Goal: Information Seeking & Learning: Learn about a topic

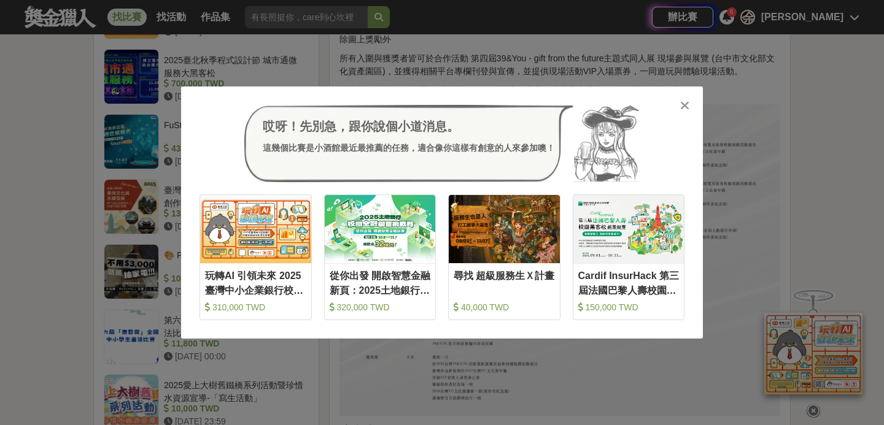
click at [684, 103] on icon at bounding box center [684, 105] width 9 height 12
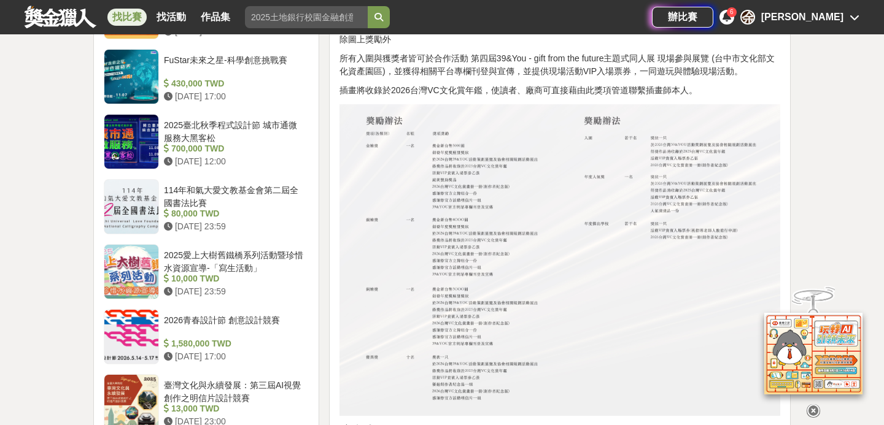
click at [552, 44] on div "專屬於創作者的盛宴 邀請各界專業人士給予創作者認可，結合活動展演並頒布年度獎項與獎金，帶給創作圈一個全新的空間 • 入圍與獲獎者皆可於第四屆39&You - …" at bounding box center [560, 40] width 441 height 2256
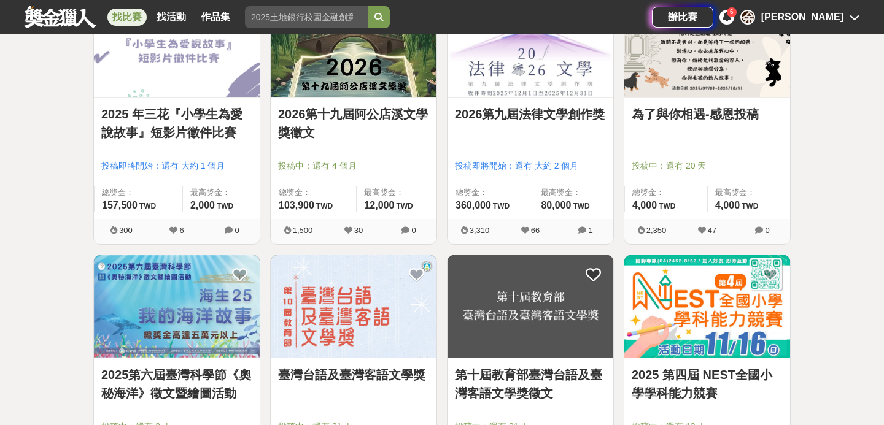
scroll to position [796, 0]
click at [182, 354] on img at bounding box center [177, 306] width 166 height 103
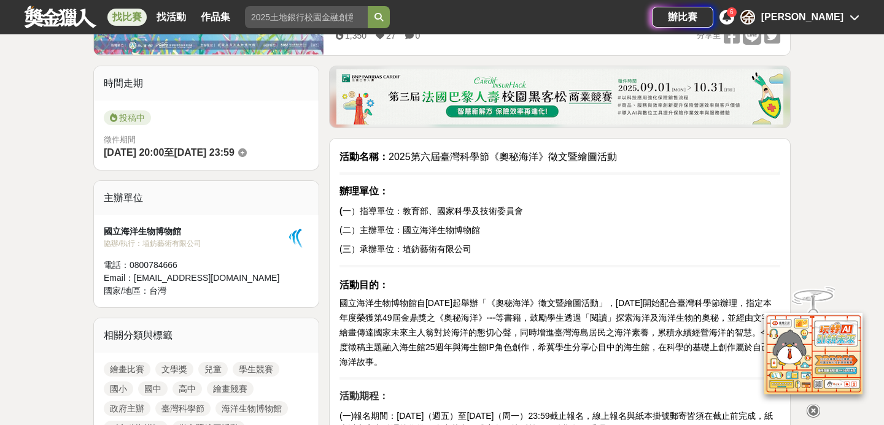
scroll to position [274, 0]
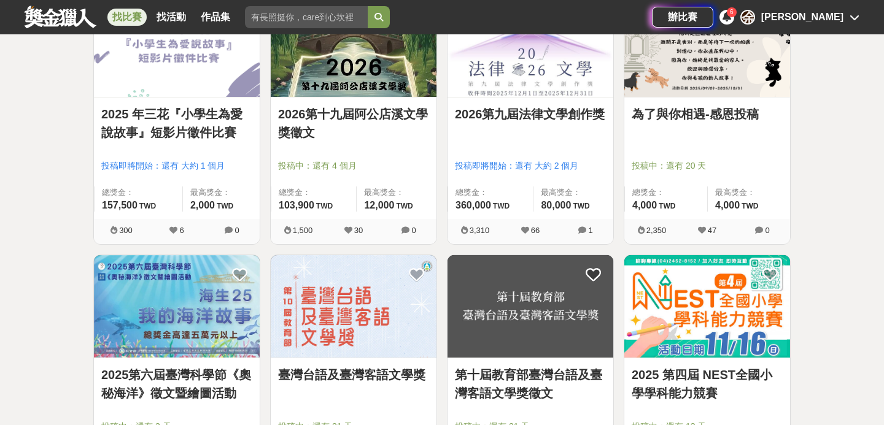
scroll to position [796, 0]
click at [327, 87] on img at bounding box center [354, 45] width 166 height 103
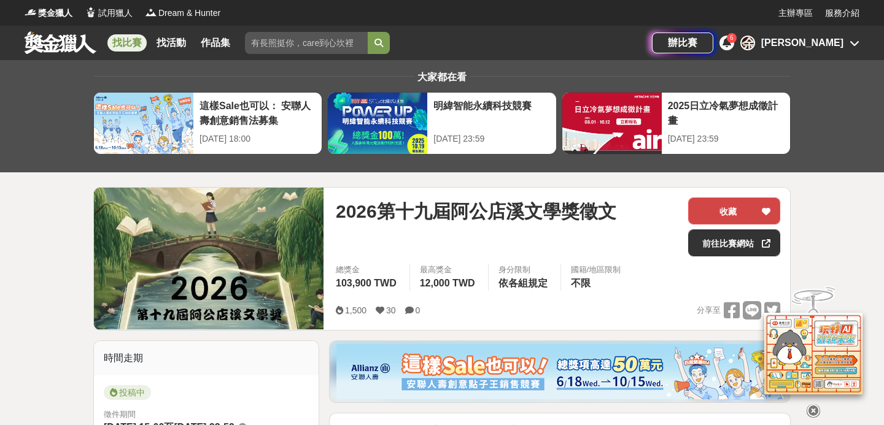
click at [737, 206] on button "收藏" at bounding box center [734, 211] width 92 height 27
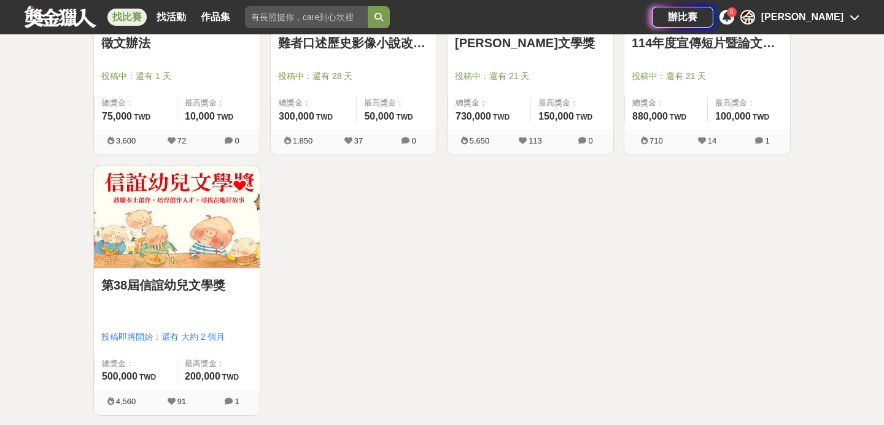
scroll to position [1405, 0]
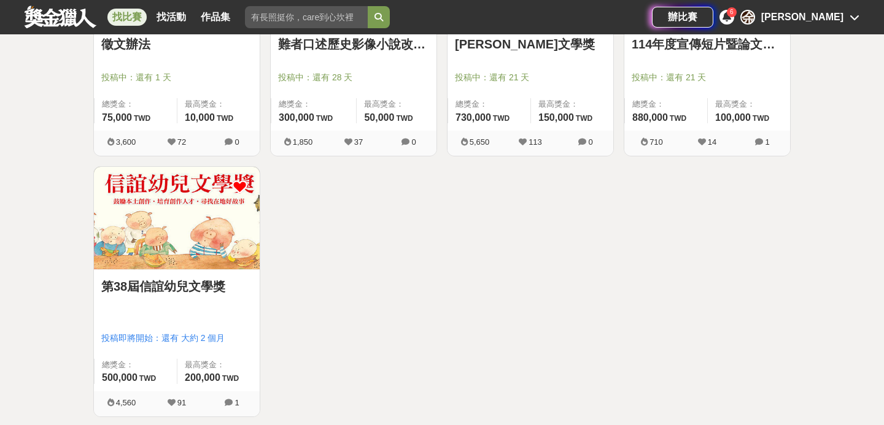
click at [177, 238] on img at bounding box center [177, 218] width 166 height 103
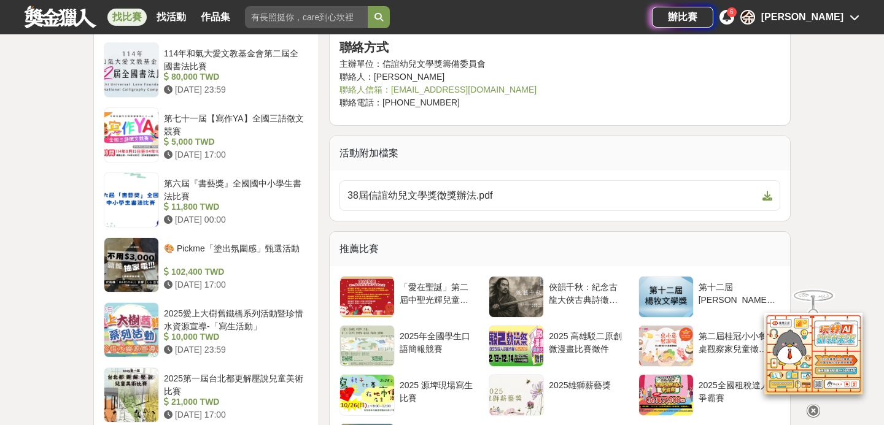
scroll to position [1273, 0]
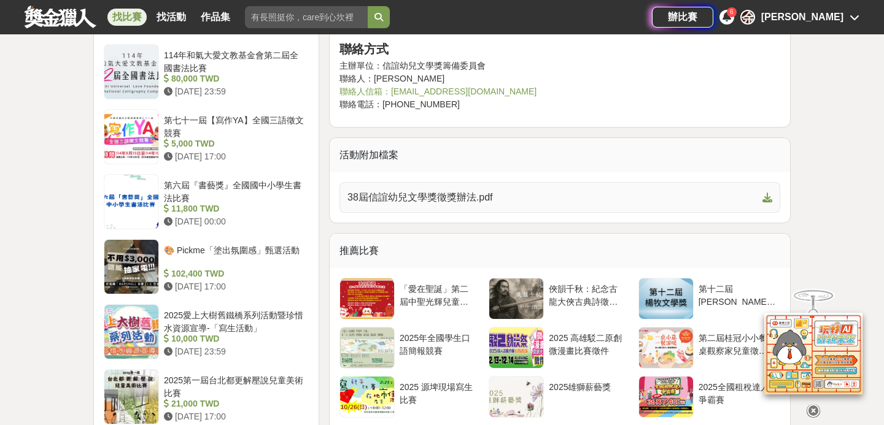
click at [414, 209] on link "38屆信誼幼兒文學獎徵獎辦法.pdf" at bounding box center [560, 197] width 441 height 31
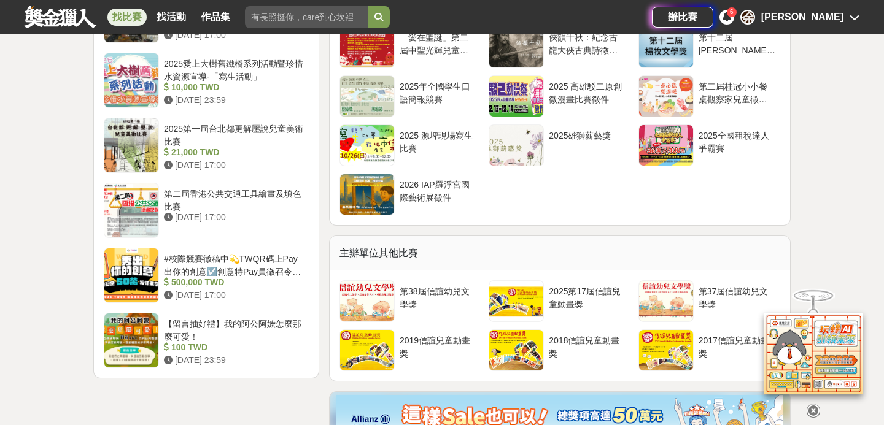
scroll to position [1523, 0]
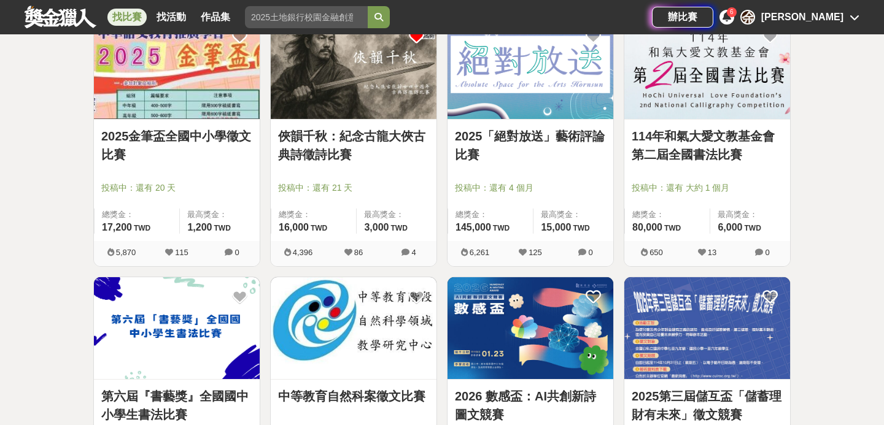
scroll to position [249, 0]
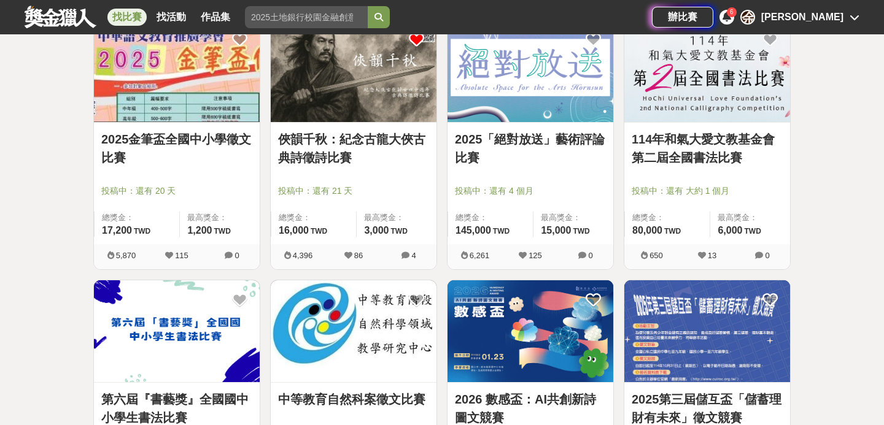
click at [479, 338] on img at bounding box center [531, 332] width 166 height 103
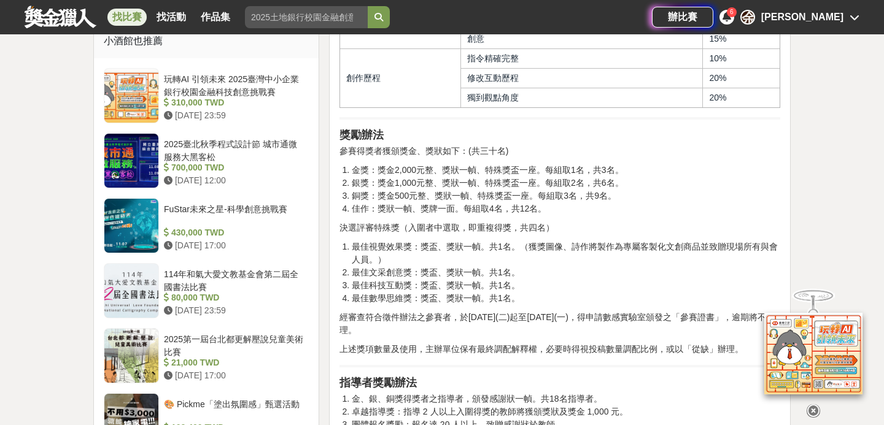
scroll to position [1357, 0]
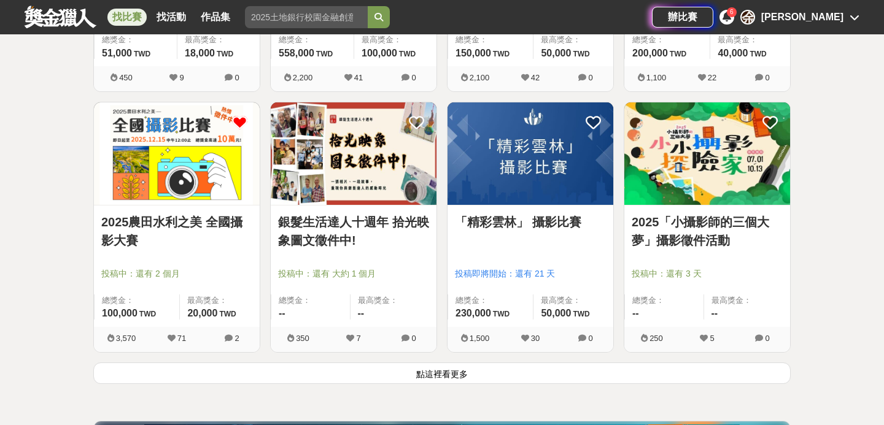
scroll to position [1469, 0]
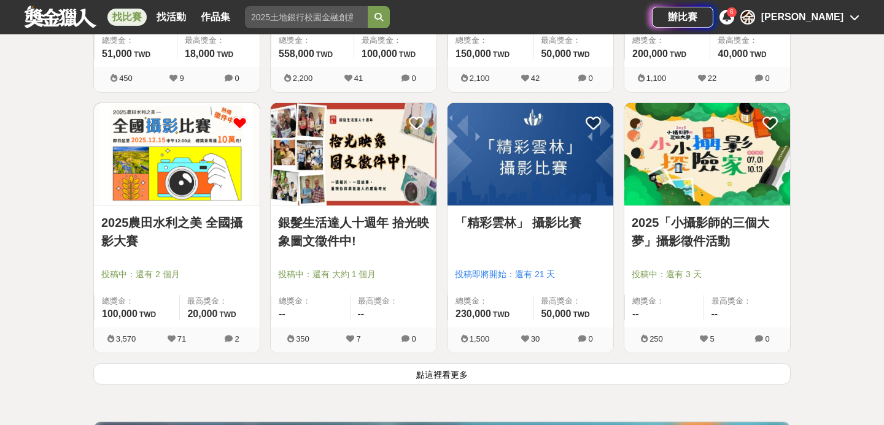
click at [251, 379] on button "點這裡看更多" at bounding box center [441, 373] width 697 height 21
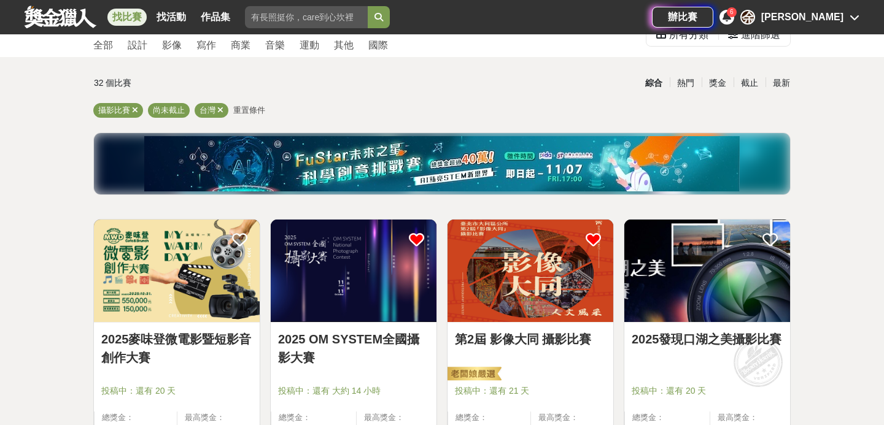
scroll to position [33, 0]
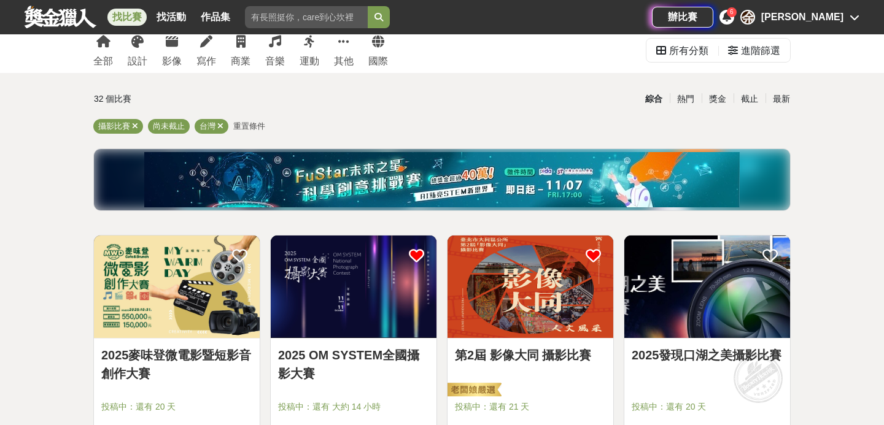
click at [481, 272] on img at bounding box center [531, 287] width 166 height 103
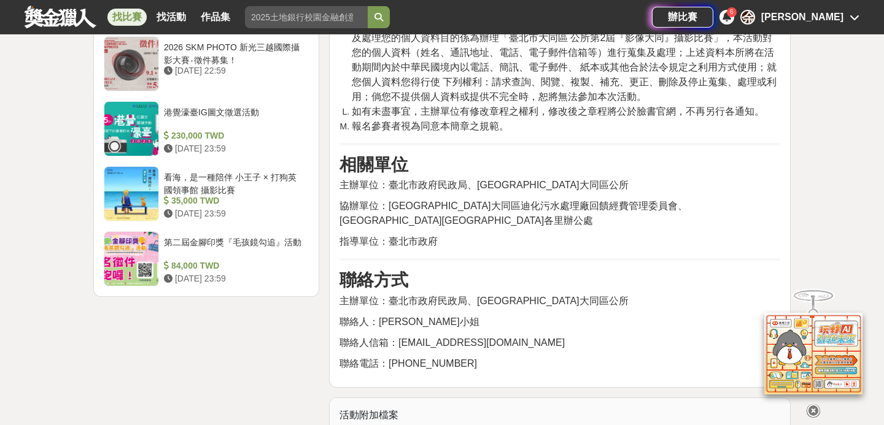
scroll to position [1540, 0]
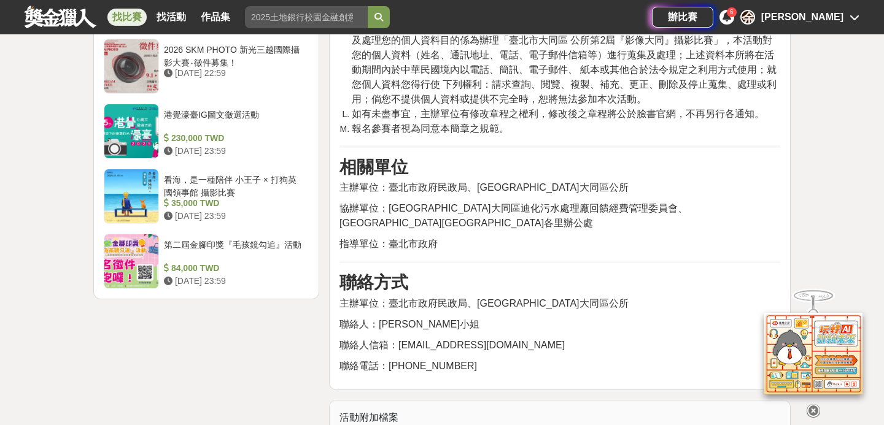
drag, startPoint x: 346, startPoint y: 134, endPoint x: 524, endPoint y: 340, distance: 272.4
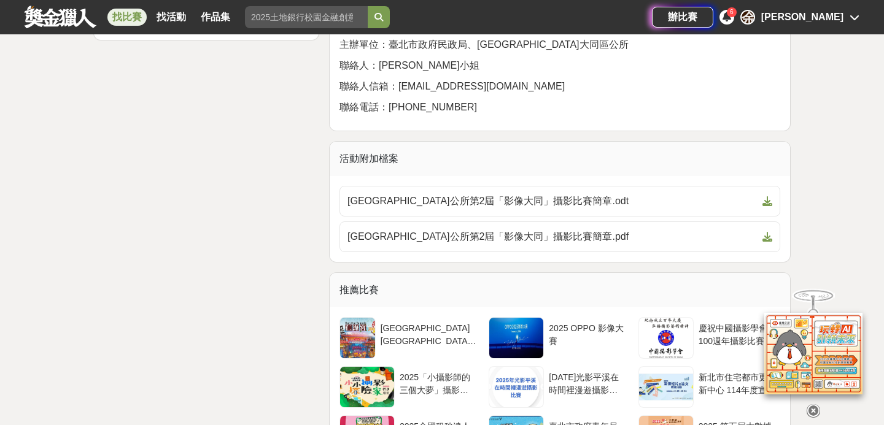
scroll to position [1797, 0]
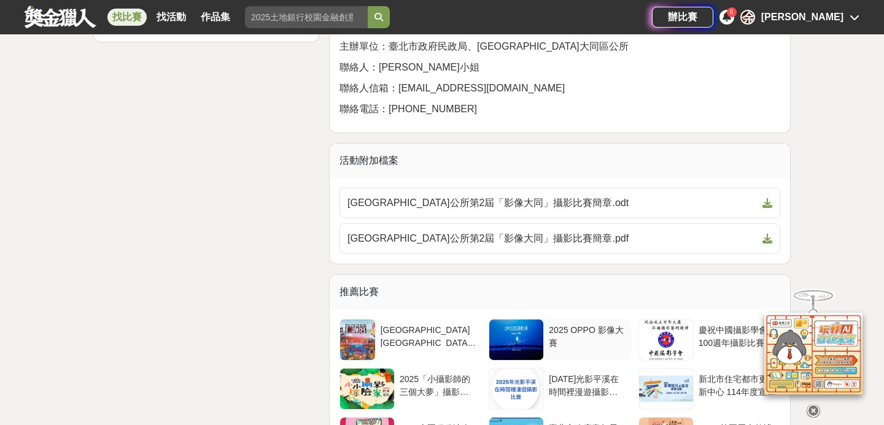
click at [523, 320] on div at bounding box center [516, 340] width 54 height 41
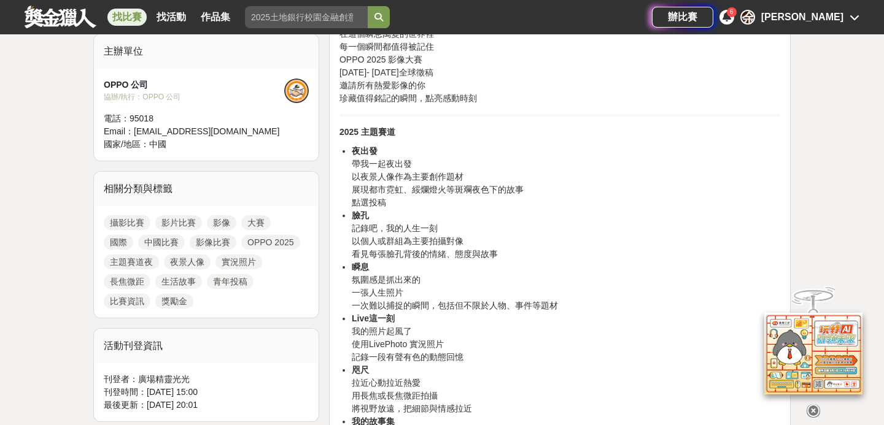
scroll to position [421, 0]
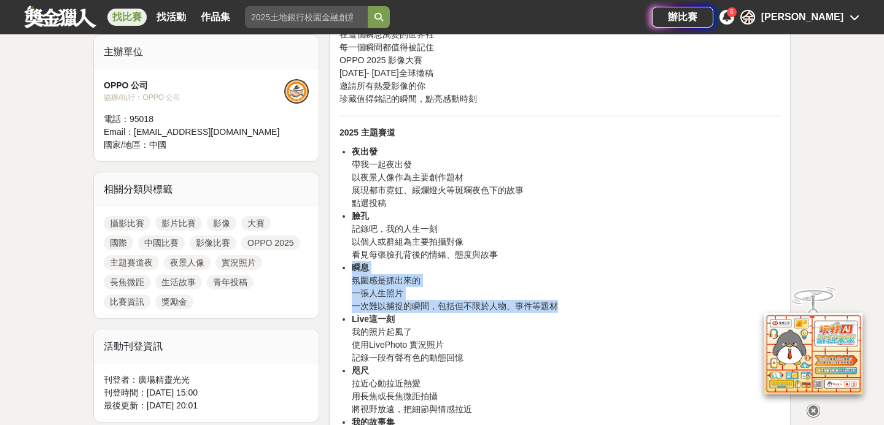
drag, startPoint x: 554, startPoint y: 309, endPoint x: 472, endPoint y: 268, distance: 92.3
click at [472, 268] on li "瞬息 氛圍感是抓出來的 一張人生照片 一次難以捕捉的瞬間，包括但不限於人物、事件等題材" at bounding box center [566, 288] width 429 height 52
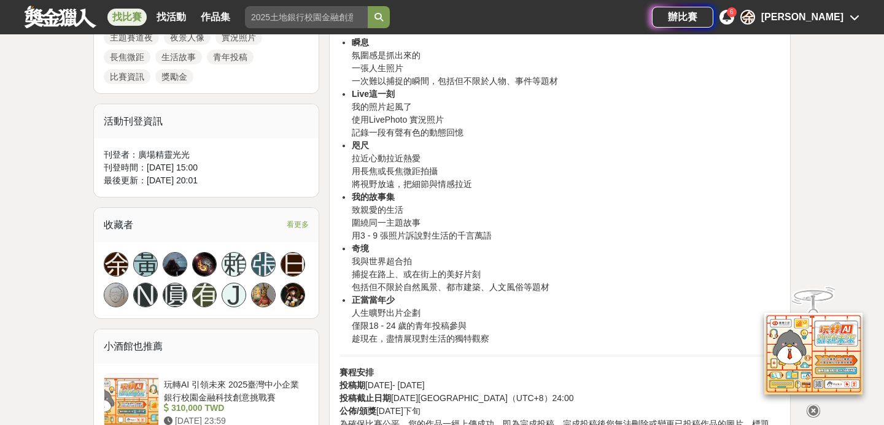
scroll to position [646, 0]
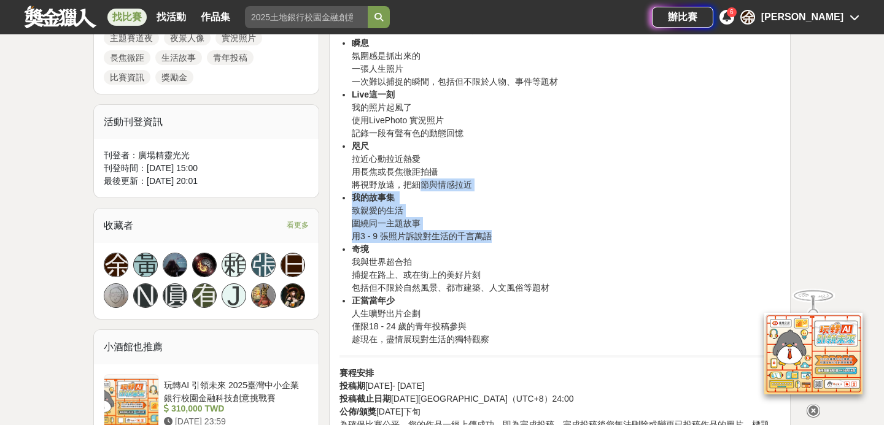
drag, startPoint x: 493, startPoint y: 236, endPoint x: 419, endPoint y: 190, distance: 86.6
click at [419, 190] on ul "夜出發 帶我一起夜出發 以夜景人像作為主要創作題材 展現都市霓虹、綏爛燈火等斑斕夜色下的故事 點選投稿 臉孔 記錄吧，我的人生一刻 以個人或群組為主要拍攝對像…" at bounding box center [560, 133] width 441 height 425
click at [419, 190] on li "咫尺 拉近心動拉近熱愛 用長焦或長焦微距拍攝 將視野放遠，把細節與情感拉近" at bounding box center [566, 166] width 429 height 52
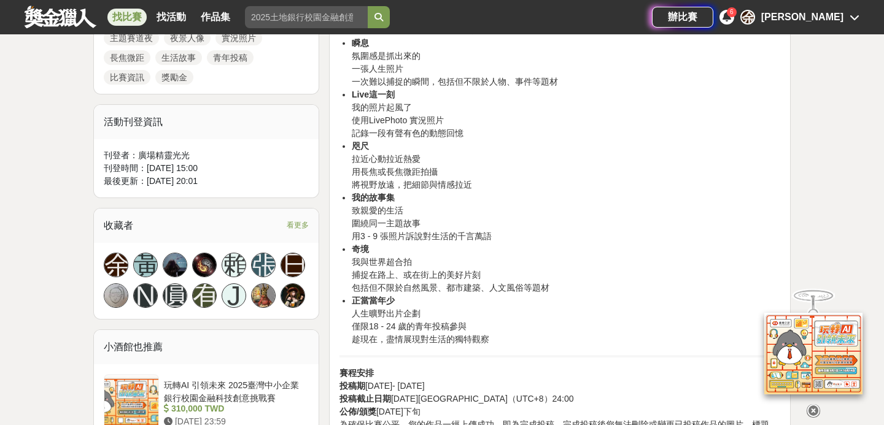
click at [424, 172] on li "咫尺 拉近心動拉近熱愛 用長焦或長焦微距拍攝 將視野放遠，把細節與情感拉近" at bounding box center [566, 166] width 429 height 52
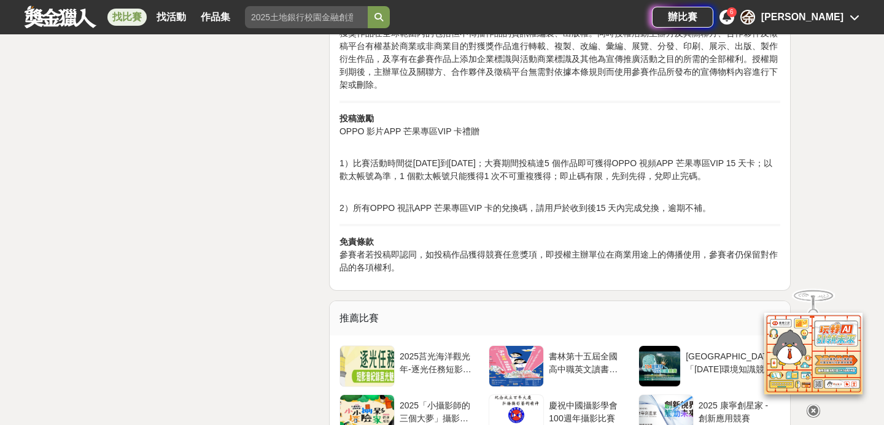
scroll to position [3321, 0]
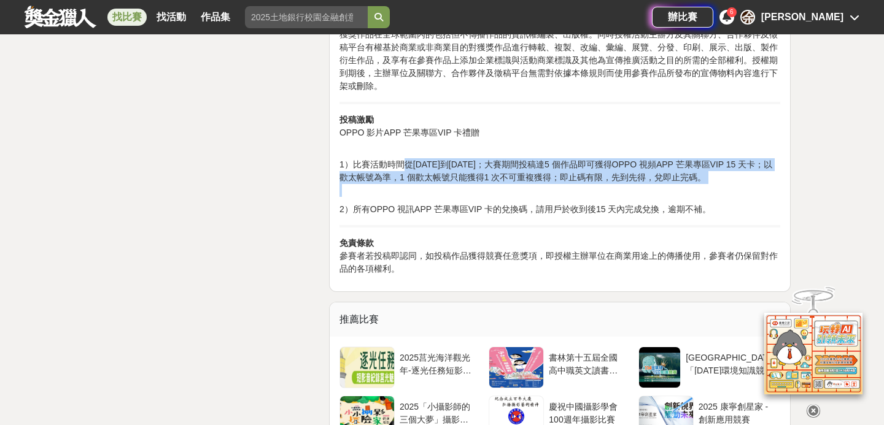
drag, startPoint x: 405, startPoint y: 160, endPoint x: 531, endPoint y: 225, distance: 141.7
click at [527, 215] on p "2）所有OPPO 視訊APP 芒果專區VIP 卡的兌換碼，請用戶於收到後15 天內完成兌換，逾期不補。" at bounding box center [560, 209] width 441 height 13
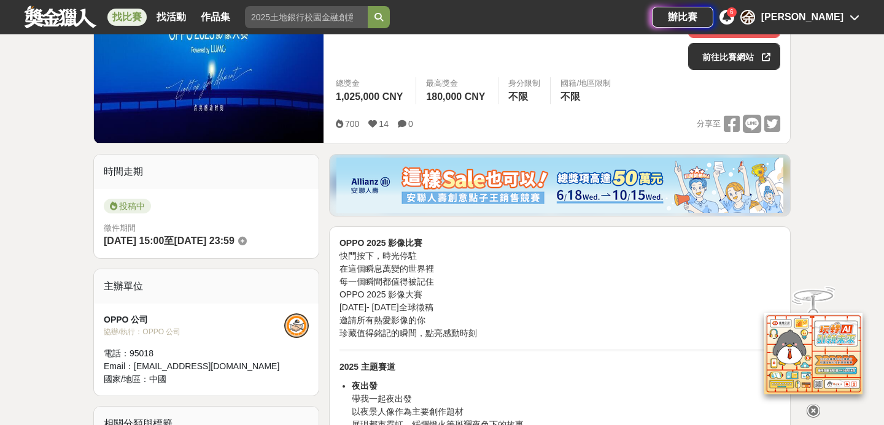
scroll to position [0, 0]
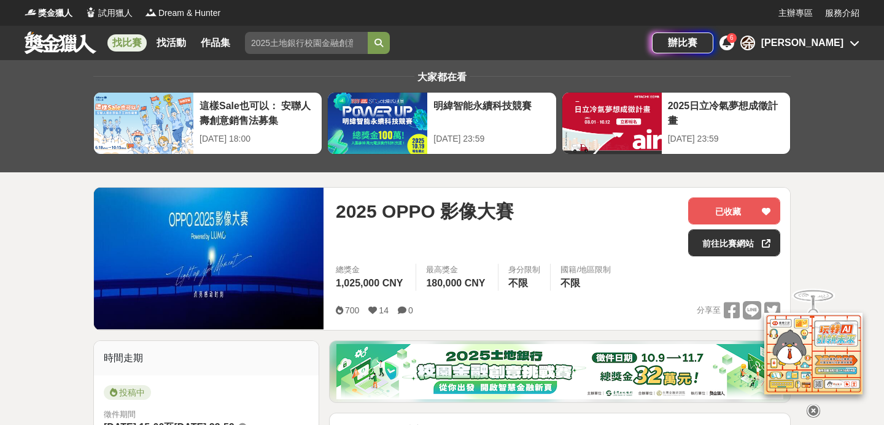
click at [64, 41] on link at bounding box center [60, 42] width 74 height 23
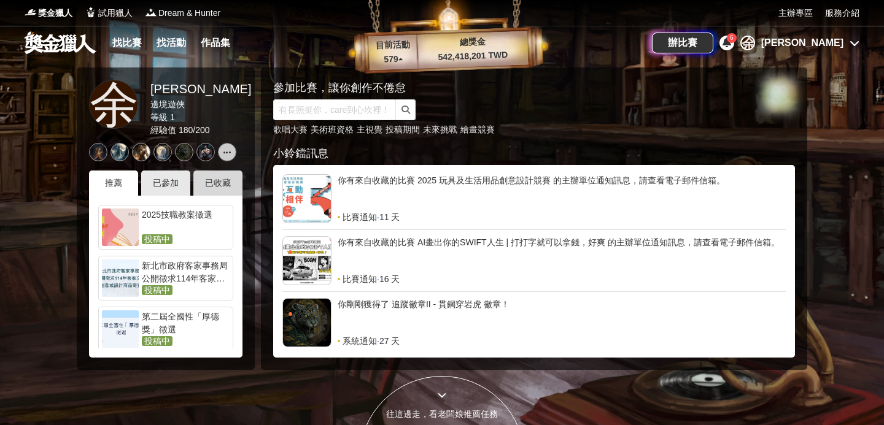
click at [208, 188] on div "已收藏" at bounding box center [217, 183] width 49 height 25
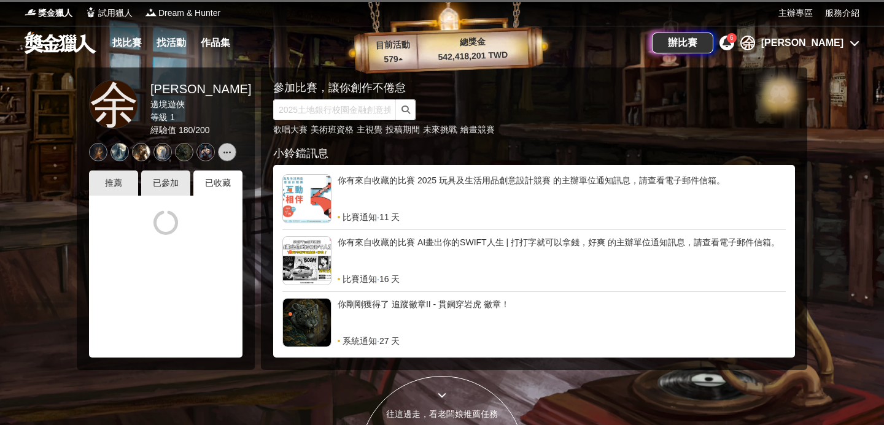
click at [853, 41] on icon at bounding box center [855, 43] width 10 height 10
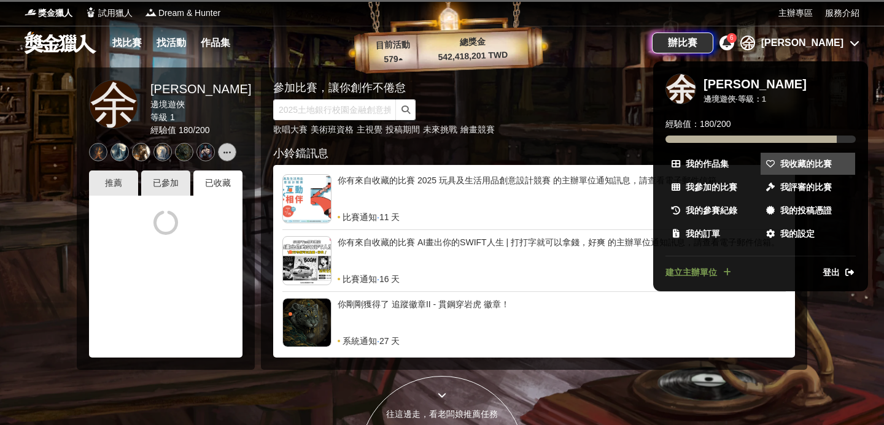
click at [794, 153] on link "我收藏的比賽" at bounding box center [808, 164] width 95 height 22
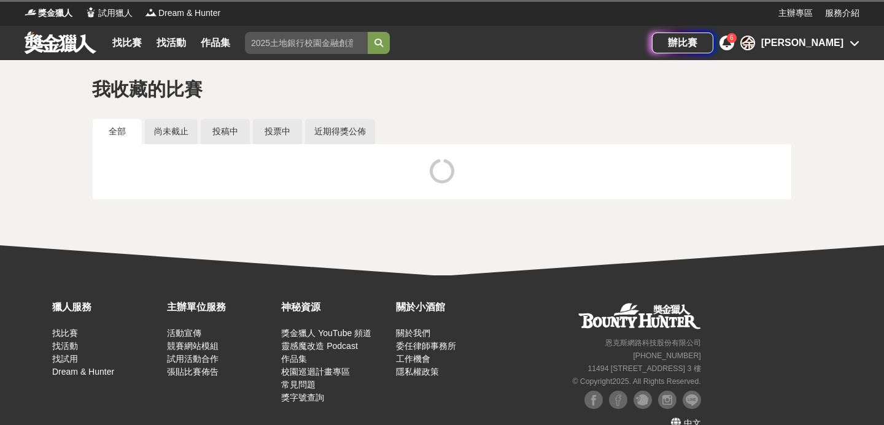
drag, startPoint x: 440, startPoint y: 116, endPoint x: 308, endPoint y: 117, distance: 131.4
click at [309, 117] on div "我收藏的比賽 全部 尚未截止 投稿中 投票中 近期得獎公佈" at bounding box center [442, 152] width 884 height 185
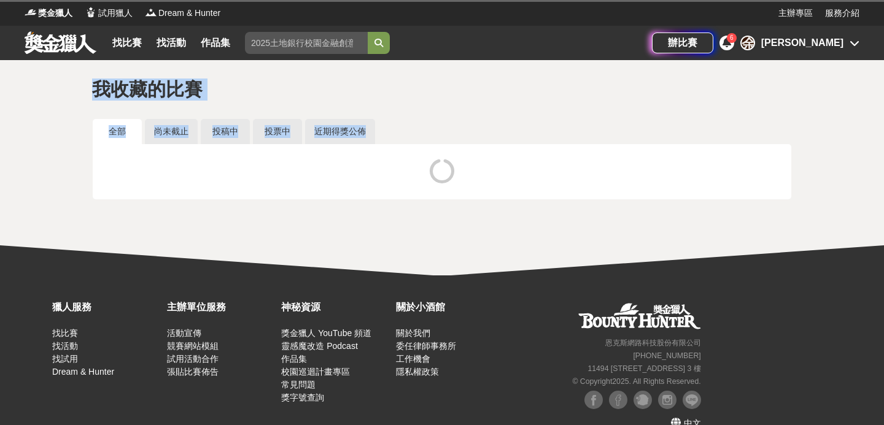
drag, startPoint x: 80, startPoint y: 83, endPoint x: 299, endPoint y: 177, distance: 238.5
click at [297, 177] on div "我收藏的比賽 全部 尚未截止 投稿中 投票中 近期得獎公佈" at bounding box center [442, 152] width 884 height 185
click at [299, 178] on div at bounding box center [442, 171] width 680 height 37
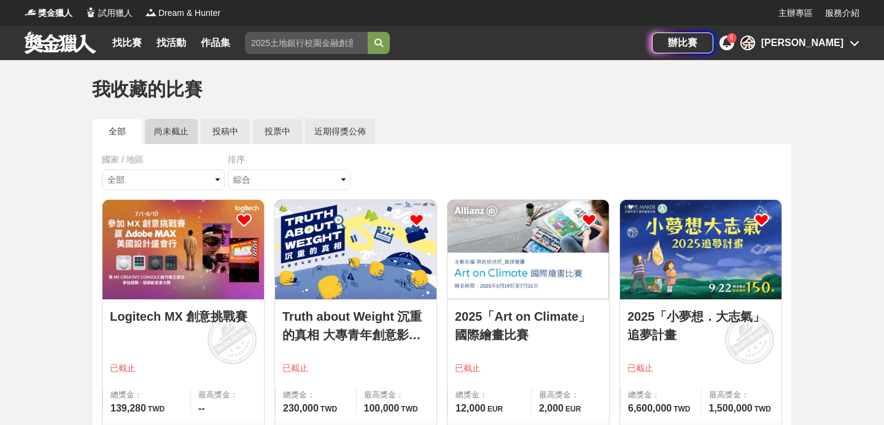
click at [181, 133] on link "尚未截止" at bounding box center [171, 131] width 53 height 25
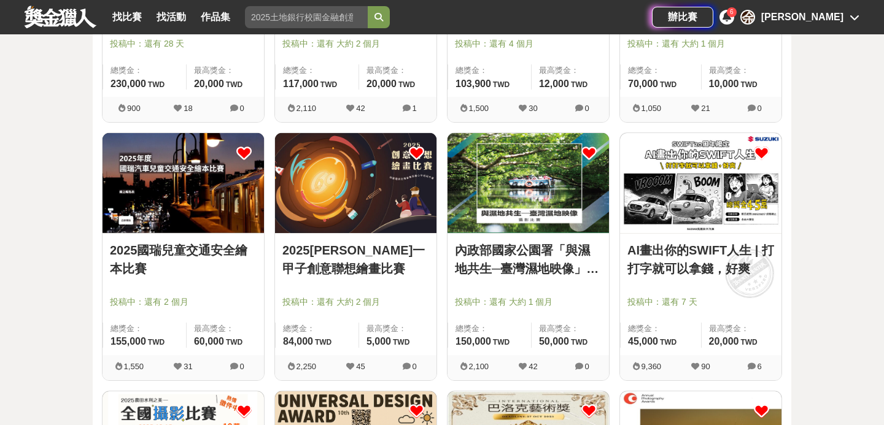
scroll to position [1872, 0]
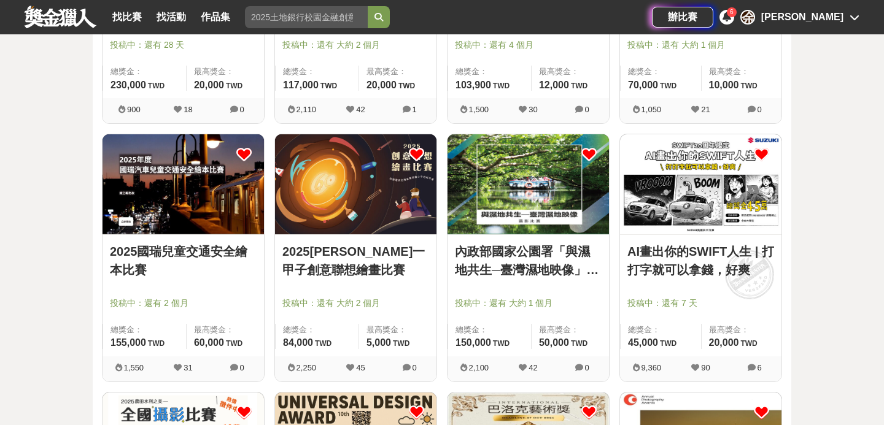
click at [520, 201] on img at bounding box center [528, 183] width 161 height 99
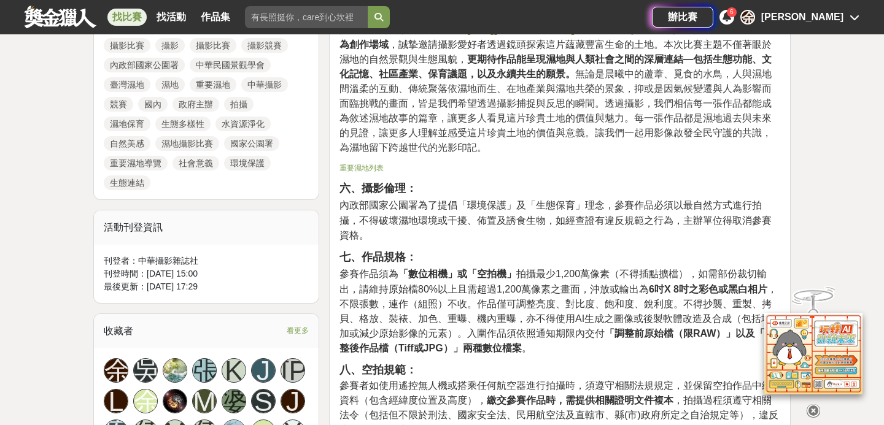
scroll to position [599, 0]
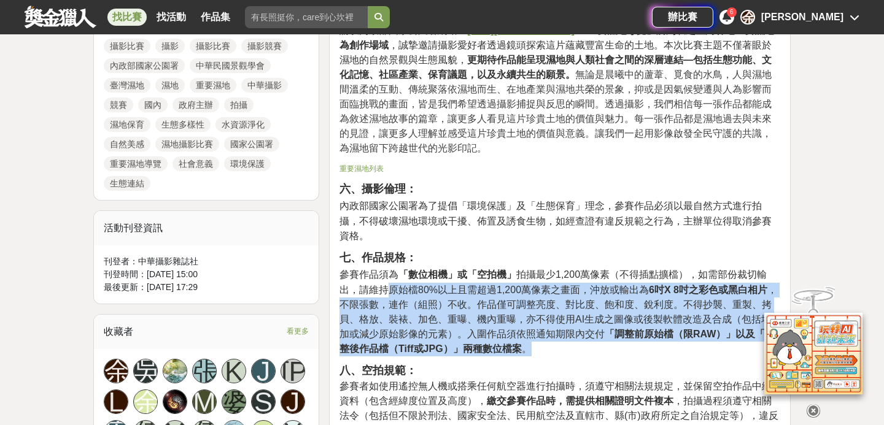
drag, startPoint x: 388, startPoint y: 293, endPoint x: 460, endPoint y: 356, distance: 95.8
click at [460, 356] on p "七、作品規格： 參賽作品須為 「數位相機」或「空拍機」 拍攝最少1,200萬像素（不得插點擴檔），如需部份裁切輸出，請維持原始檔80%以上且需超過1,200萬…" at bounding box center [560, 303] width 441 height 107
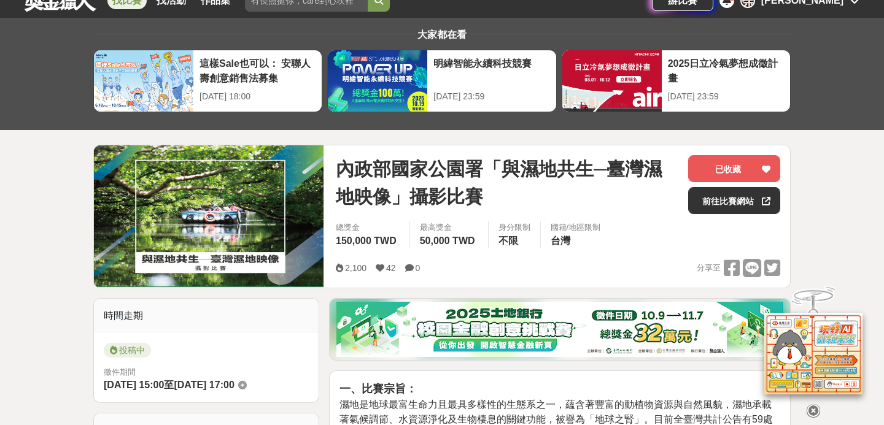
scroll to position [0, 0]
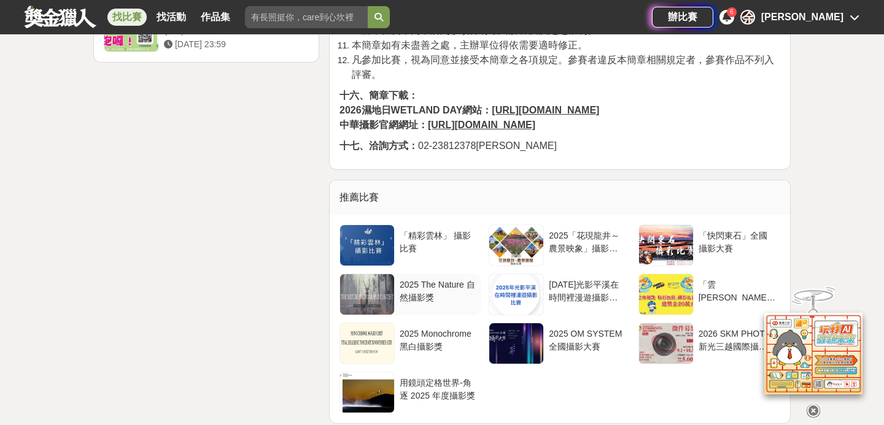
click at [427, 299] on div "2025 The Nature 自然攝影獎" at bounding box center [438, 290] width 77 height 23
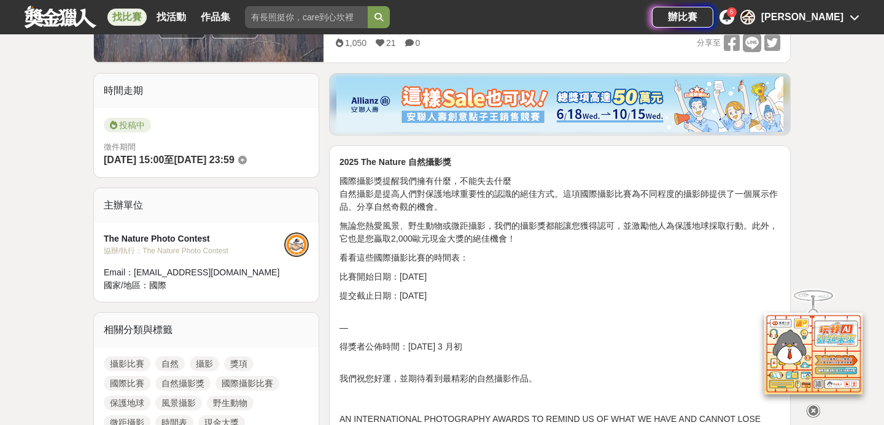
scroll to position [432, 0]
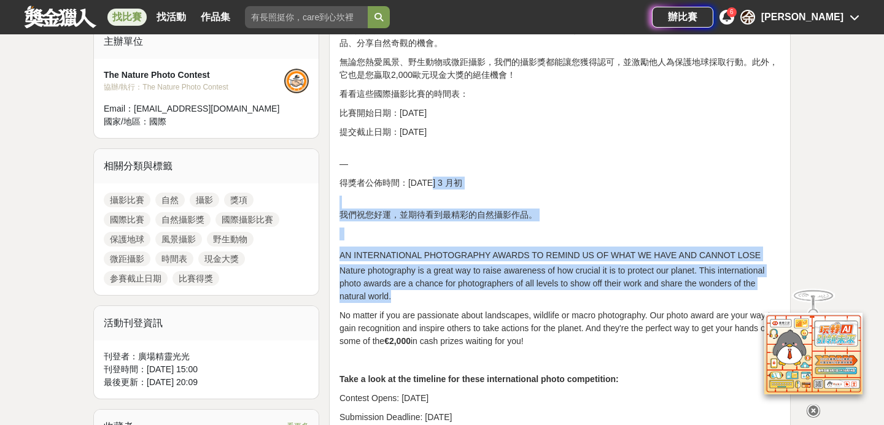
drag, startPoint x: 432, startPoint y: 179, endPoint x: 507, endPoint y: 307, distance: 148.9
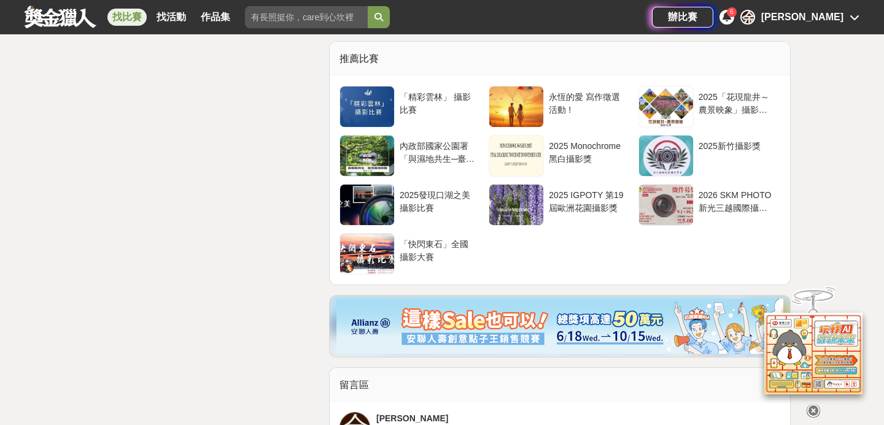
scroll to position [4666, 0]
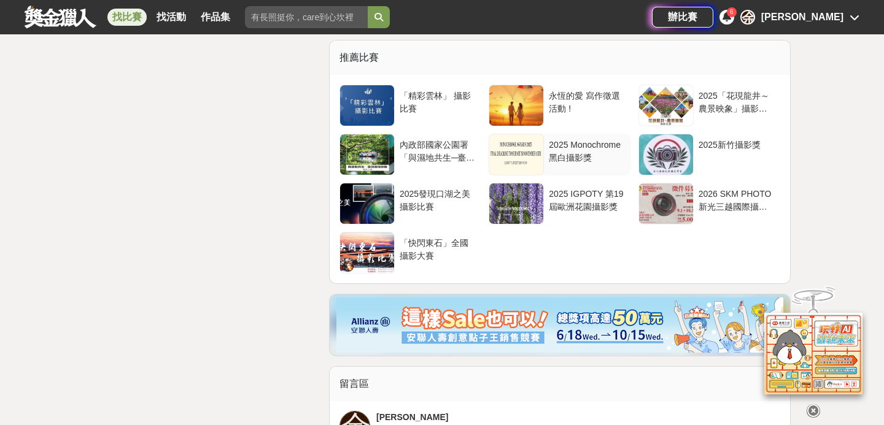
click at [558, 141] on div "2025 Monochrome 黑白攝影獎" at bounding box center [587, 150] width 77 height 23
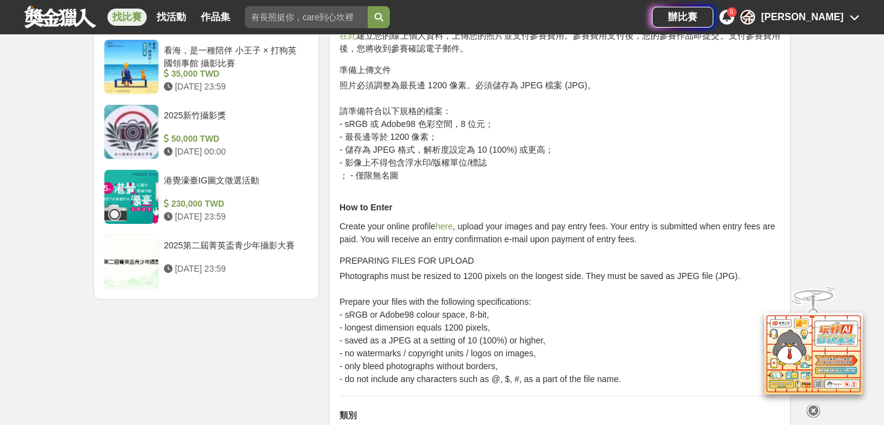
scroll to position [1499, 0]
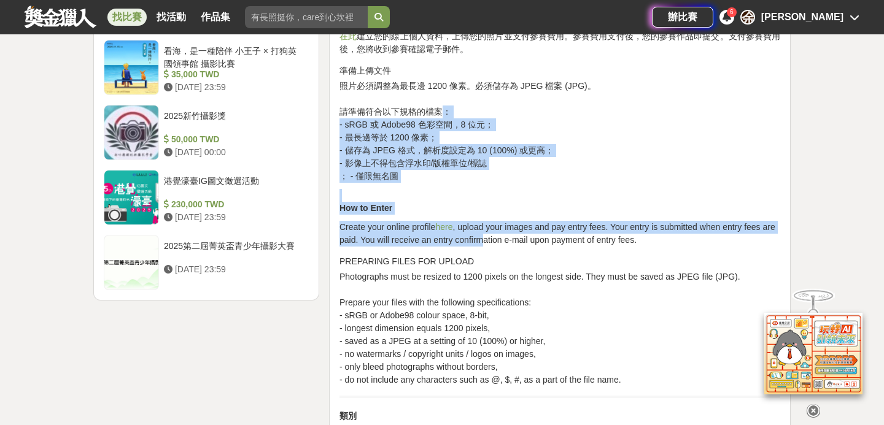
drag, startPoint x: 441, startPoint y: 98, endPoint x: 483, endPoint y: 226, distance: 134.2
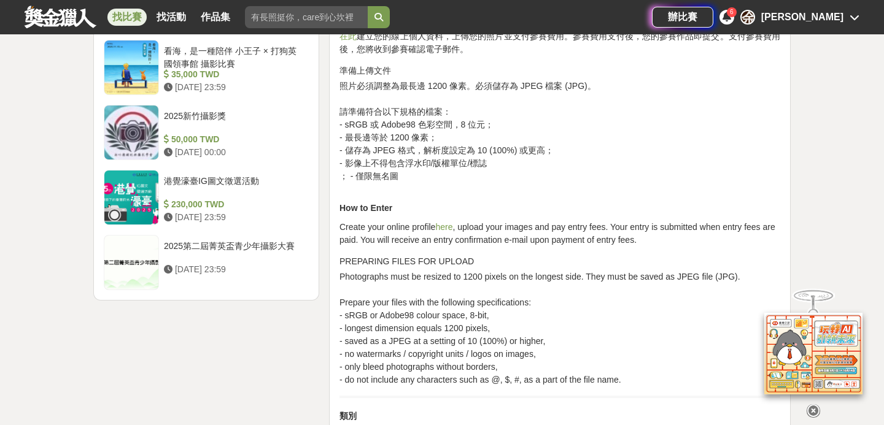
click at [508, 189] on p "How to Enter" at bounding box center [560, 202] width 441 height 26
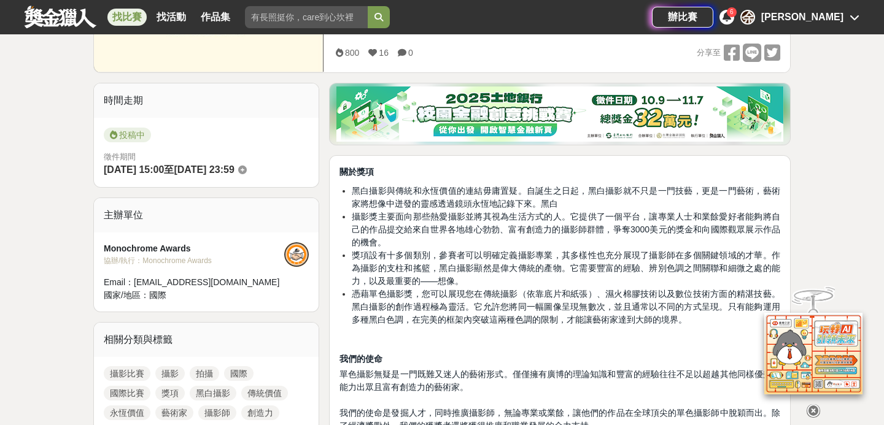
scroll to position [257, 0]
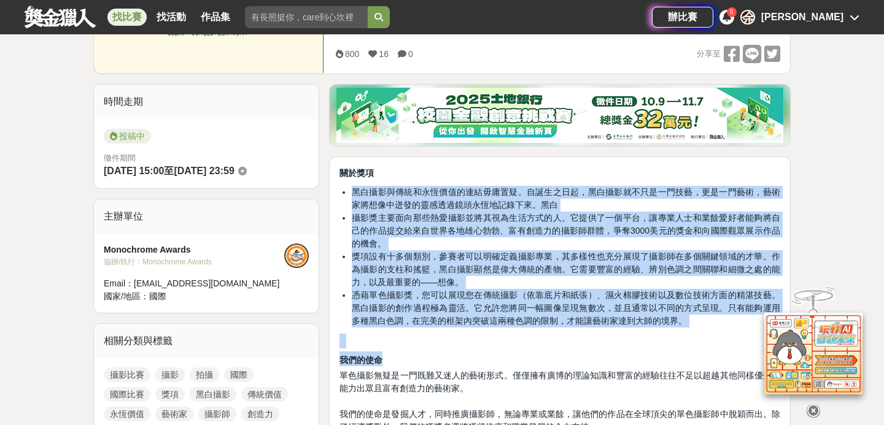
drag, startPoint x: 508, startPoint y: 182, endPoint x: 542, endPoint y: 362, distance: 183.0
click at [542, 362] on h2 "我們的使命" at bounding box center [560, 359] width 441 height 15
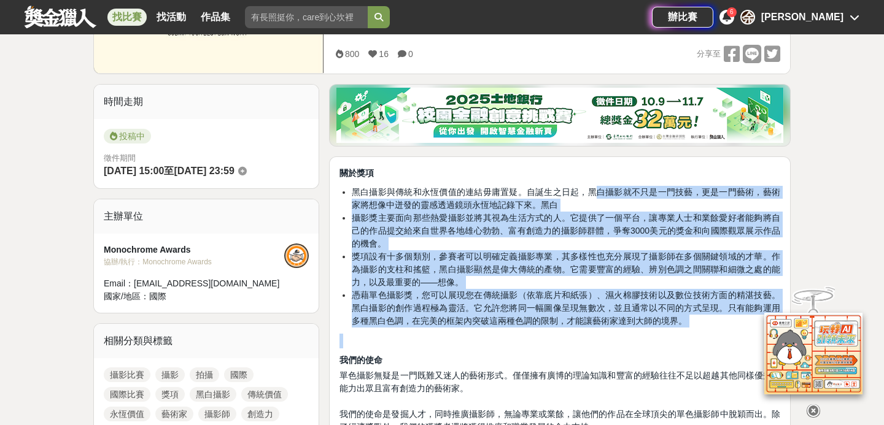
drag, startPoint x: 540, startPoint y: 350, endPoint x: 596, endPoint y: 187, distance: 172.6
click at [596, 187] on span "黑白攝影與傳統和永恆價值的連結毋庸置疑。自誕生之日起，黑白攝影就不只是一門技藝，更是一門藝術，藝術家將想像中迸發的靈感透過鏡頭永恆地記錄下來。黑白" at bounding box center [566, 198] width 429 height 23
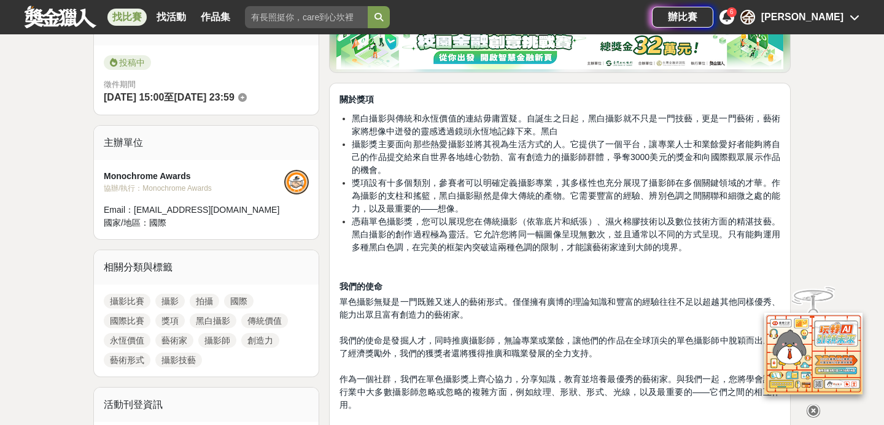
scroll to position [330, 0]
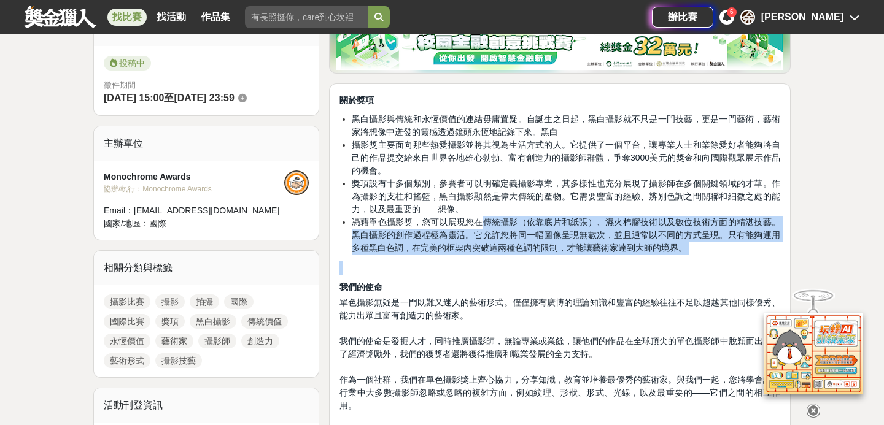
drag, startPoint x: 484, startPoint y: 217, endPoint x: 523, endPoint y: 263, distance: 60.1
click at [523, 263] on h2 at bounding box center [560, 268] width 441 height 15
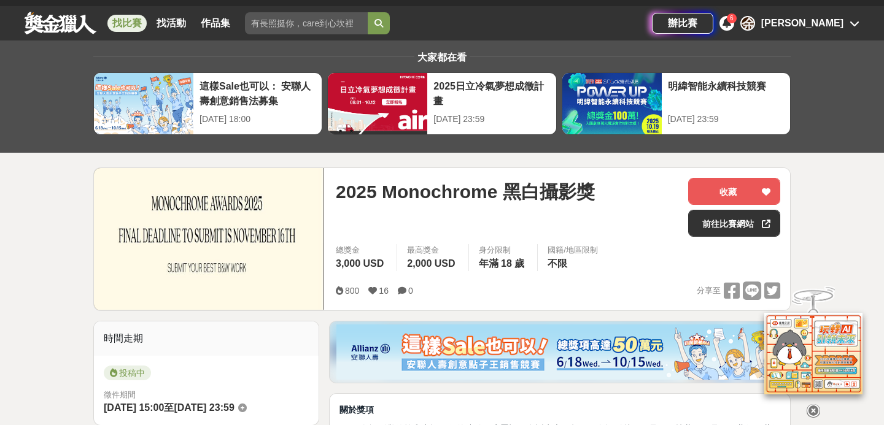
scroll to position [0, 0]
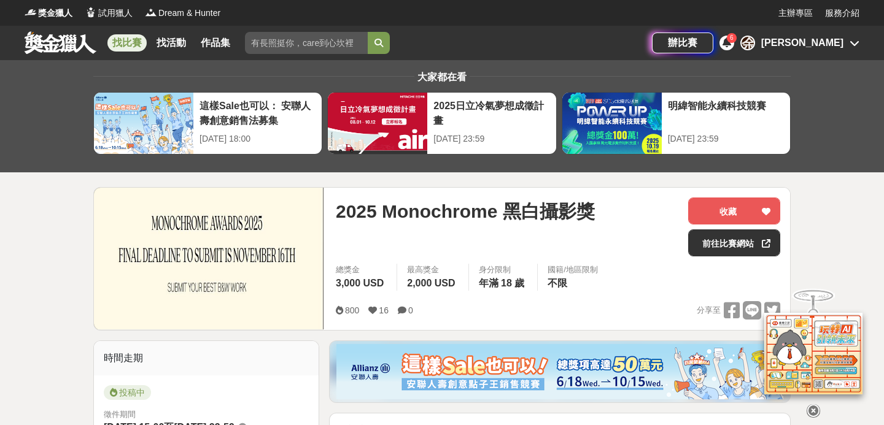
click at [720, 197] on div "2025 Monochrome 黑白攝影獎 收藏 前往比賽網站 總獎金 3,000 USD 最高獎金 2,000 USD 身分限制 年滿 18 歲 國籍/地區…" at bounding box center [558, 259] width 464 height 142
click at [721, 208] on button "收藏" at bounding box center [734, 211] width 92 height 27
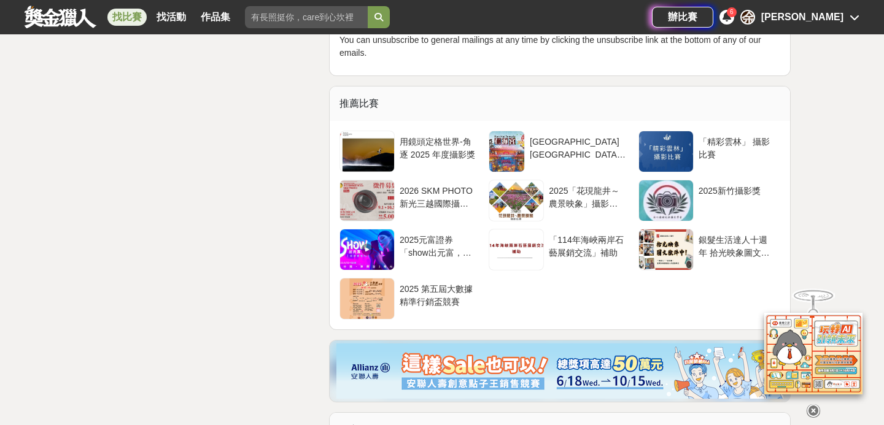
scroll to position [6572, 0]
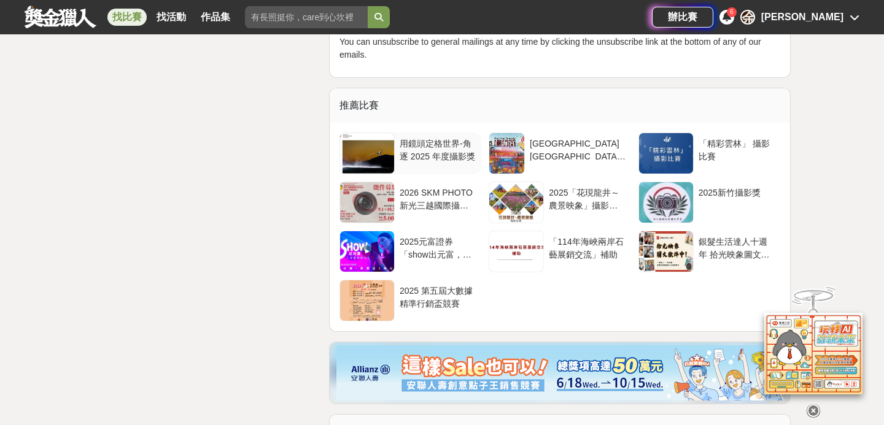
click at [421, 138] on div "用鏡頭定格世界-角逐 2025 年度攝影獎" at bounding box center [438, 149] width 77 height 23
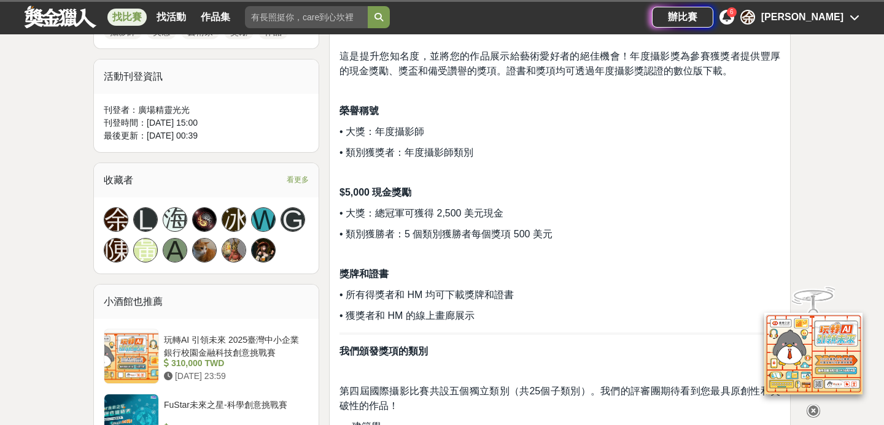
scroll to position [640, 0]
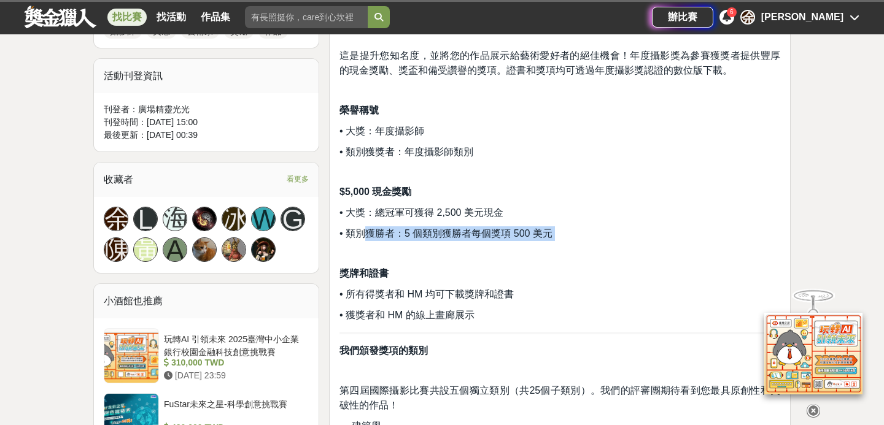
drag, startPoint x: 406, startPoint y: 245, endPoint x: 369, endPoint y: 229, distance: 40.7
click at [369, 229] on span "• 類別獲勝者：5 個類別獲勝者每個獎項 500 美元" at bounding box center [446, 233] width 213 height 10
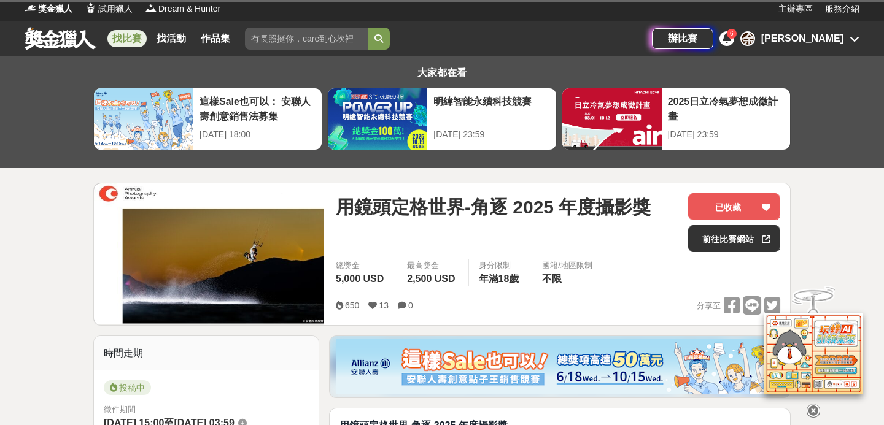
scroll to position [0, 0]
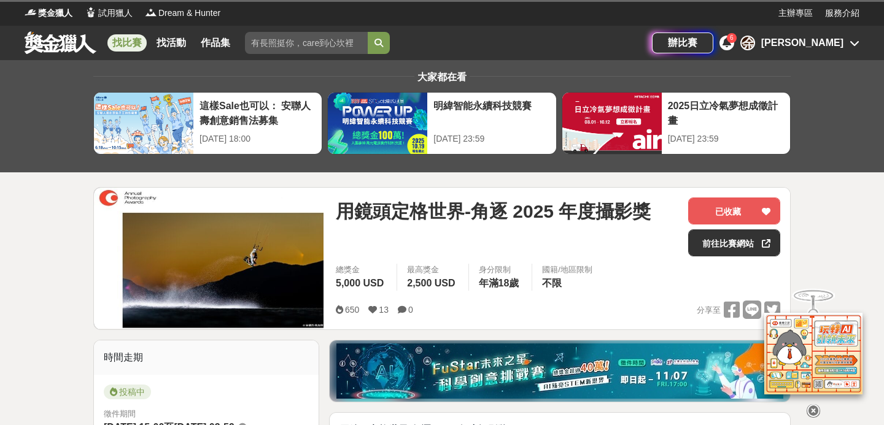
click at [833, 41] on div "[PERSON_NAME]" at bounding box center [802, 43] width 82 height 15
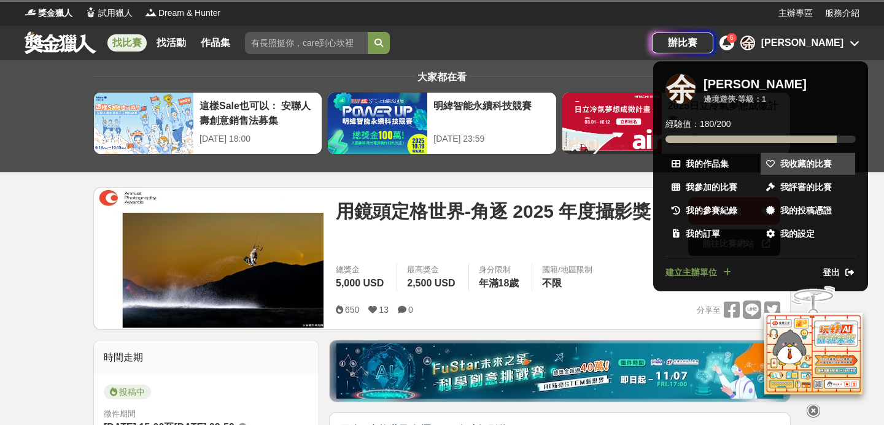
click at [822, 166] on span "我收藏的比賽" at bounding box center [806, 164] width 52 height 13
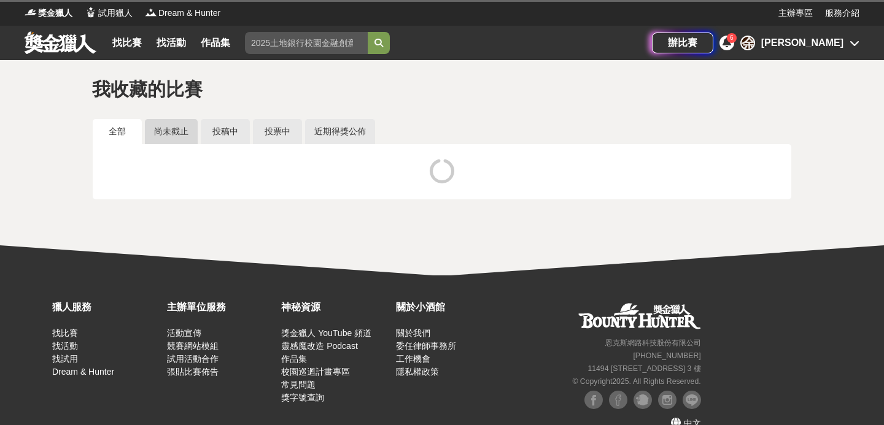
click at [184, 137] on link "尚未截止" at bounding box center [171, 131] width 53 height 25
drag, startPoint x: 147, startPoint y: 115, endPoint x: 245, endPoint y: 250, distance: 166.6
click at [246, 250] on div "我收藏的比賽 全部 尚未截止 投稿中 投票中 近期得獎公佈" at bounding box center [442, 167] width 884 height 215
click at [245, 251] on div "我收藏的比賽 全部 尚未截止 投稿中 投票中 近期得獎公佈" at bounding box center [442, 167] width 884 height 215
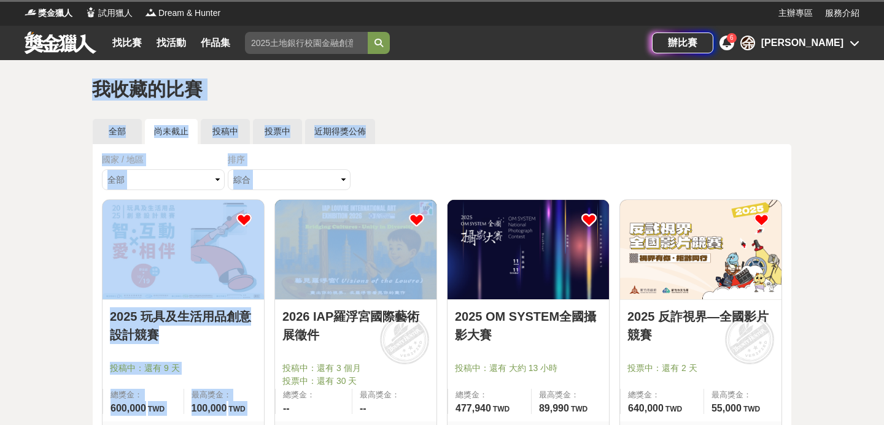
drag, startPoint x: 95, startPoint y: 80, endPoint x: 271, endPoint y: 208, distance: 217.6
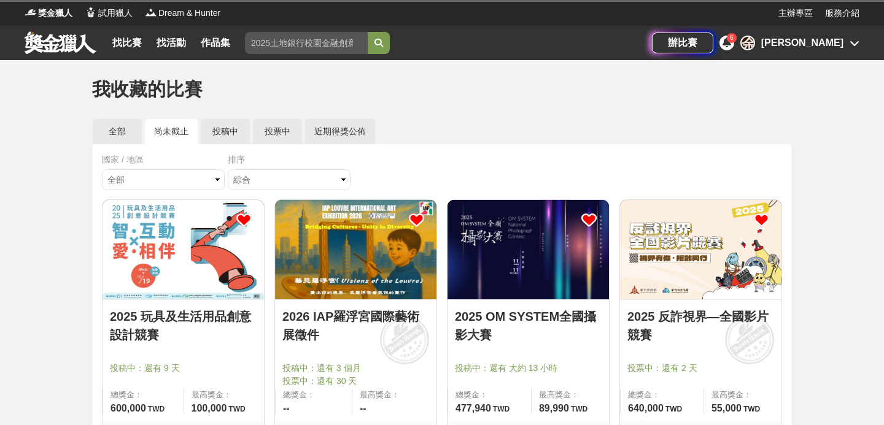
click at [424, 94] on h1 "我收藏的比賽" at bounding box center [442, 90] width 700 height 22
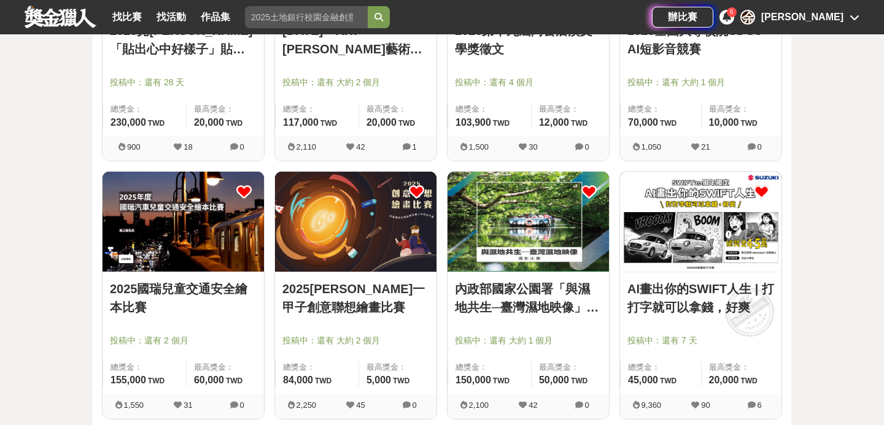
scroll to position [1833, 0]
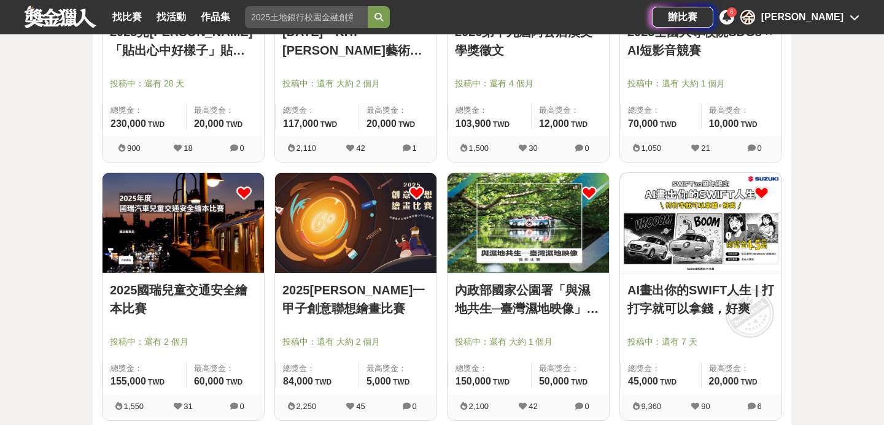
click at [661, 252] on img at bounding box center [700, 222] width 161 height 99
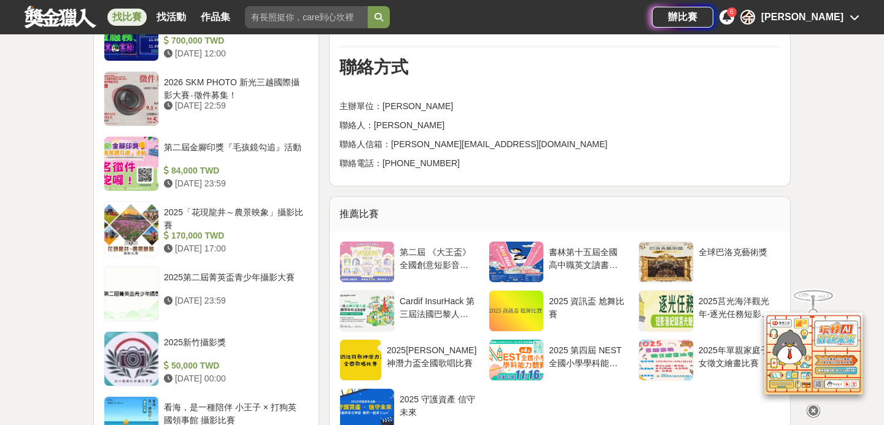
scroll to position [1679, 0]
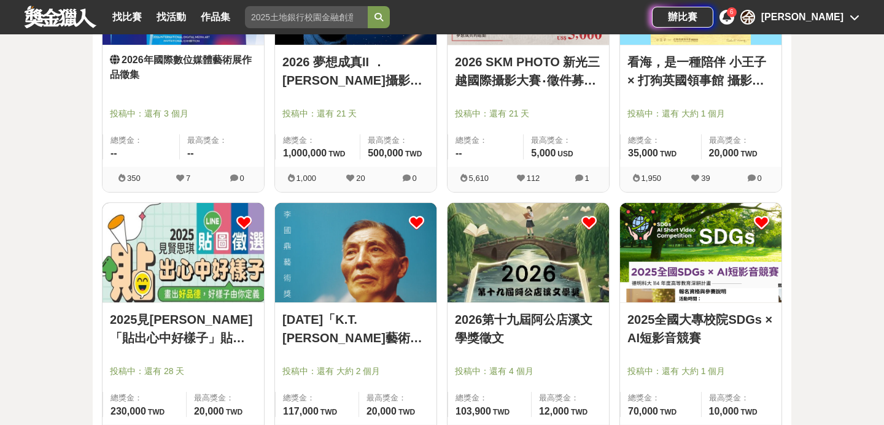
scroll to position [1553, 0]
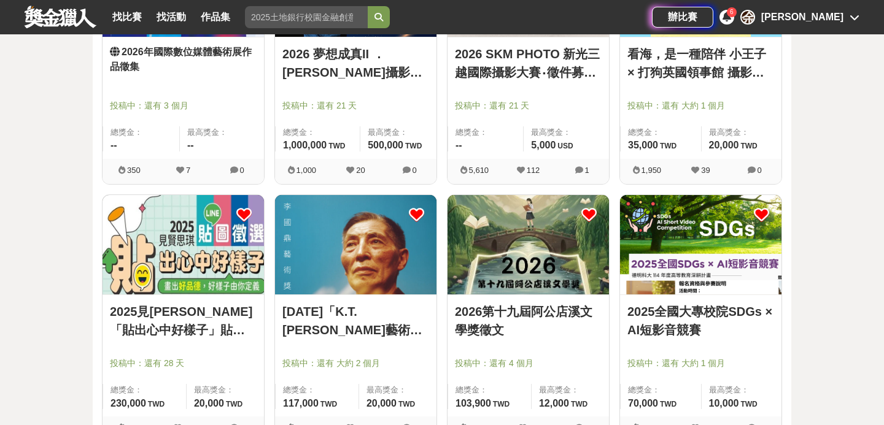
click at [195, 269] on img at bounding box center [183, 244] width 161 height 99
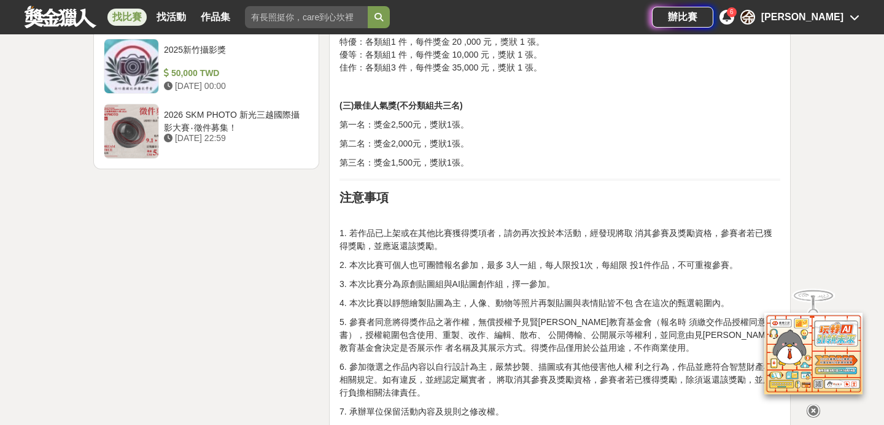
scroll to position [1679, 0]
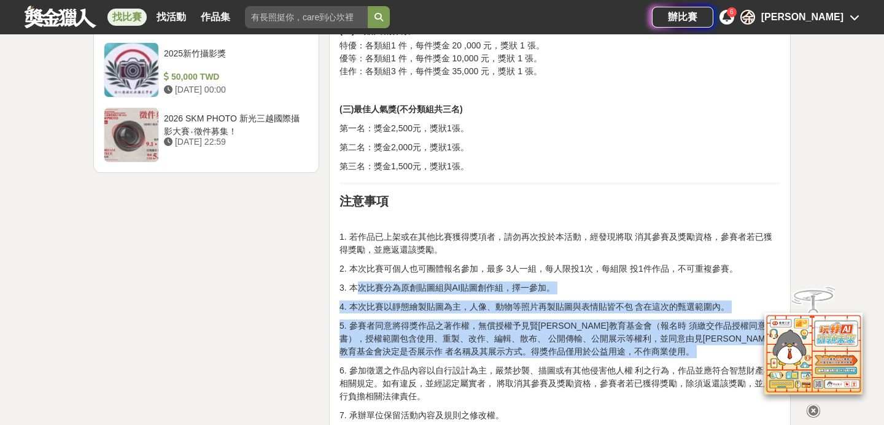
drag, startPoint x: 356, startPoint y: 276, endPoint x: 447, endPoint y: 352, distance: 118.5
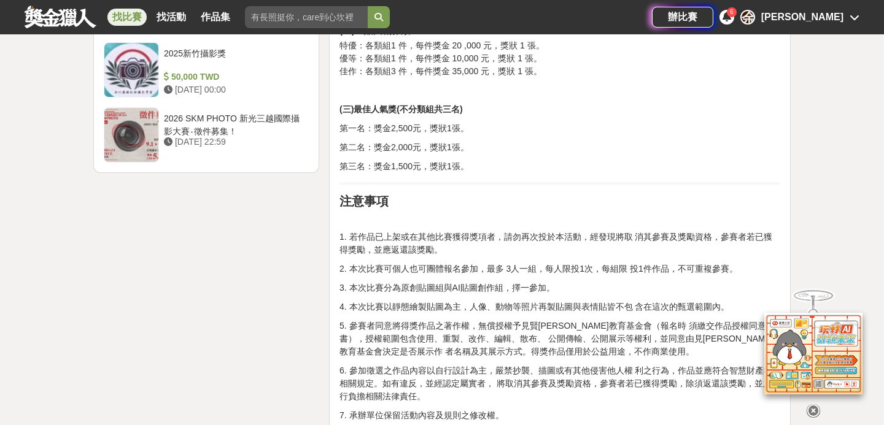
click at [447, 365] on p "6. 參加徵選之作品內容以自行設計為主，嚴禁抄襲、描圖或有其他侵害他人權 利之行為，作品並應符合智慧財產權相關規定。如有違反，並經認定屬實者， 將取消其參賽及…" at bounding box center [560, 384] width 441 height 39
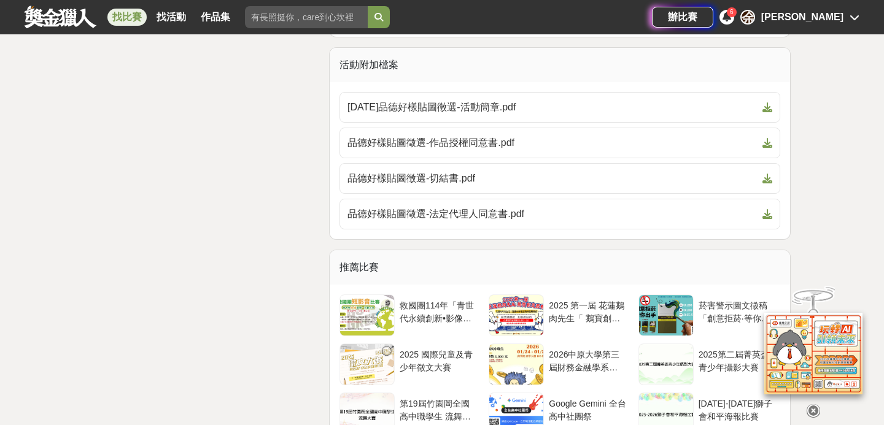
scroll to position [2232, 0]
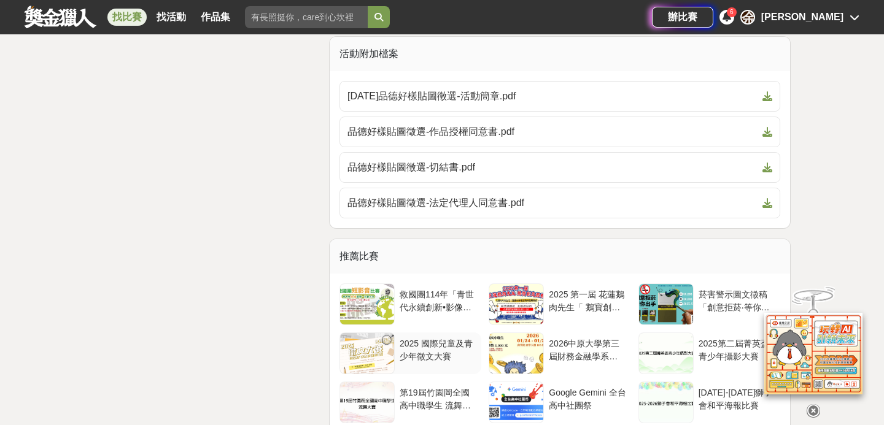
click at [433, 338] on div "2025 國際兒童及青少年徵文大賽" at bounding box center [438, 349] width 77 height 23
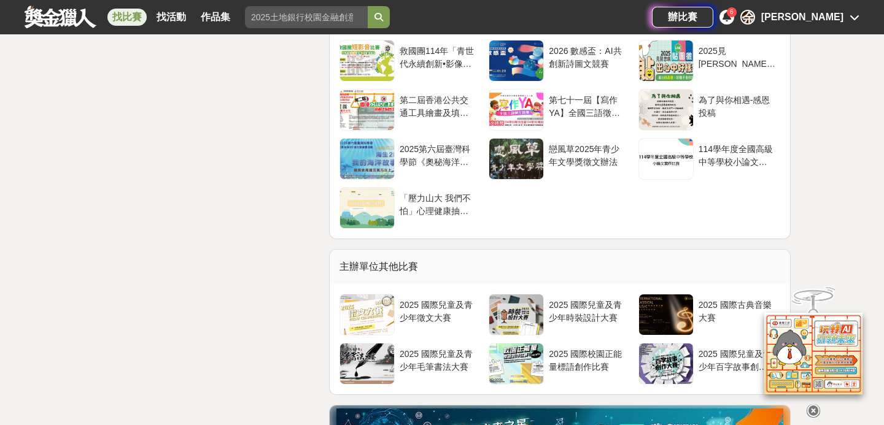
scroll to position [3264, 0]
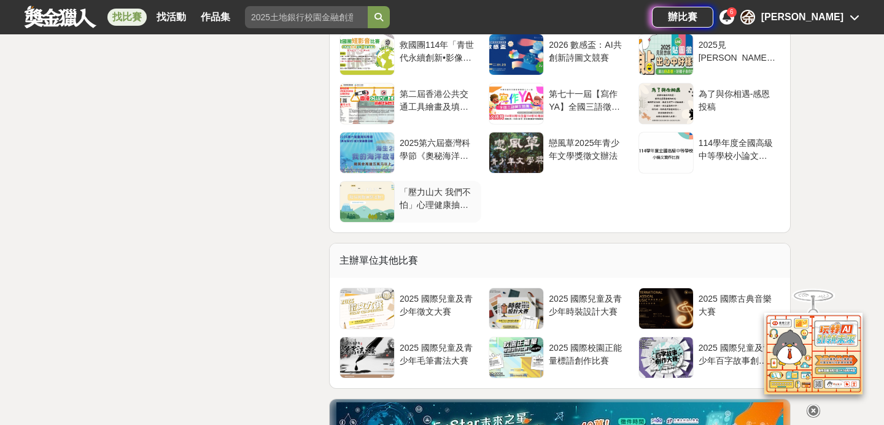
click at [400, 196] on div "「壓力山大 我們不怕」心理健康抽獎活動" at bounding box center [438, 197] width 77 height 23
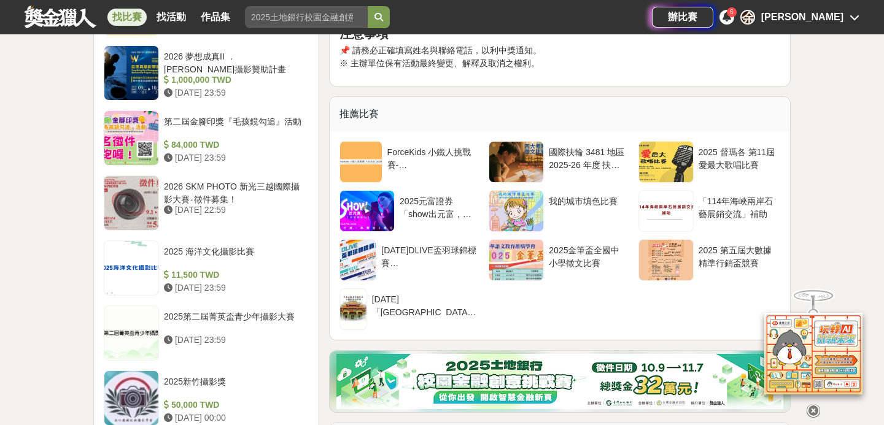
scroll to position [1184, 0]
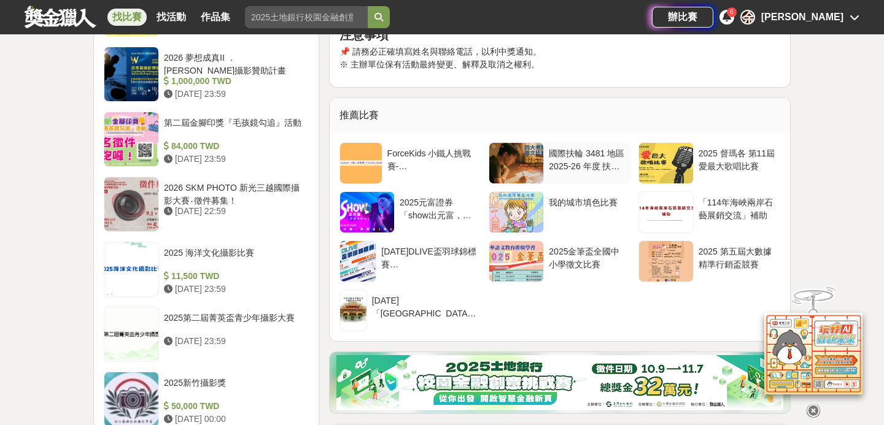
click at [563, 153] on div "國際扶輪 3481 地區 2025-26 年度 扶輪四大考驗徵文比賽" at bounding box center [587, 158] width 77 height 23
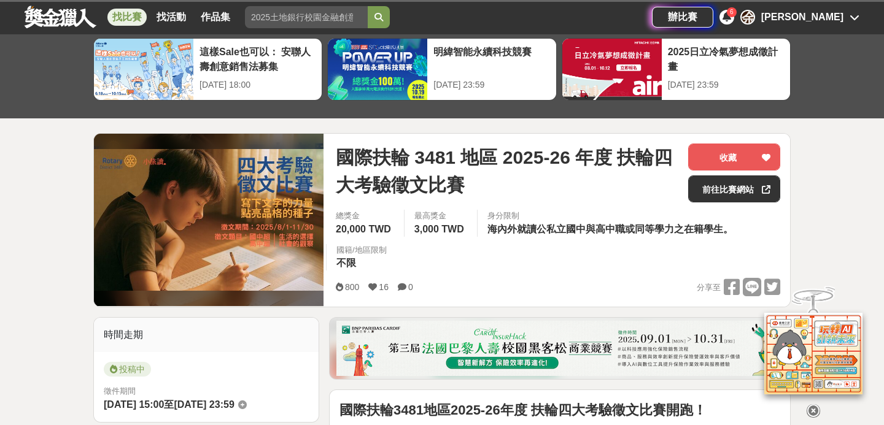
scroll to position [55, 0]
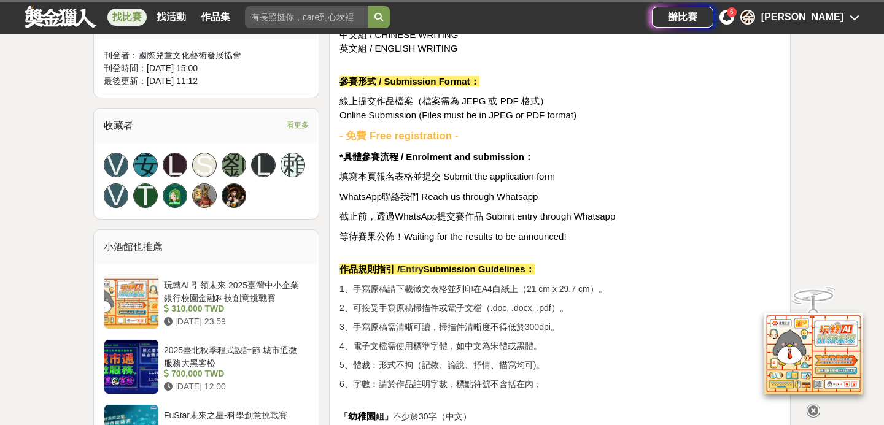
scroll to position [785, 0]
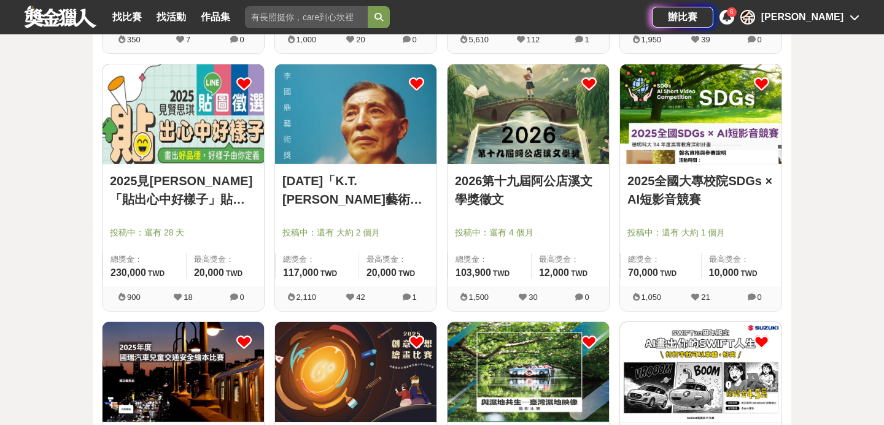
scroll to position [1675, 0]
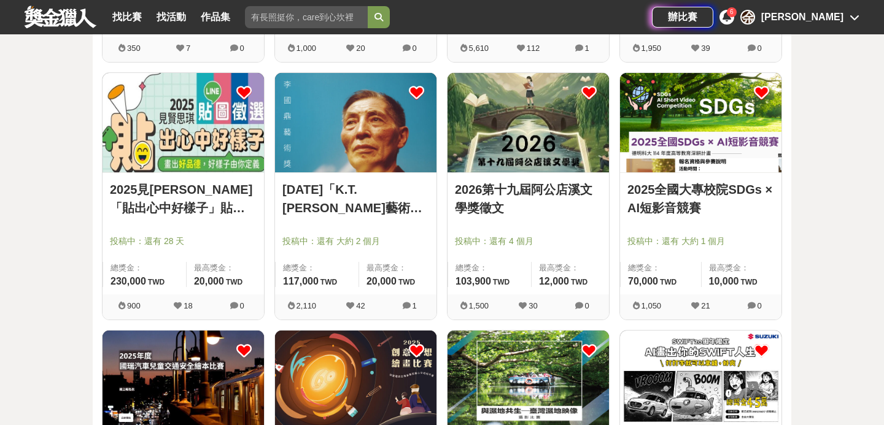
click at [662, 162] on img at bounding box center [700, 122] width 161 height 99
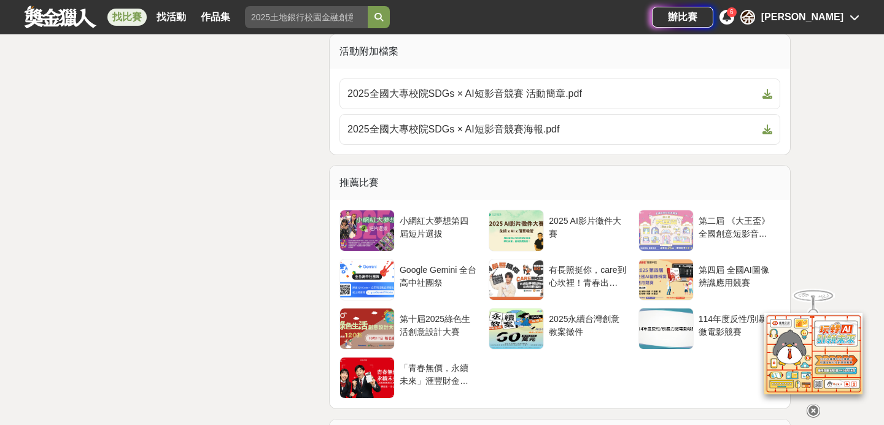
scroll to position [2438, 0]
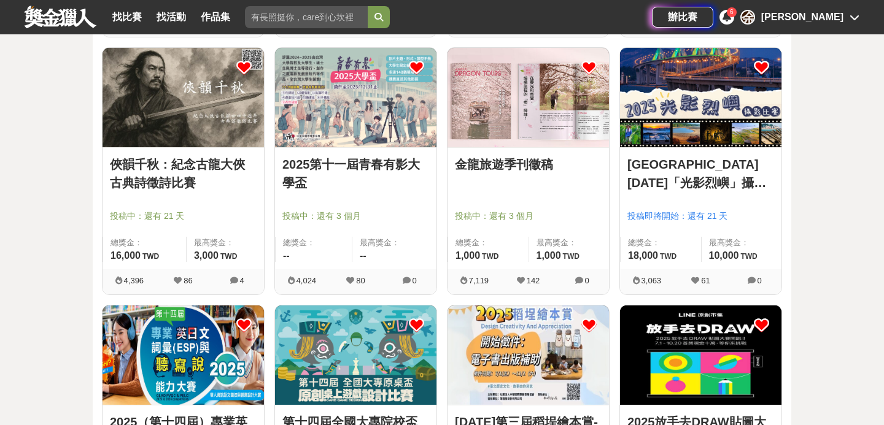
scroll to position [667, 0]
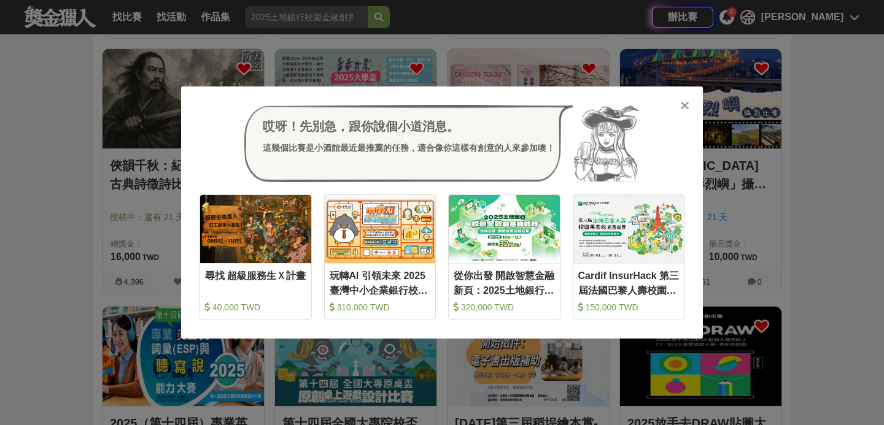
click at [685, 106] on icon at bounding box center [684, 105] width 9 height 12
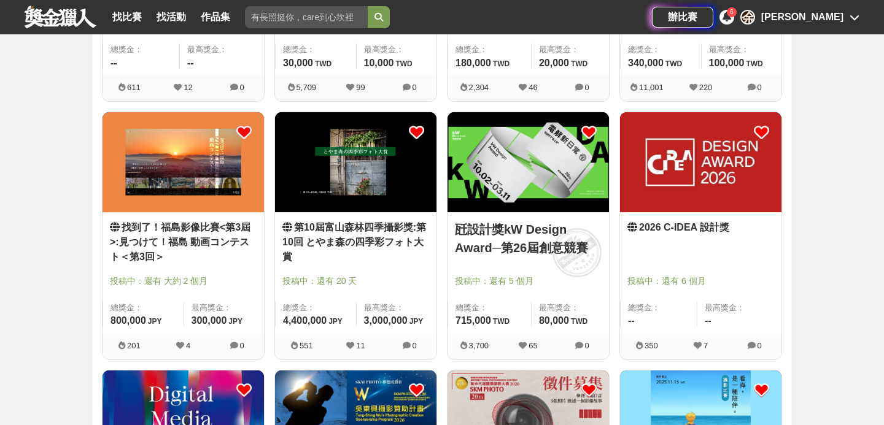
scroll to position [1119, 0]
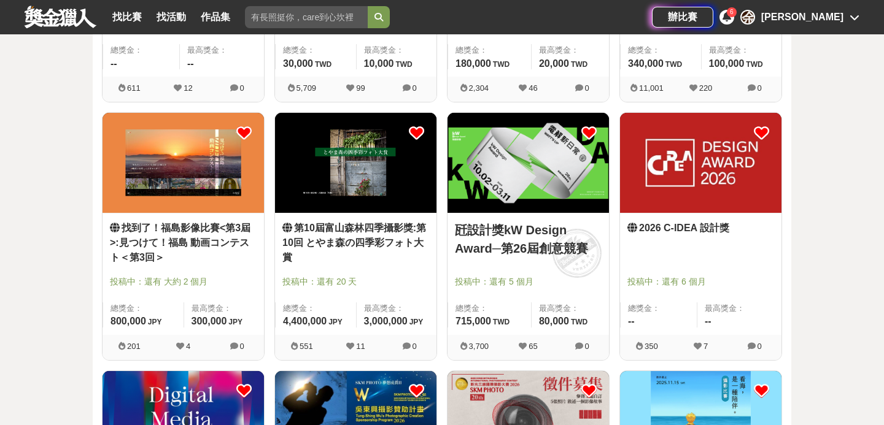
click at [335, 238] on link "第10屆富山森林四季攝影獎:第10回 とやま森の四季彩フォト大賞" at bounding box center [355, 243] width 147 height 44
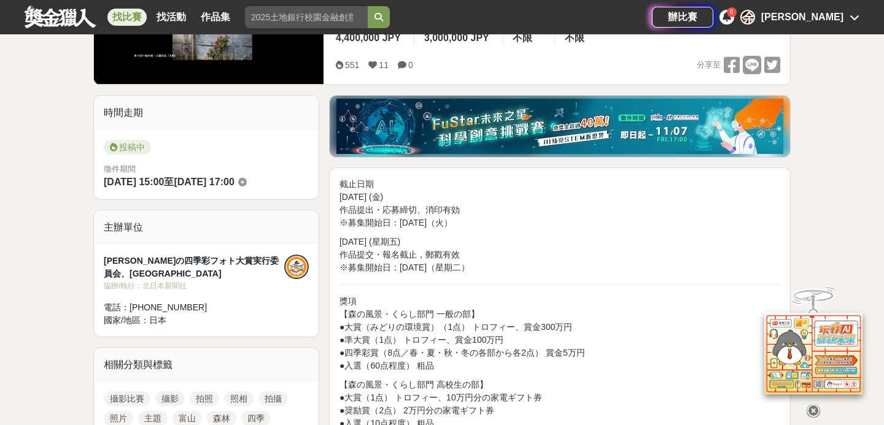
scroll to position [244, 0]
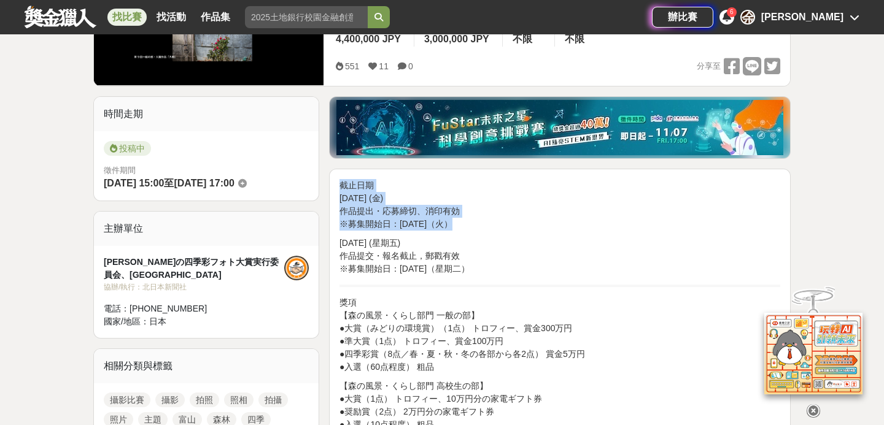
drag, startPoint x: 423, startPoint y: 277, endPoint x: 396, endPoint y: 171, distance: 109.0
click at [398, 251] on p "2025年10月31日 (星期五) 作品提交・報名截止，郵戳有效 ※募集開始日：2025年9月16日（星期二）" at bounding box center [560, 256] width 441 height 39
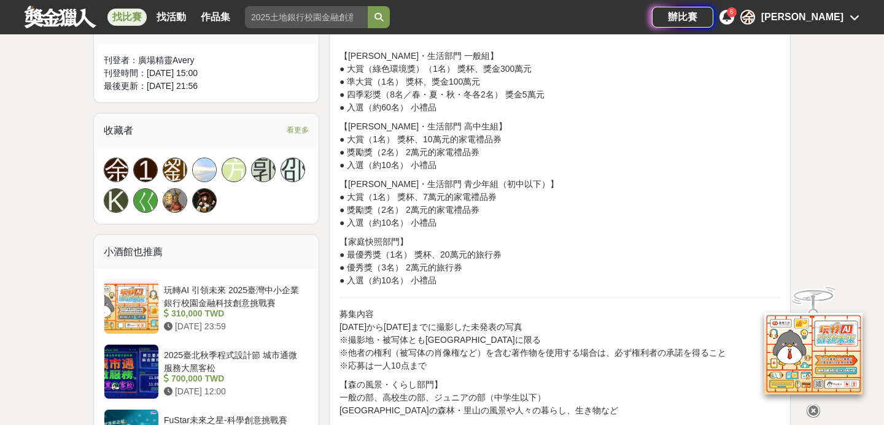
scroll to position [748, 0]
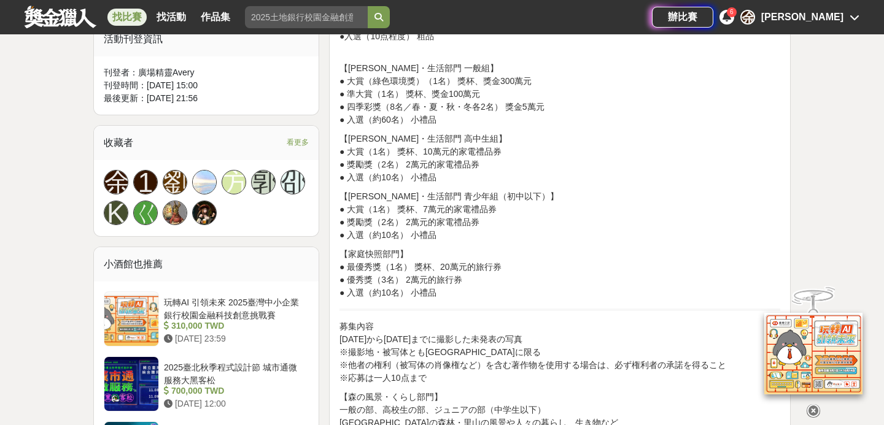
drag, startPoint x: 396, startPoint y: 60, endPoint x: 562, endPoint y: 270, distance: 268.0
click at [562, 270] on p "【家庭快照部門】 ● 最優秀獎（1名） 獎杯、20萬元的旅行券 ● 優秀獎（3名） 2萬元的旅行券 ● 入選（約10名） 小禮品" at bounding box center [560, 274] width 441 height 52
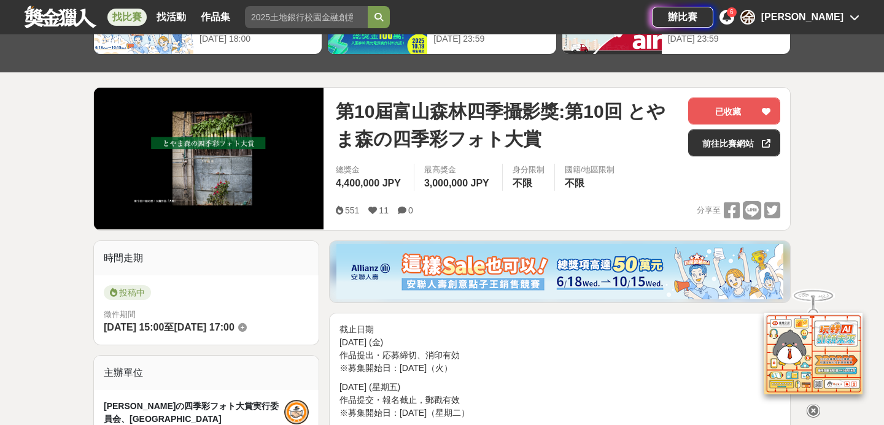
scroll to position [0, 0]
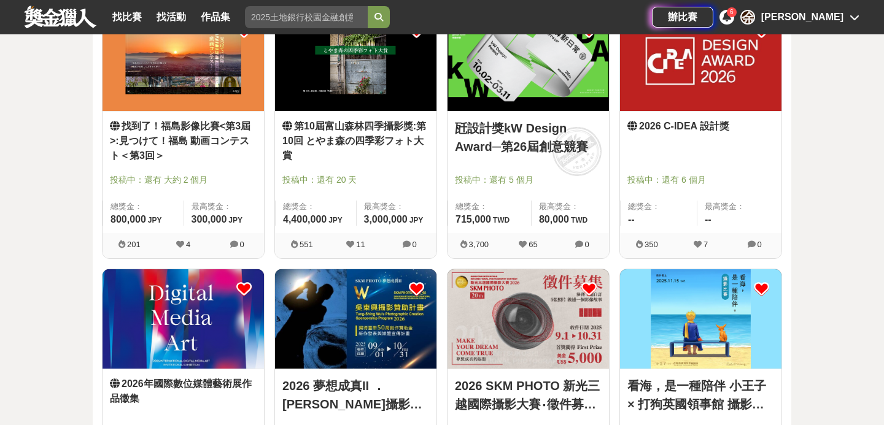
scroll to position [1219, 0]
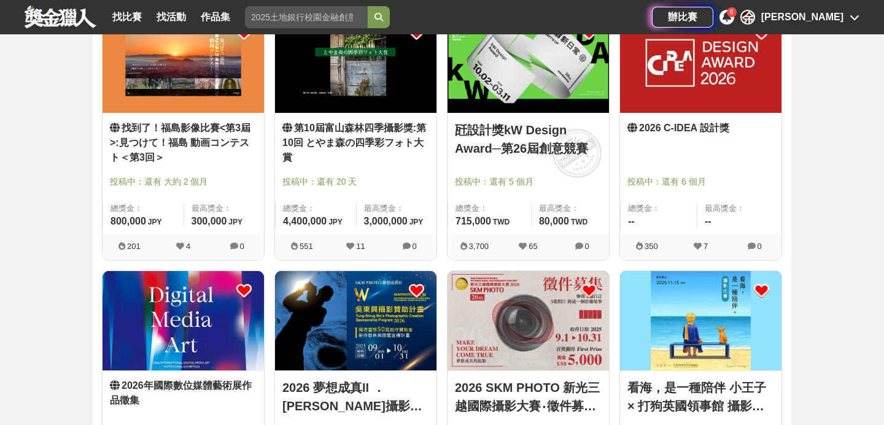
click at [495, 95] on img at bounding box center [528, 62] width 161 height 99
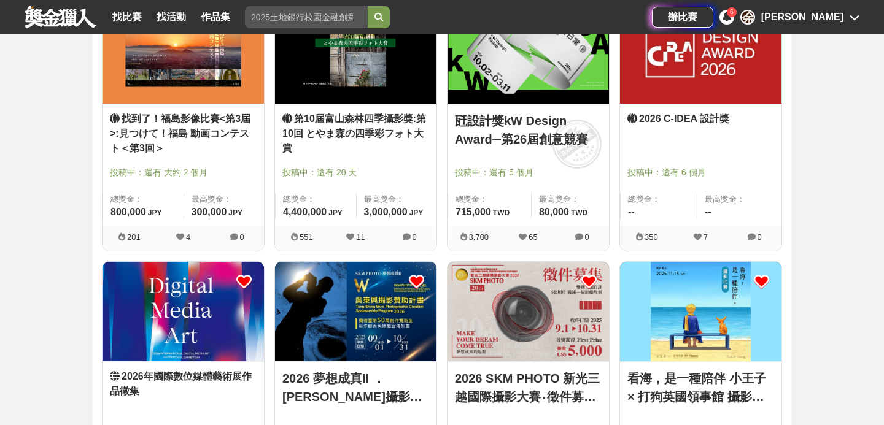
scroll to position [1227, 0]
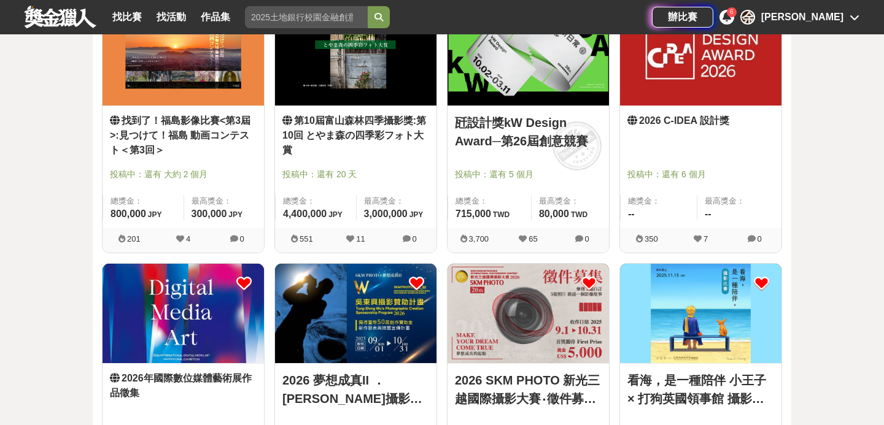
click at [140, 338] on img at bounding box center [183, 313] width 161 height 99
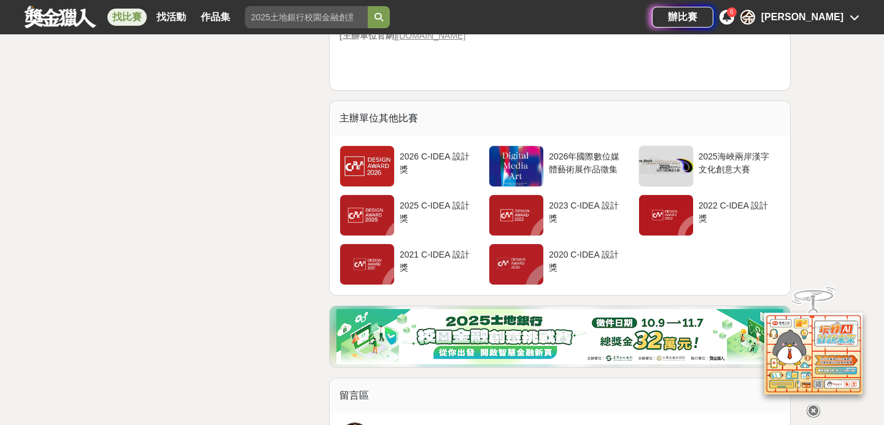
scroll to position [3104, 0]
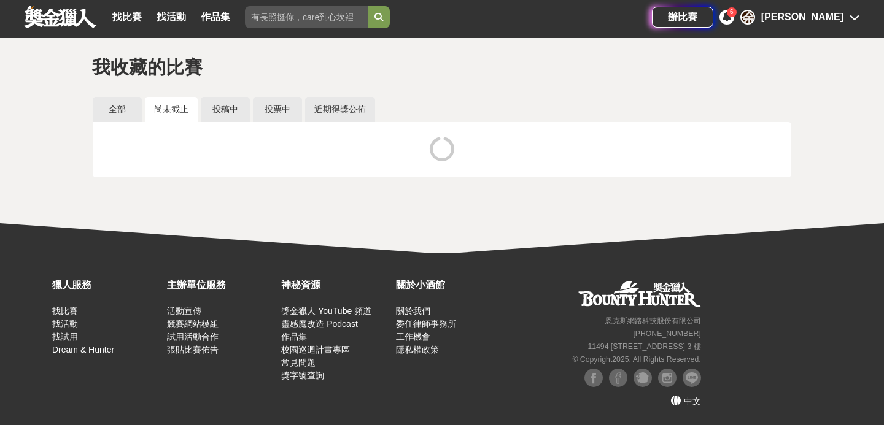
scroll to position [22, 0]
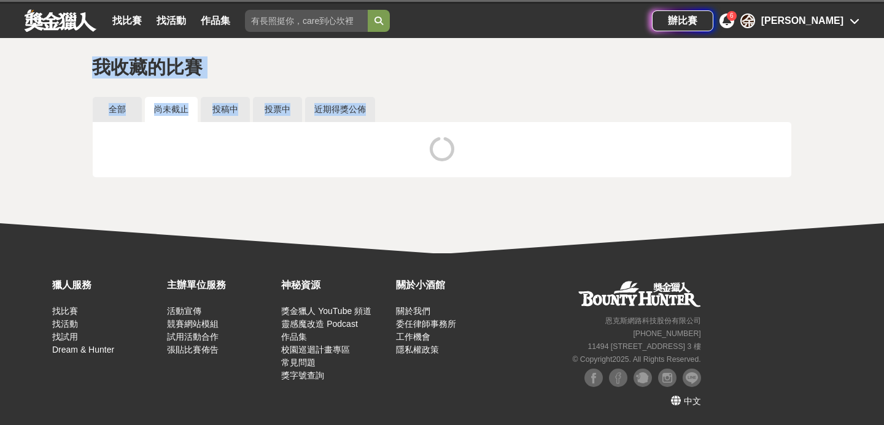
drag, startPoint x: 97, startPoint y: 61, endPoint x: 258, endPoint y: 203, distance: 215.3
click at [258, 203] on div "我收藏的比賽 全部 尚未截止 投稿中 投票中 近期得獎公佈" at bounding box center [442, 130] width 884 height 185
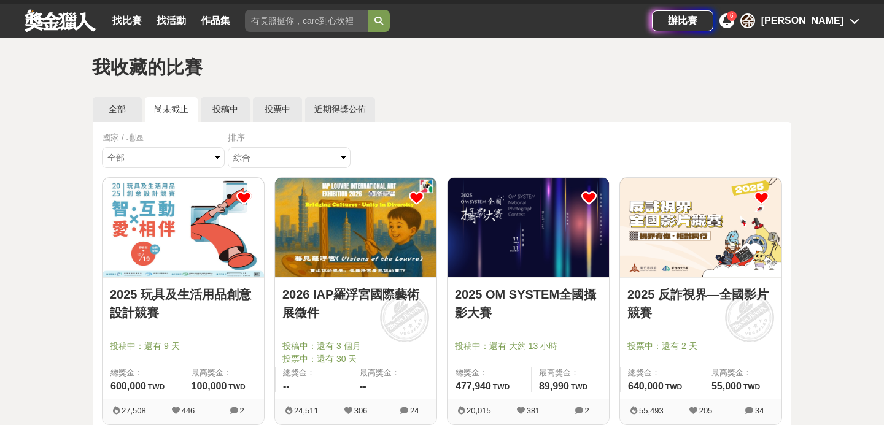
click at [430, 132] on div "國家 / 地區 全部 台灣 國際 排序 綜合 熱門 獎金 截止 最新" at bounding box center [442, 154] width 680 height 46
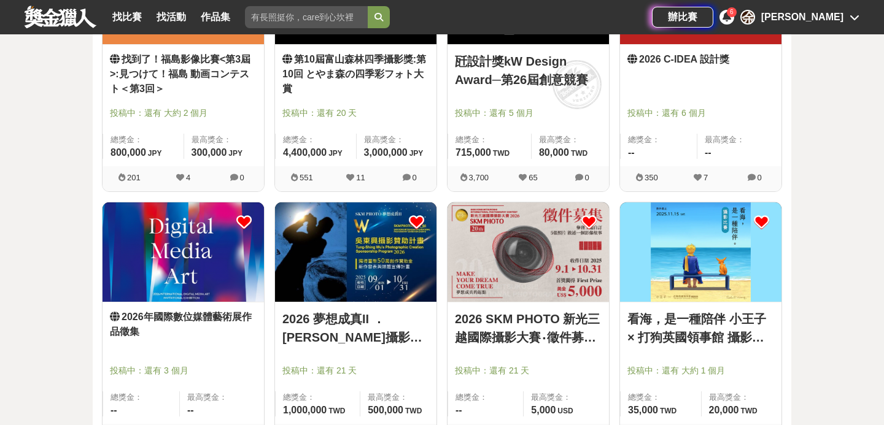
scroll to position [1286, 0]
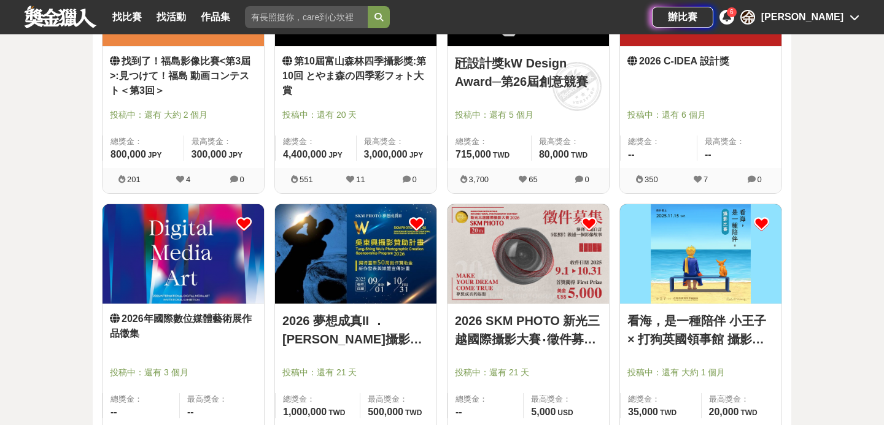
click at [482, 221] on img at bounding box center [528, 253] width 161 height 99
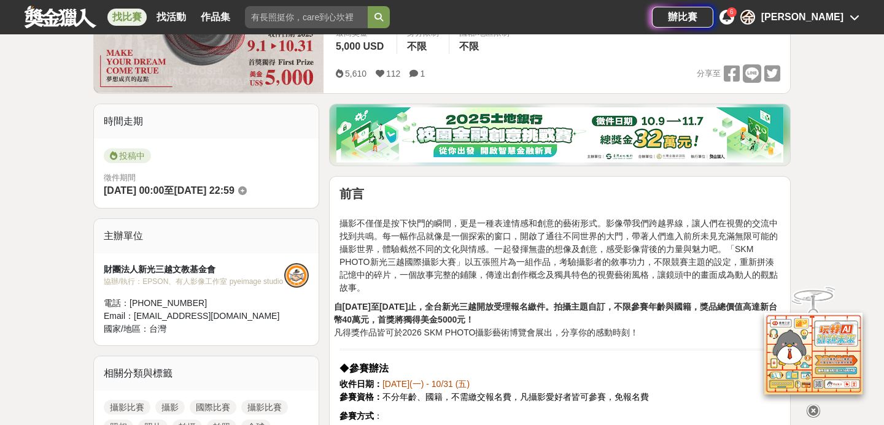
scroll to position [238, 0]
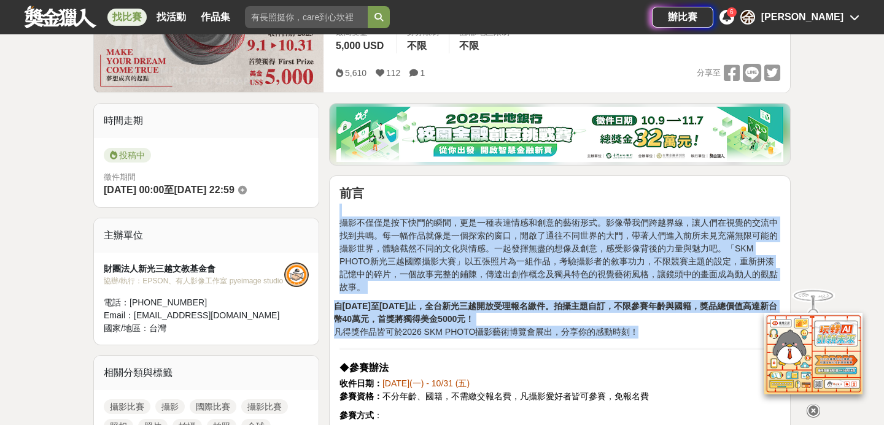
drag, startPoint x: 361, startPoint y: 209, endPoint x: 486, endPoint y: 353, distance: 190.6
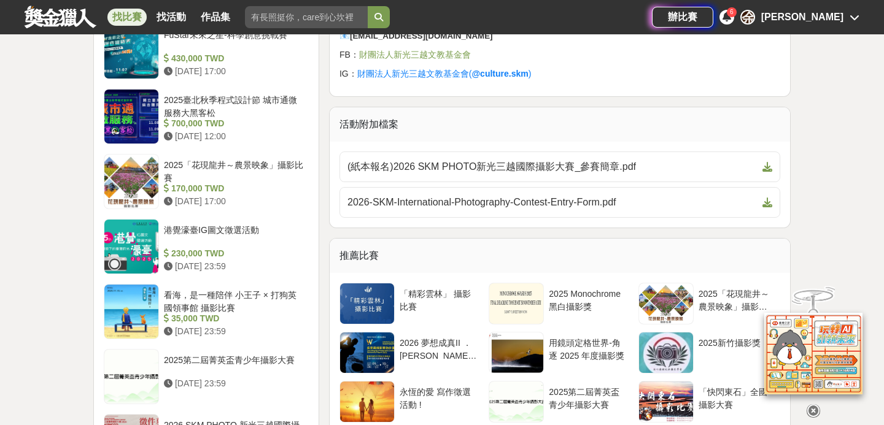
scroll to position [1469, 0]
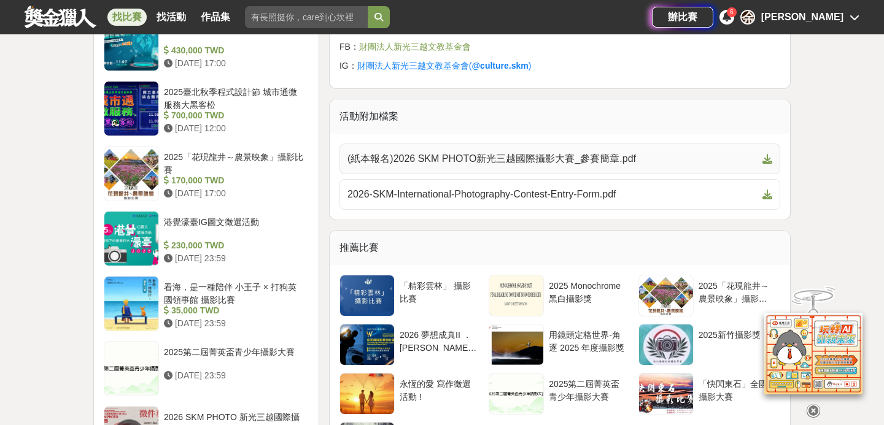
click at [470, 160] on span "(紙本報名)2026 SKM PHOTO新光三越國際攝影大賽_參賽簡章.pdf" at bounding box center [552, 159] width 410 height 15
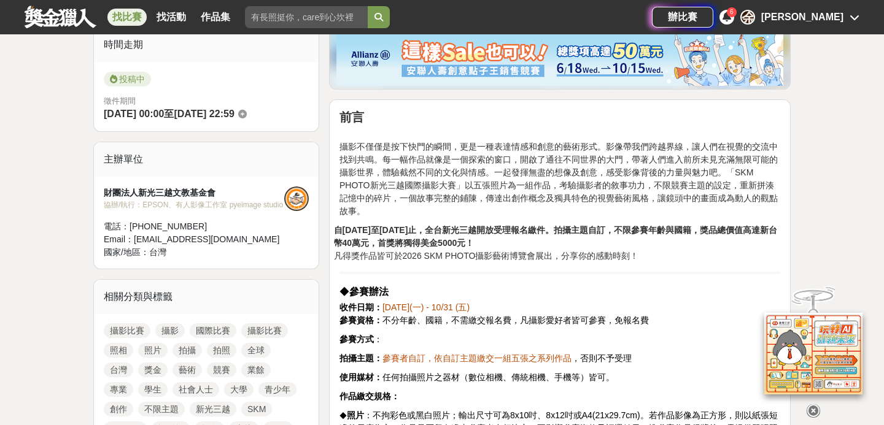
scroll to position [322, 0]
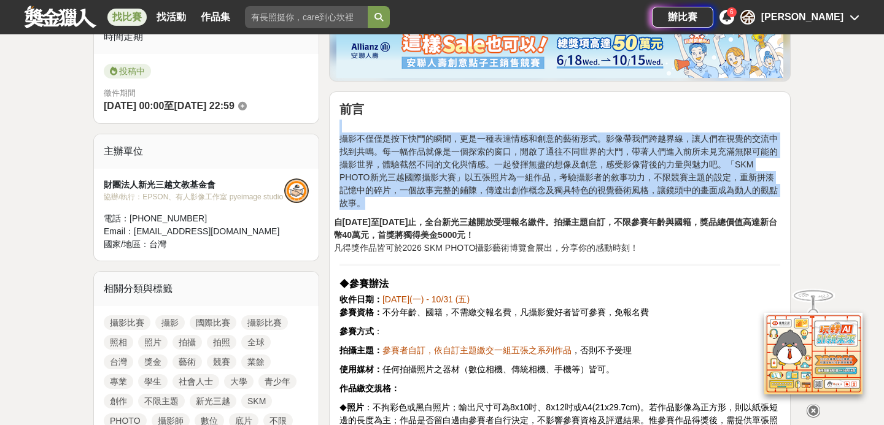
drag, startPoint x: 514, startPoint y: 263, endPoint x: 481, endPoint y: 122, distance: 145.6
click at [481, 122] on p "攝影不僅僅是按下快門的瞬間，更是一種表達情感和創意的藝術形式。影像帶我們跨越界線，讓人們在視覺的交流中找到共鳴。每一幅作品就像是一個探索的窗口，開啟了通往不同…" at bounding box center [560, 165] width 441 height 90
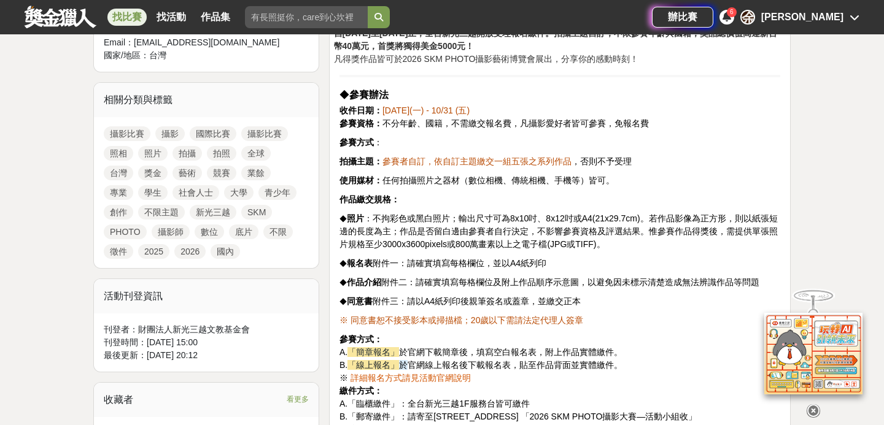
scroll to position [508, 0]
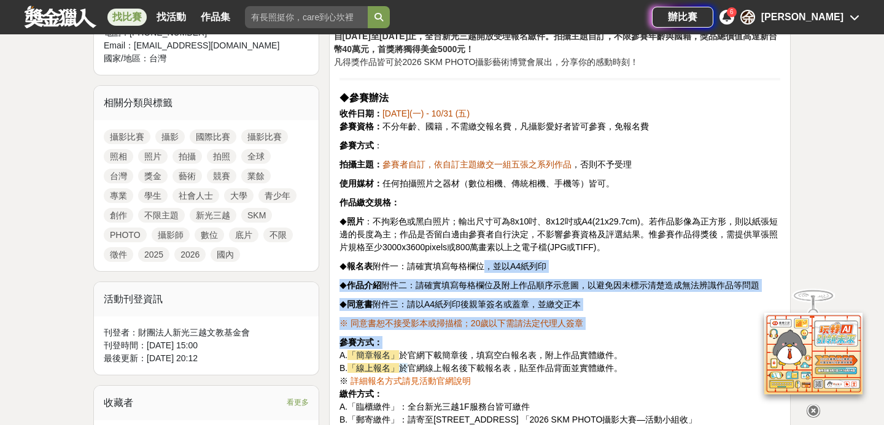
drag, startPoint x: 478, startPoint y: 262, endPoint x: 666, endPoint y: 341, distance: 203.9
click at [666, 341] on p "參賽方式： A . 「簡章報名」 於官網下載簡章後，填寫空白報名表，附上作品實體繳件。 B. 「線上報名」 於 官網線上報名後下載報名表，貼至作品背面並實體繳…" at bounding box center [560, 387] width 441 height 103
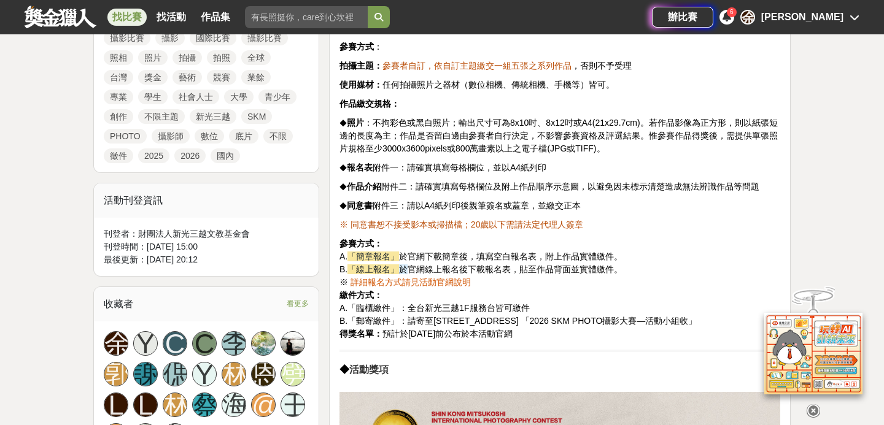
scroll to position [607, 0]
click at [545, 118] on span "照片 ：不拘彩色或黑白照片；輸出尺寸可為8x10吋、8x12吋或A4(21x29.7cm)。若作品影像為正方形，則以紙張短邊的長度為主；作品是否留白邊由參賽者…" at bounding box center [559, 135] width 438 height 36
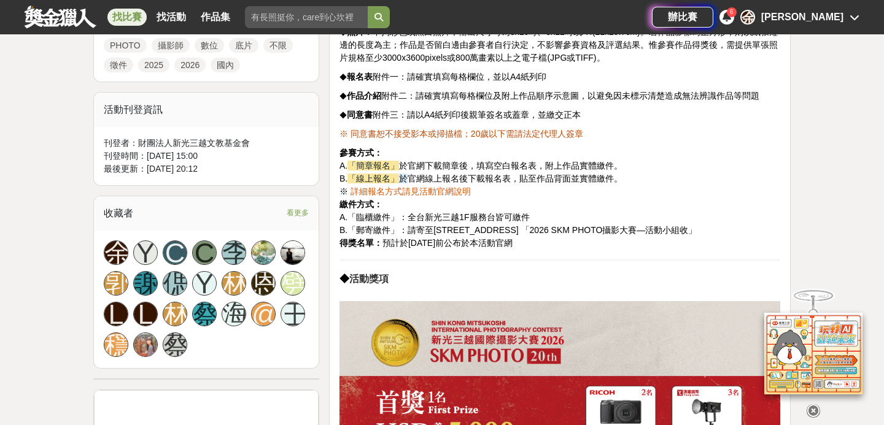
scroll to position [709, 0]
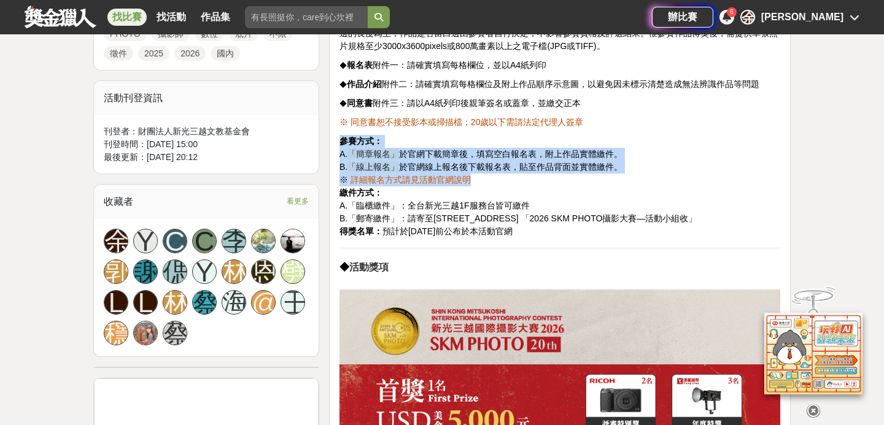
drag, startPoint x: 543, startPoint y: 142, endPoint x: 582, endPoint y: 185, distance: 58.2
click at [582, 185] on p "參賽方式： A . 「簡章報名」 於官網下載簡章後，填寫空白報名表，附上作品實體繳件。 B. 「線上報名」 於 官網線上報名後下載報名表，貼至作品背面並實體繳…" at bounding box center [560, 186] width 441 height 103
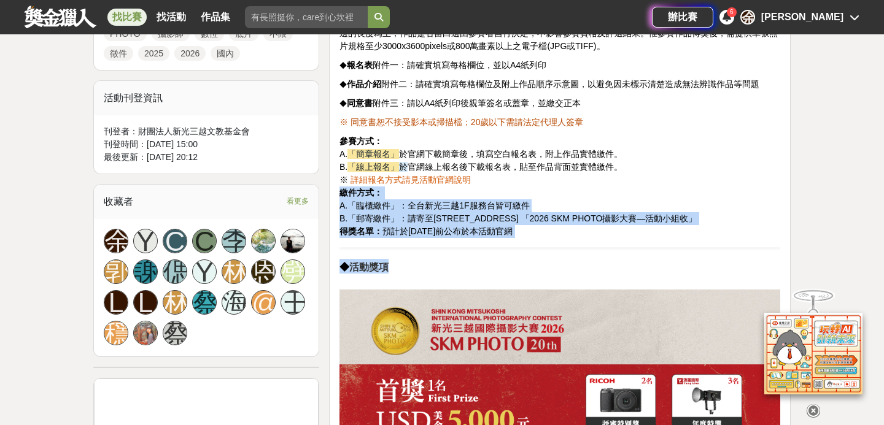
drag, startPoint x: 554, startPoint y: 196, endPoint x: 600, endPoint y: 270, distance: 86.4
click at [600, 270] on div "前言 攝影不僅僅是按下快門的瞬間，更是一種表達情感和創意的藝術形式。影像帶我們跨越界線，讓人們在視覺的交流中找到共鳴。每一幅作品就像是一個探索的窗口，開啟了通…" at bounding box center [560, 274] width 441 height 1118
click at [600, 270] on h2 "◆ 活動獎項" at bounding box center [560, 266] width 441 height 15
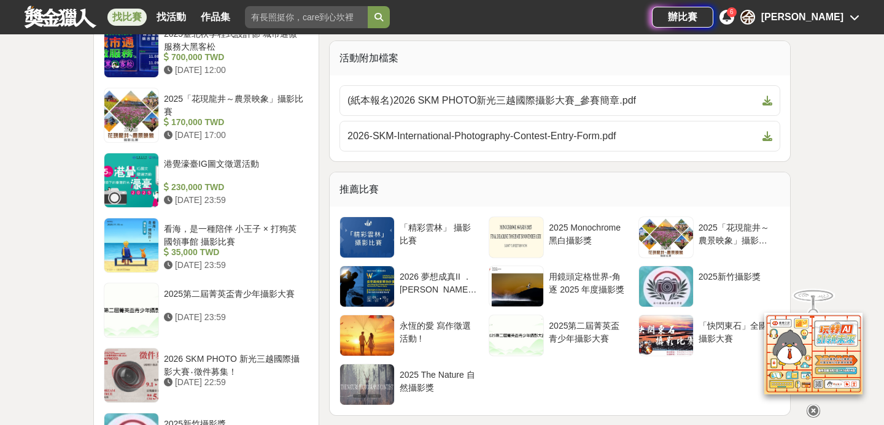
scroll to position [1524, 0]
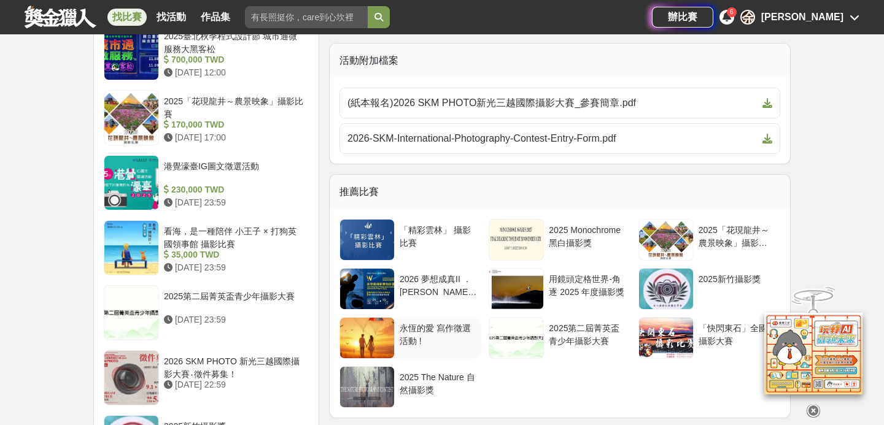
click at [447, 331] on div "永恆的愛 寫作徵選活動 !" at bounding box center [438, 333] width 77 height 23
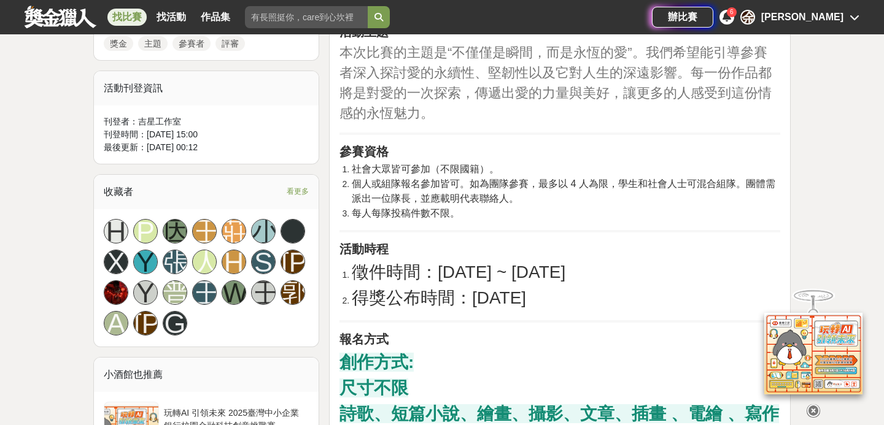
scroll to position [682, 0]
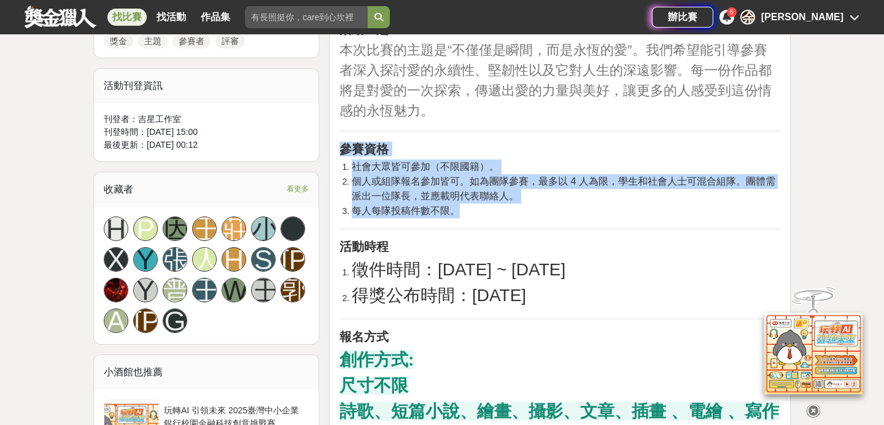
drag, startPoint x: 462, startPoint y: 214, endPoint x: 466, endPoint y: 141, distance: 73.8
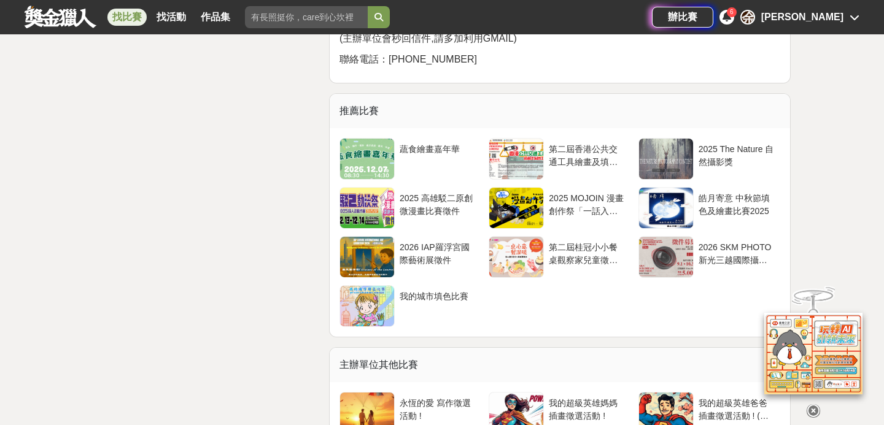
scroll to position [2208, 0]
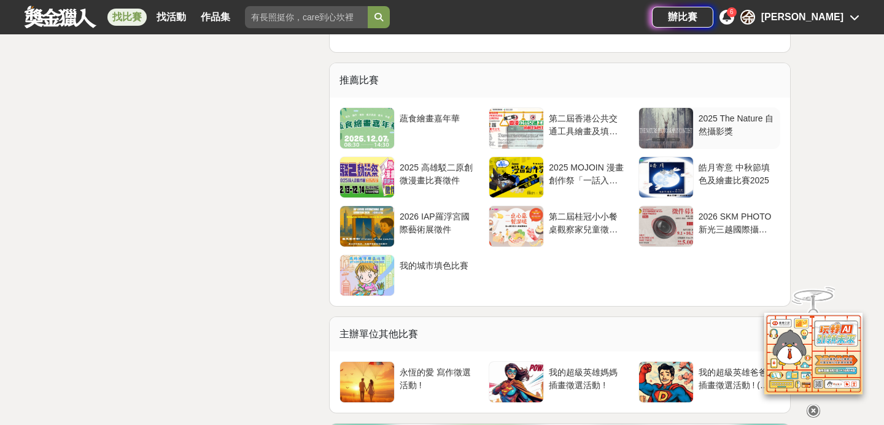
click at [666, 108] on div at bounding box center [666, 128] width 54 height 41
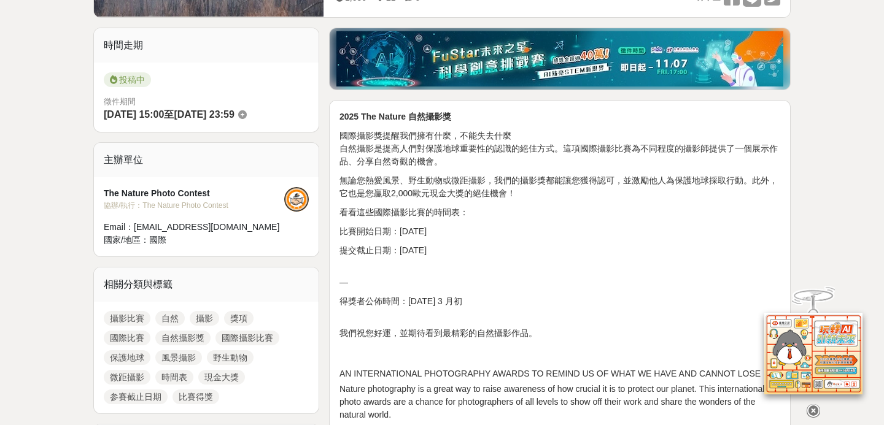
scroll to position [370, 0]
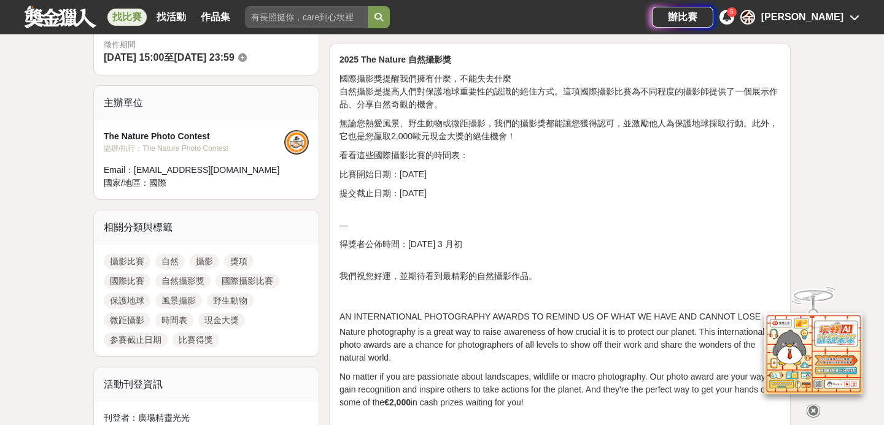
drag, startPoint x: 577, startPoint y: 122, endPoint x: 599, endPoint y: 190, distance: 71.5
click at [599, 190] on p "提交截止日期：2025年11月15日" at bounding box center [560, 193] width 441 height 13
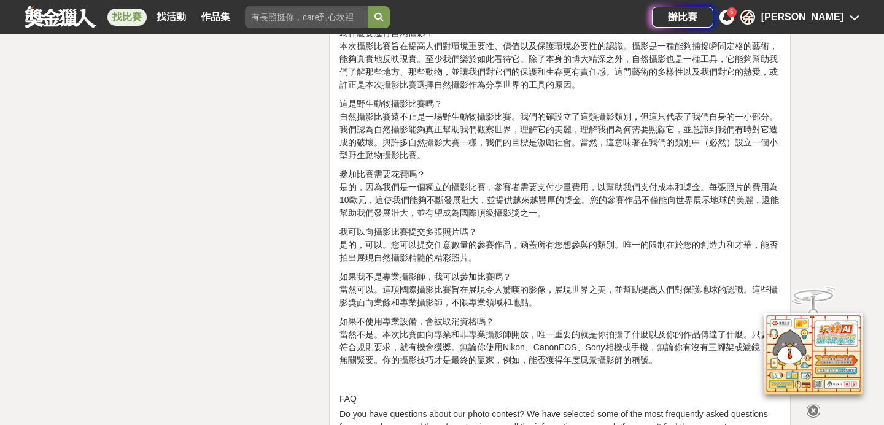
scroll to position [3705, 0]
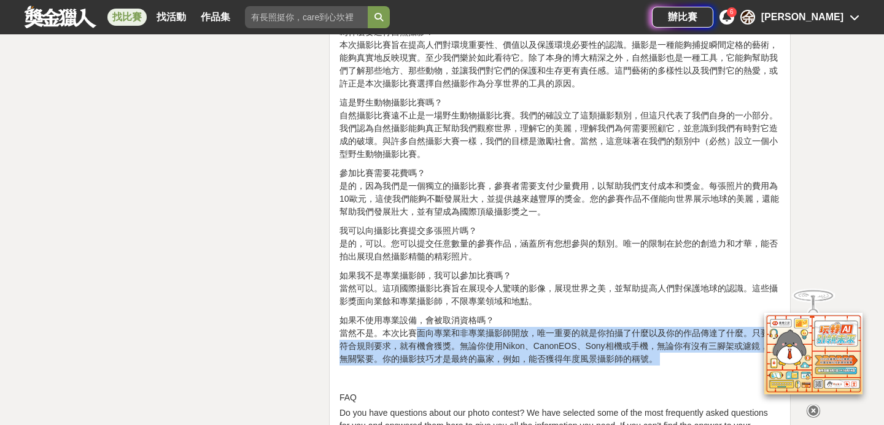
drag, startPoint x: 419, startPoint y: 332, endPoint x: 461, endPoint y: 365, distance: 53.3
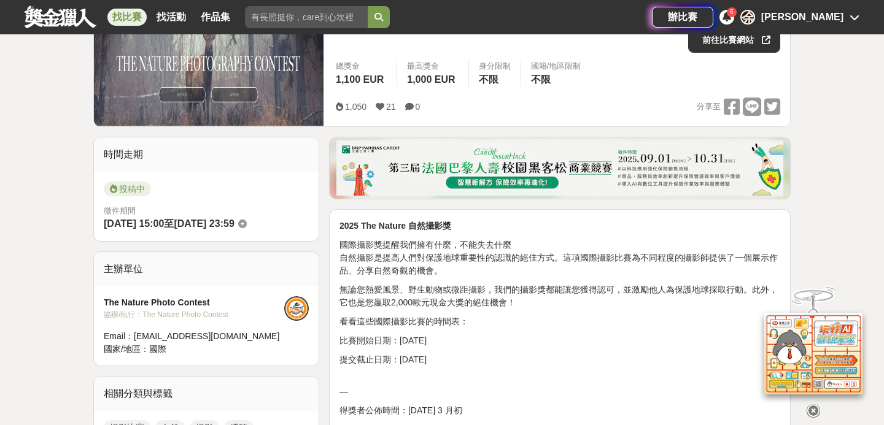
scroll to position [204, 0]
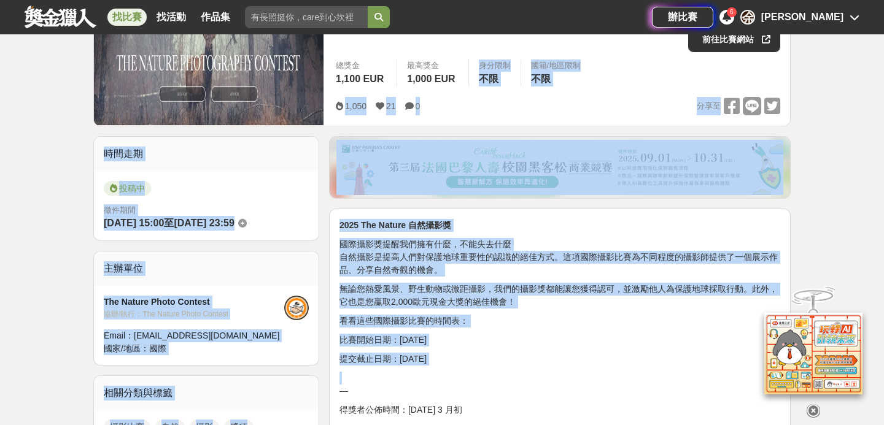
drag, startPoint x: 466, startPoint y: 87, endPoint x: 521, endPoint y: 375, distance: 293.1
click at [521, 375] on p "—" at bounding box center [560, 385] width 441 height 26
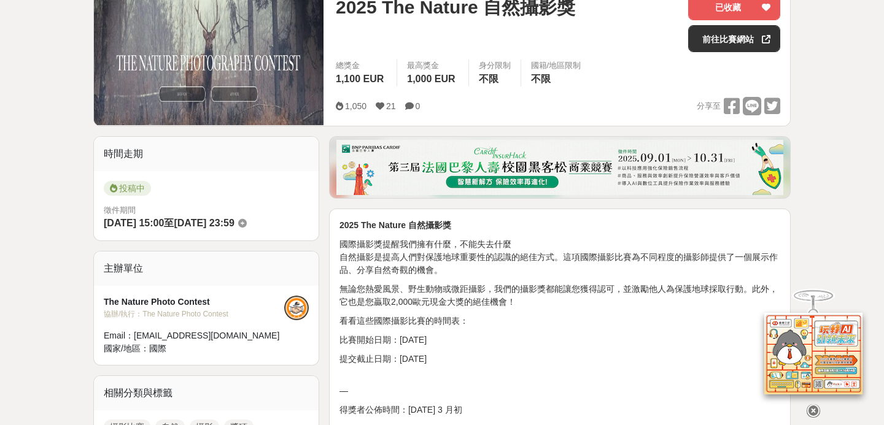
scroll to position [0, 0]
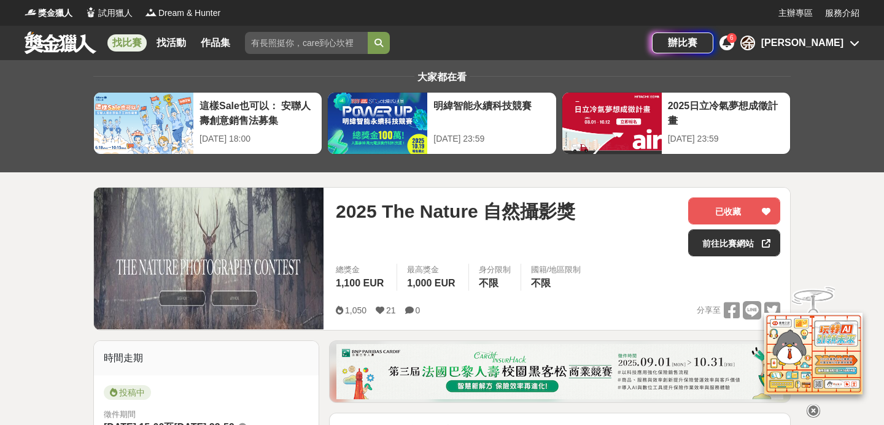
click at [852, 39] on icon at bounding box center [855, 43] width 10 height 10
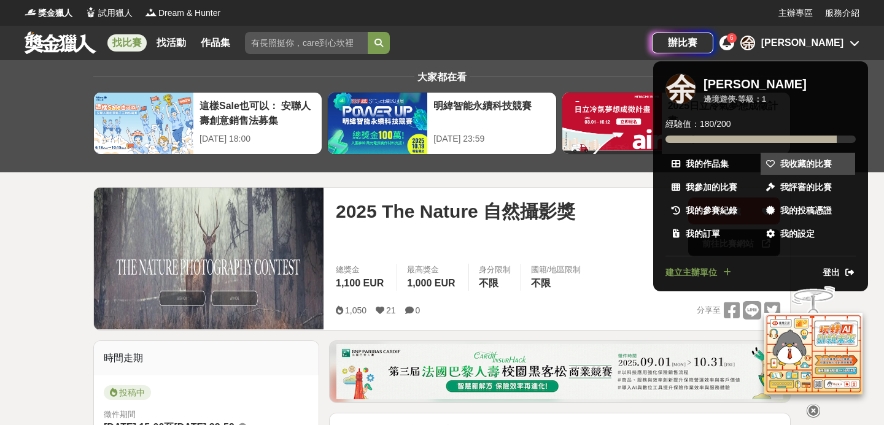
click at [831, 158] on span "我收藏的比賽" at bounding box center [806, 164] width 52 height 13
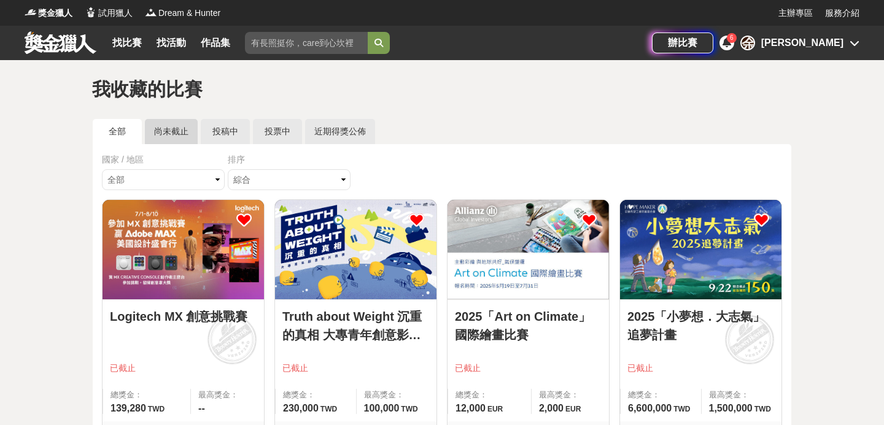
click at [161, 135] on link "尚未截止" at bounding box center [171, 131] width 53 height 25
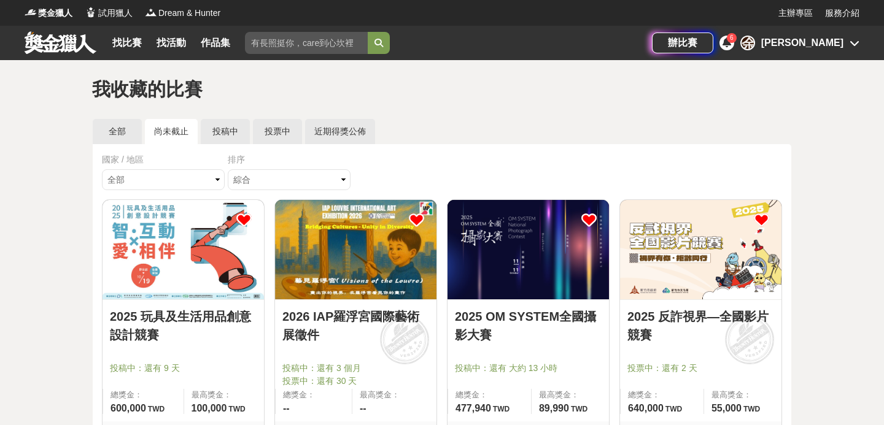
click at [128, 32] on div "找比賽 找活動 作品集" at bounding box center [173, 43] width 133 height 34
click at [129, 44] on link "找比賽" at bounding box center [126, 42] width 39 height 17
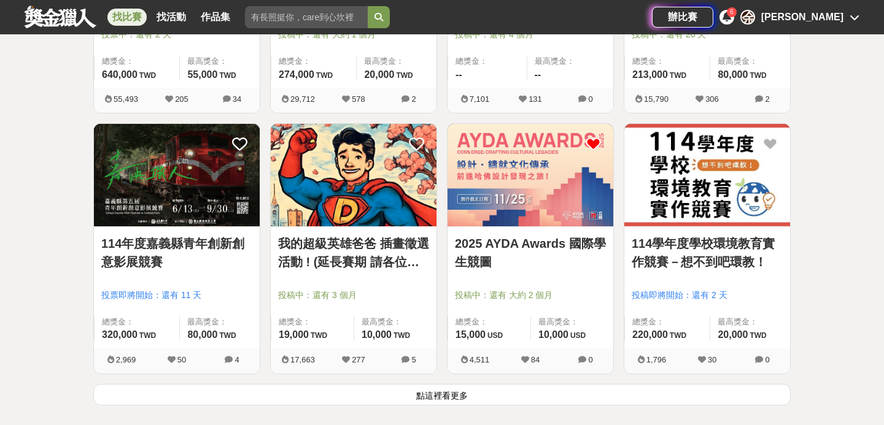
scroll to position [1449, 0]
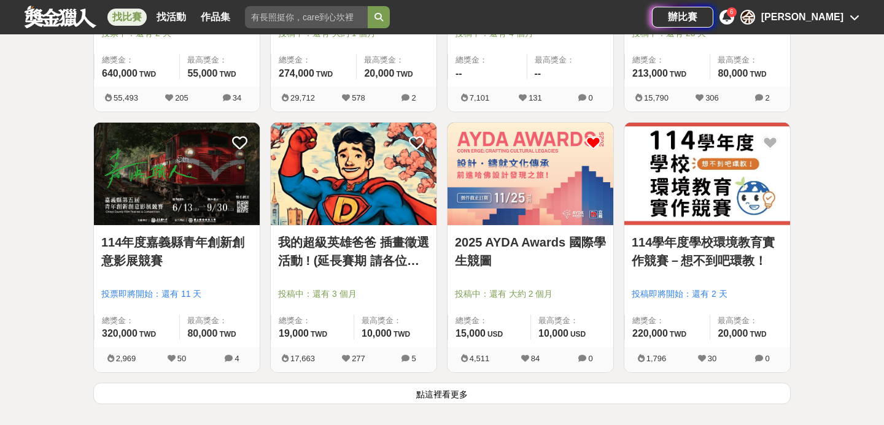
click at [325, 396] on button "點這裡看更多" at bounding box center [441, 393] width 697 height 21
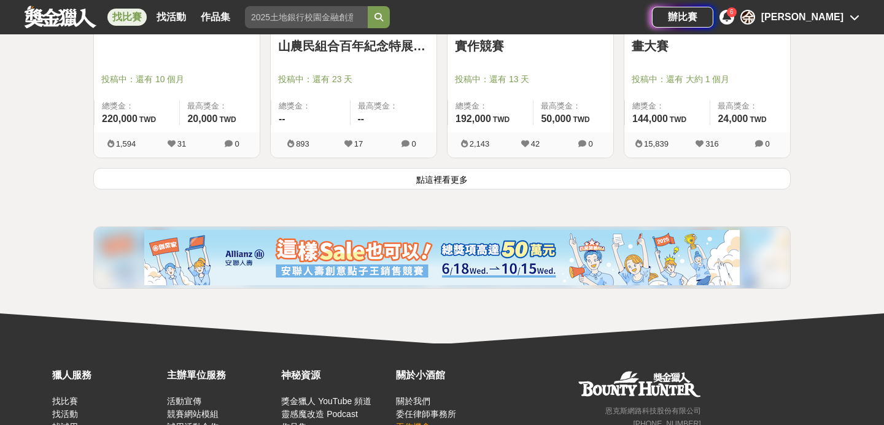
scroll to position [3216, 0]
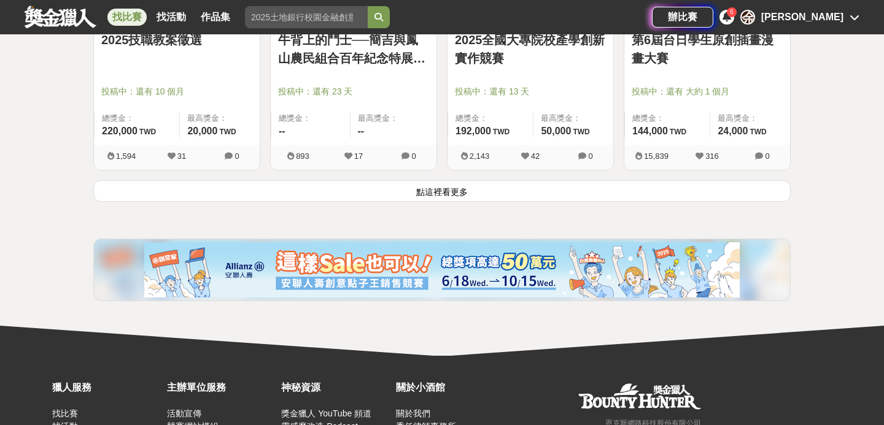
click at [438, 190] on button "點這裡看更多" at bounding box center [441, 190] width 697 height 21
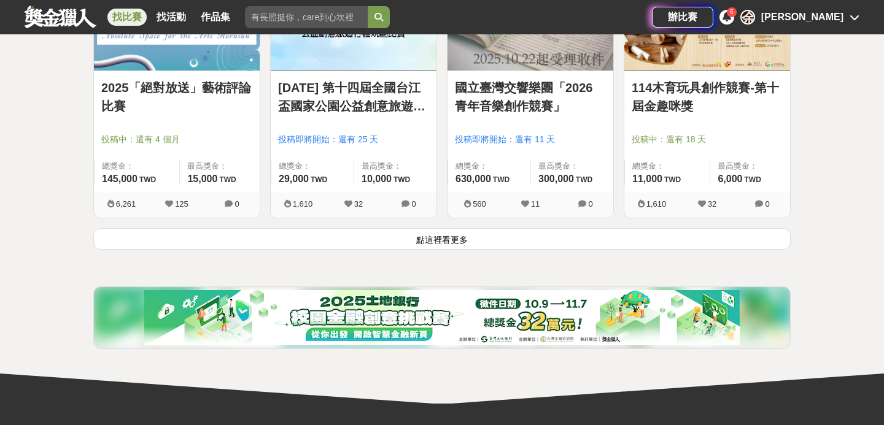
scroll to position [4738, 0]
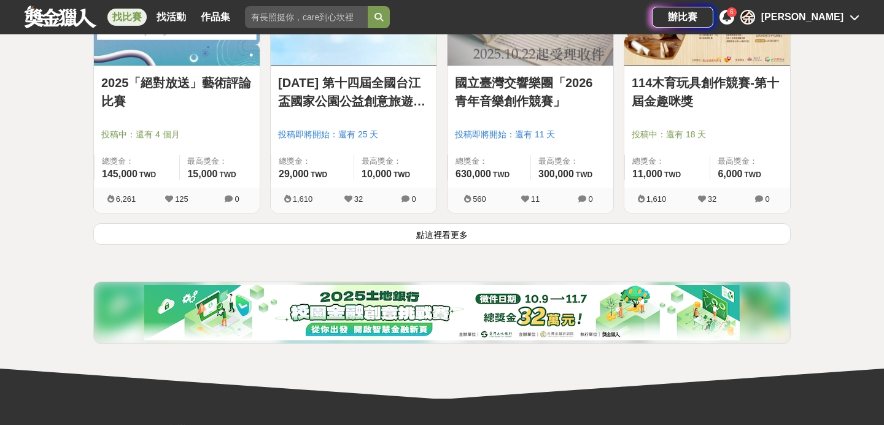
click at [448, 225] on button "點這裡看更多" at bounding box center [441, 233] width 697 height 21
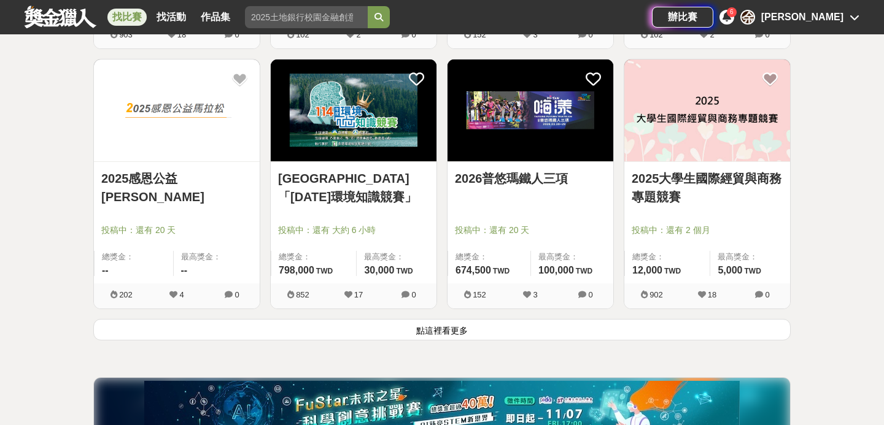
scroll to position [6207, 0]
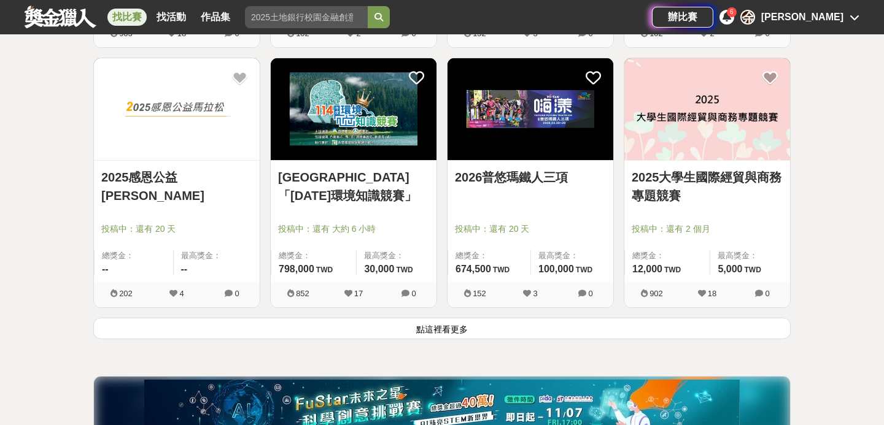
click at [387, 330] on button "點這裡看更多" at bounding box center [441, 328] width 697 height 21
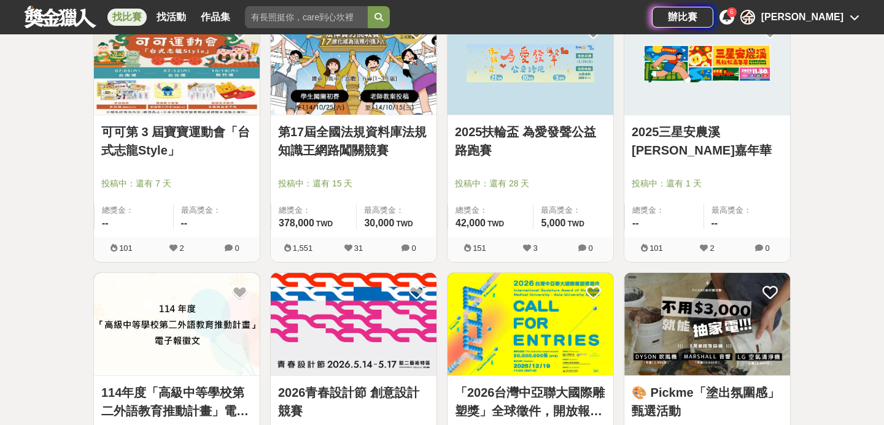
scroll to position [7294, 0]
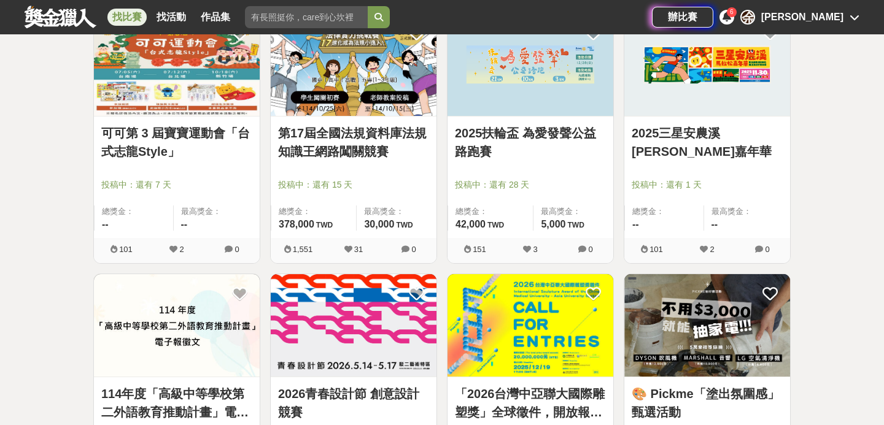
click at [339, 69] on img at bounding box center [354, 65] width 166 height 103
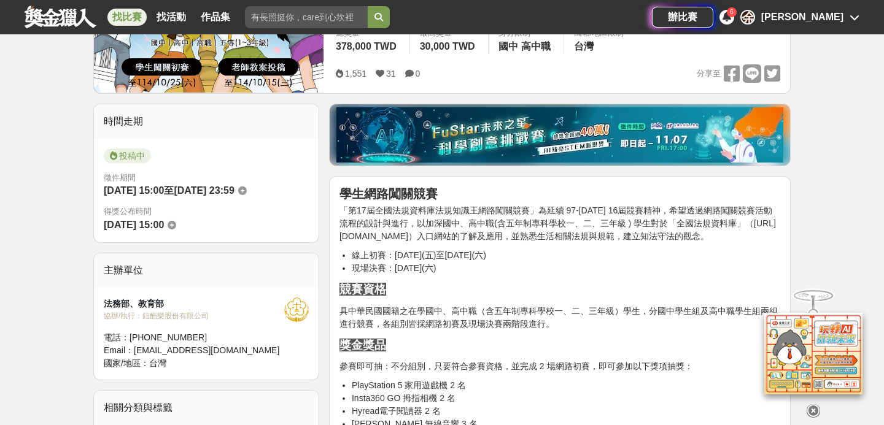
scroll to position [236, 0]
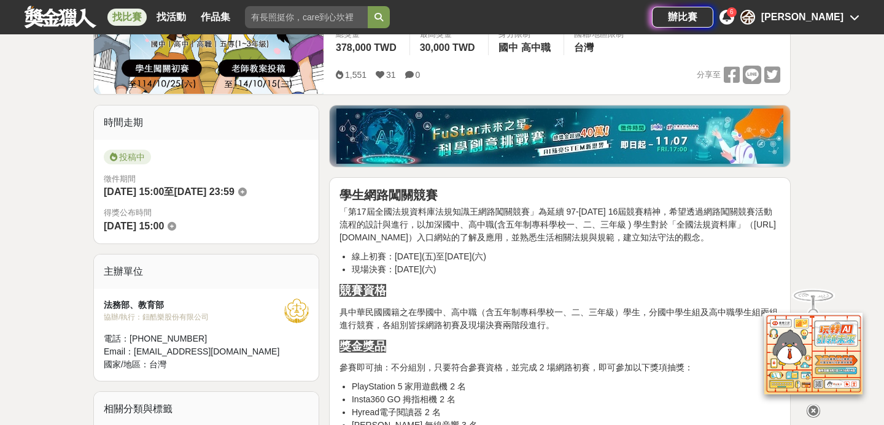
click at [438, 274] on li "現場決賽：114年11月15日(六)" at bounding box center [566, 269] width 429 height 13
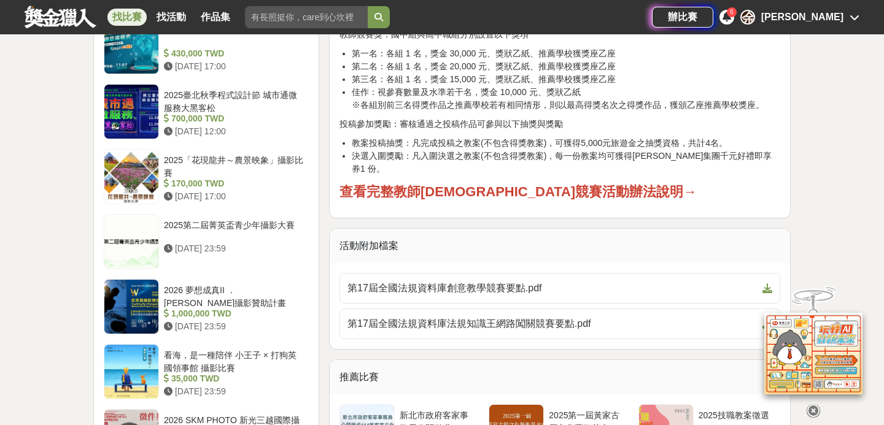
scroll to position [1089, 0]
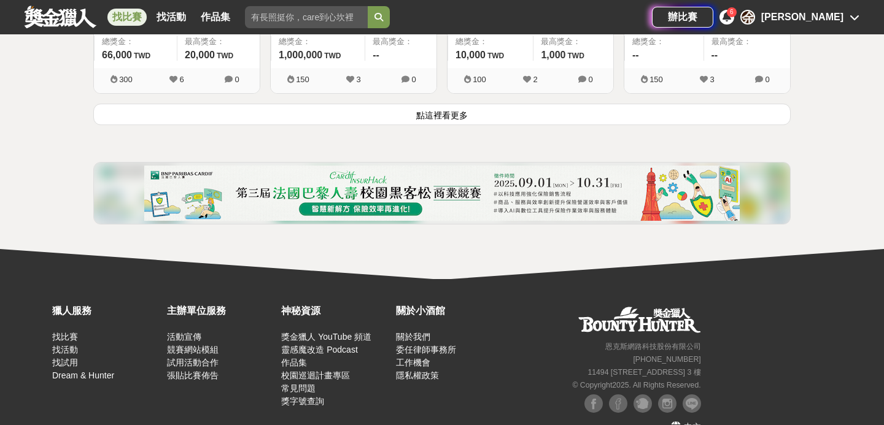
scroll to position [7985, 0]
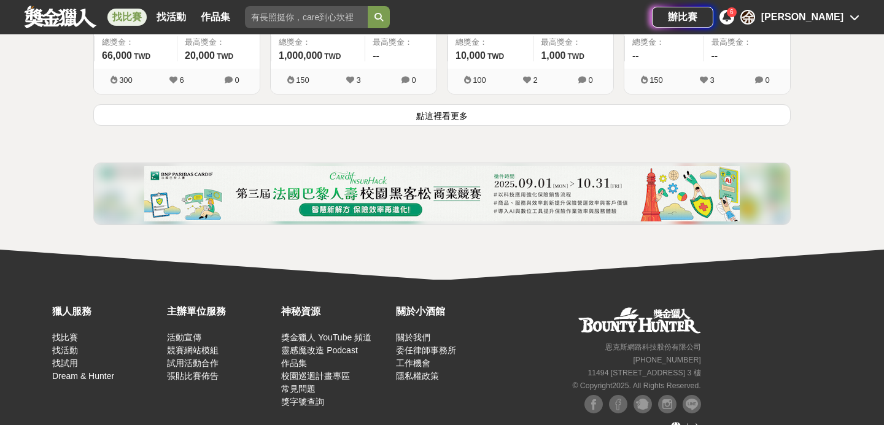
click at [440, 111] on button "點這裡看更多" at bounding box center [441, 114] width 697 height 21
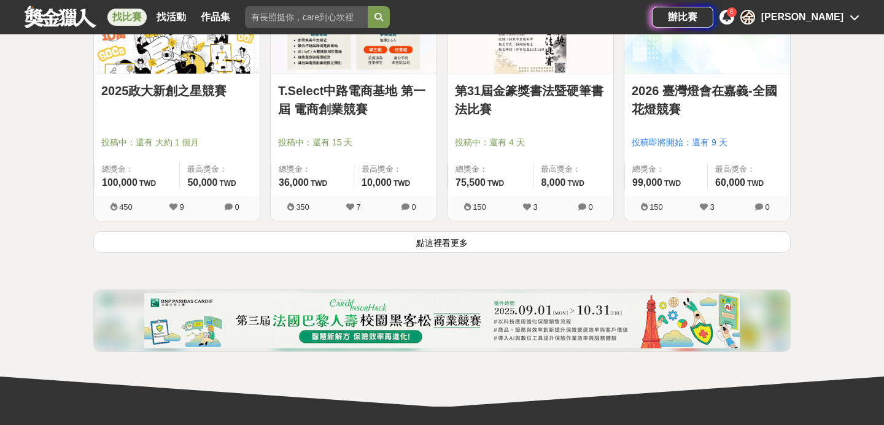
scroll to position [9421, 0]
click at [441, 236] on button "點這裡看更多" at bounding box center [441, 242] width 697 height 21
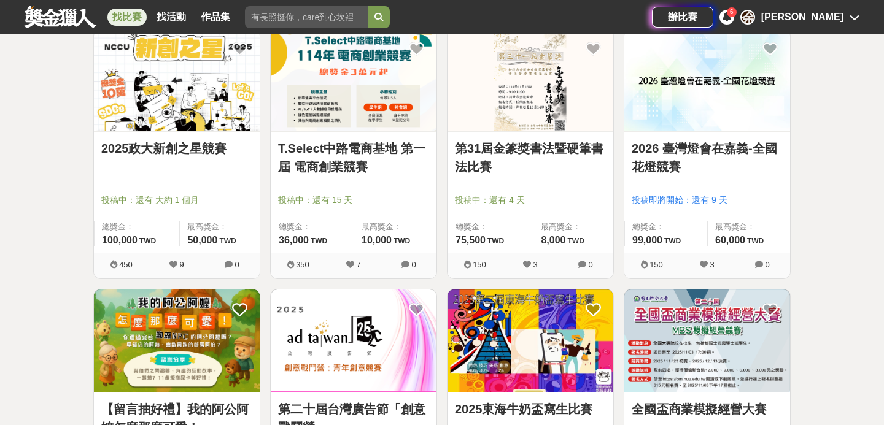
scroll to position [9357, 0]
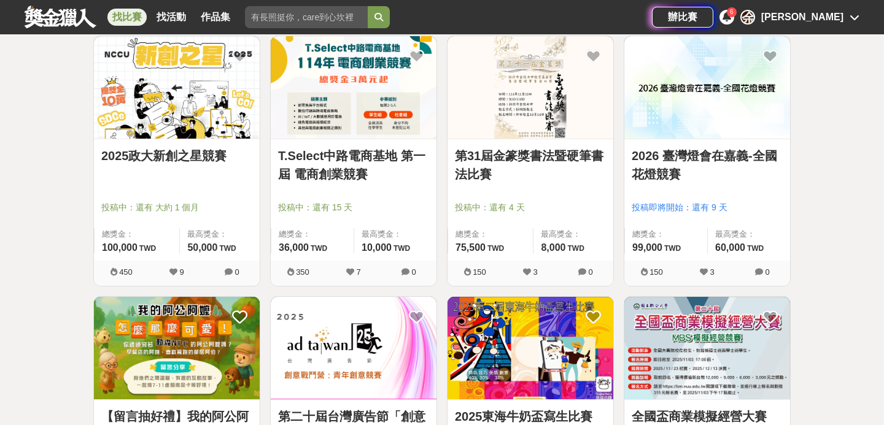
click at [138, 114] on img at bounding box center [177, 87] width 166 height 103
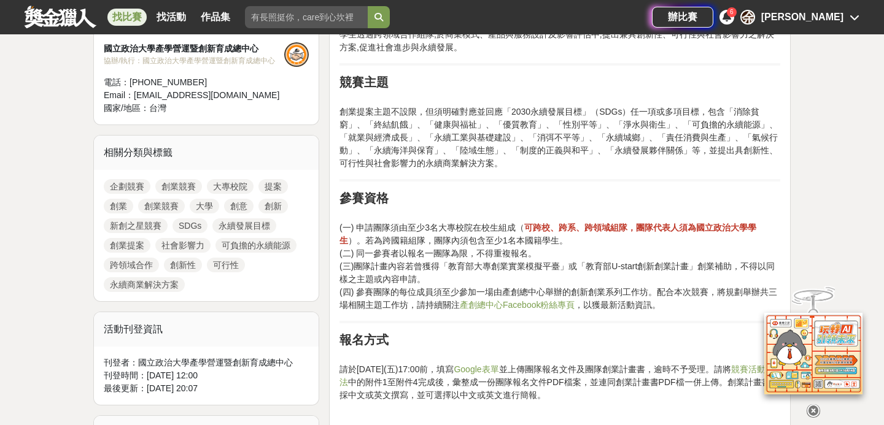
scroll to position [463, 0]
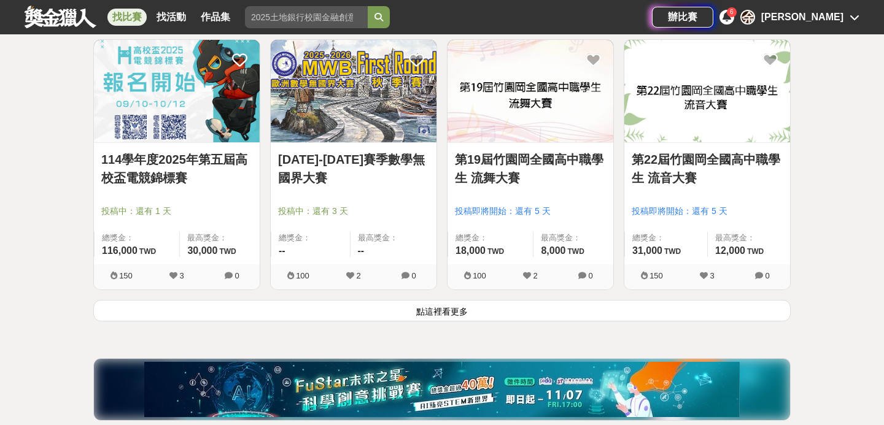
scroll to position [10919, 0]
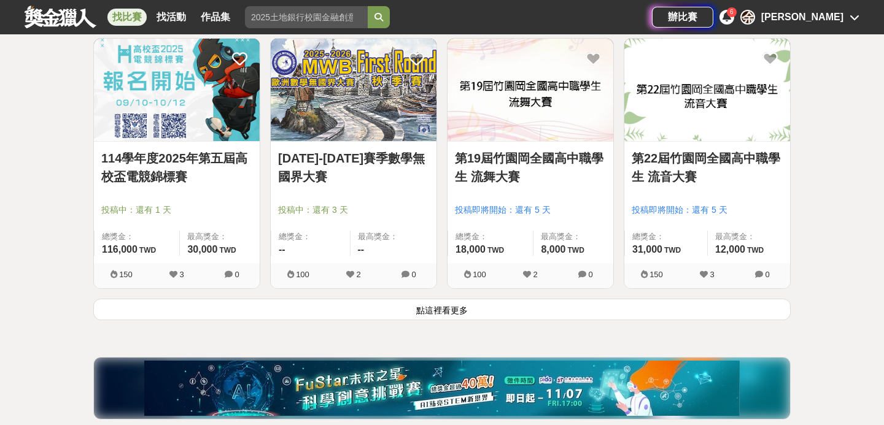
click at [443, 303] on button "點這裡看更多" at bounding box center [441, 309] width 697 height 21
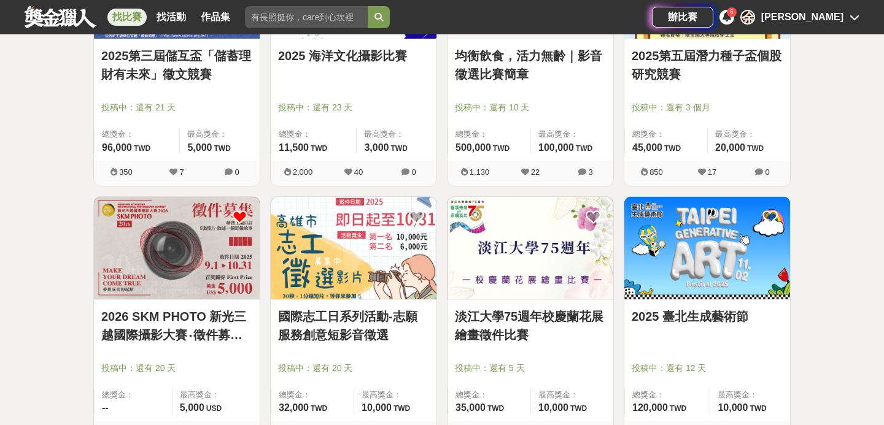
scroll to position [11542, 0]
click at [721, 307] on div "2025 臺北生成藝術節 投稿中：還有 12 天 總獎金： 120,000 120,000 TWD 最高獎金： 10,000 TWD" at bounding box center [707, 362] width 166 height 122
click at [685, 304] on div "2025 臺北生成藝術節 投稿中：還有 12 天 總獎金： 120,000 120,000 TWD 最高獎金： 10,000 TWD" at bounding box center [707, 362] width 166 height 122
click at [666, 305] on div "2025 臺北生成藝術節 投稿中：還有 12 天 總獎金： 120,000 120,000 TWD 最高獎金： 10,000 TWD" at bounding box center [707, 362] width 166 height 122
click at [691, 244] on img at bounding box center [707, 249] width 166 height 103
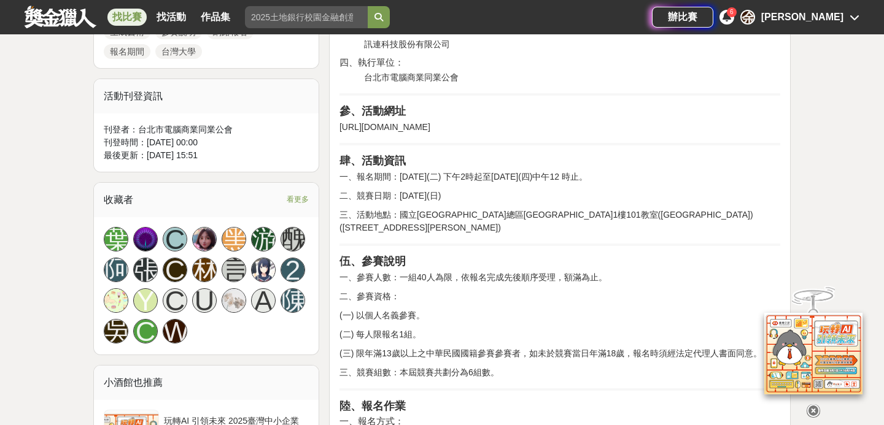
scroll to position [670, 0]
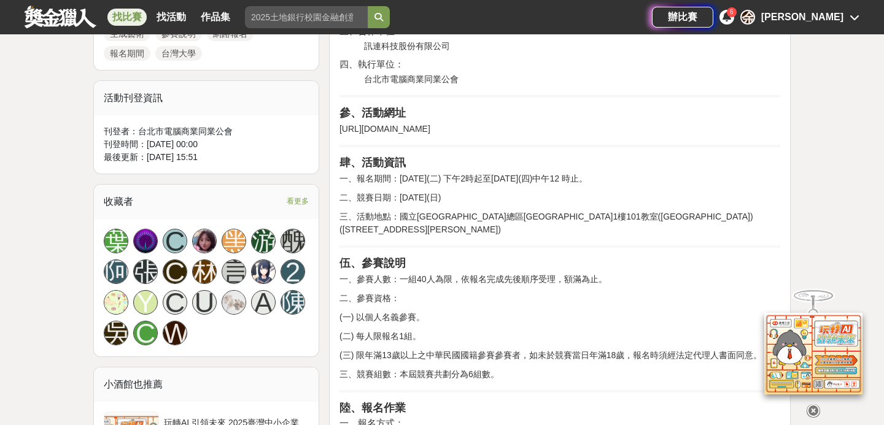
drag, startPoint x: 448, startPoint y: 176, endPoint x: 484, endPoint y: 225, distance: 61.0
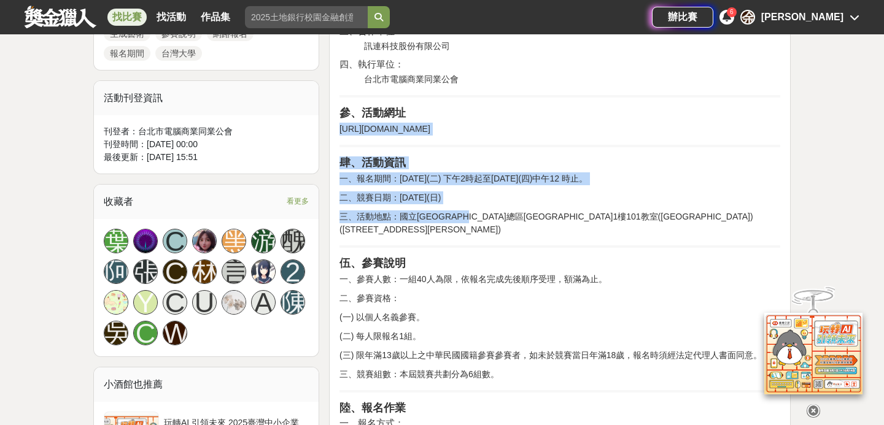
drag, startPoint x: 494, startPoint y: 220, endPoint x: 499, endPoint y: 144, distance: 76.9
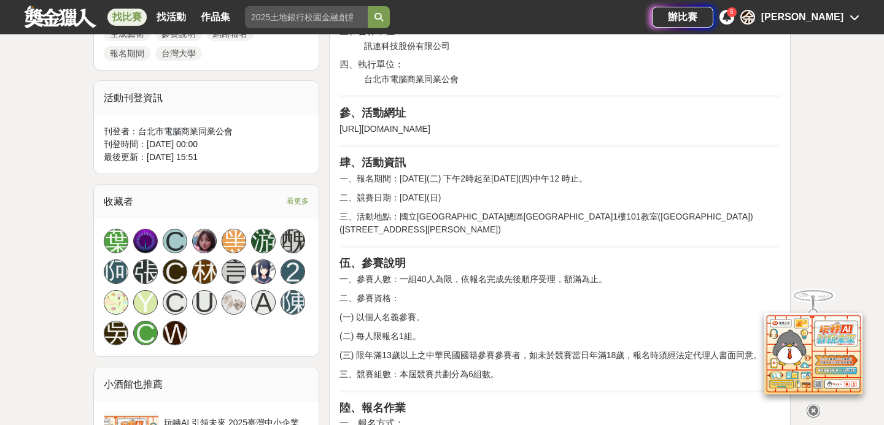
drag, startPoint x: 376, startPoint y: 246, endPoint x: 540, endPoint y: 359, distance: 199.1
click at [540, 368] on p "三、競賽組數：本屆競賽共劃分為6組數。" at bounding box center [560, 374] width 441 height 13
drag, startPoint x: 541, startPoint y: 357, endPoint x: 540, endPoint y: 168, distance: 189.7
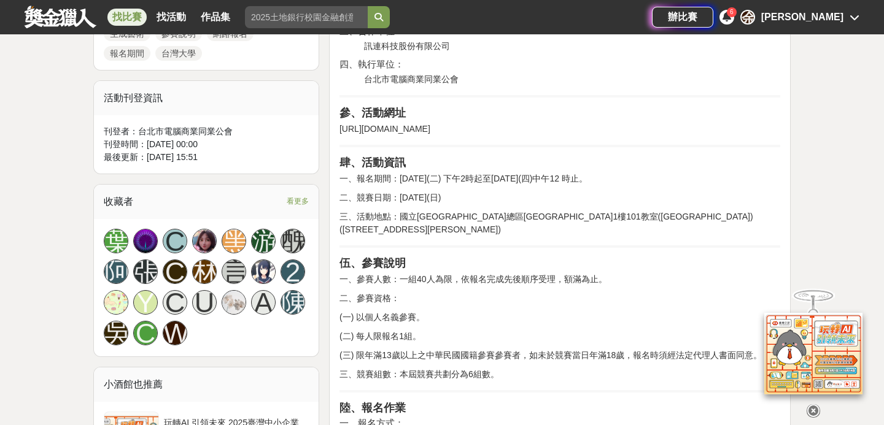
click at [540, 168] on h3 "肆、活動資訊" at bounding box center [560, 163] width 441 height 13
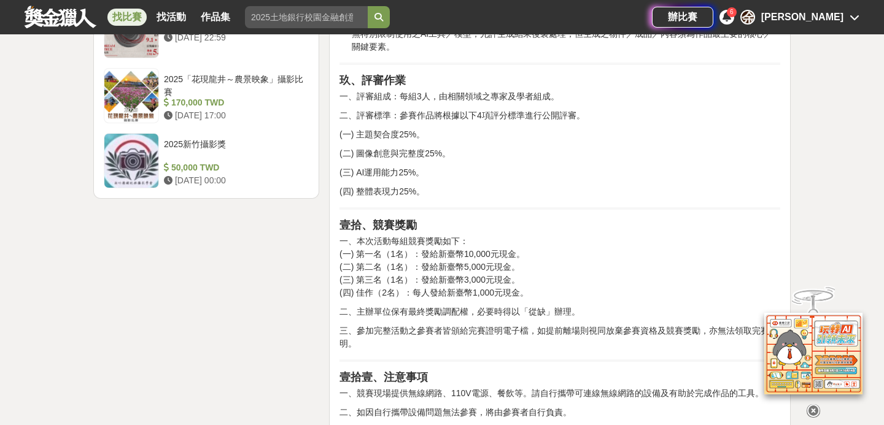
scroll to position [1670, 0]
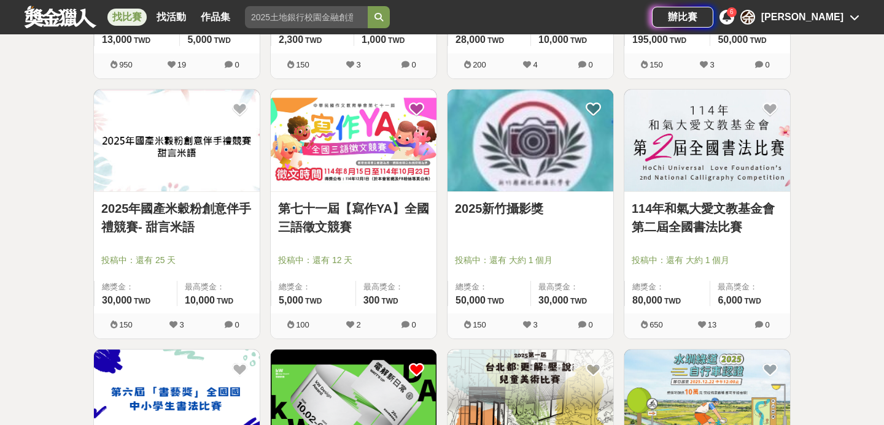
scroll to position [9451, 0]
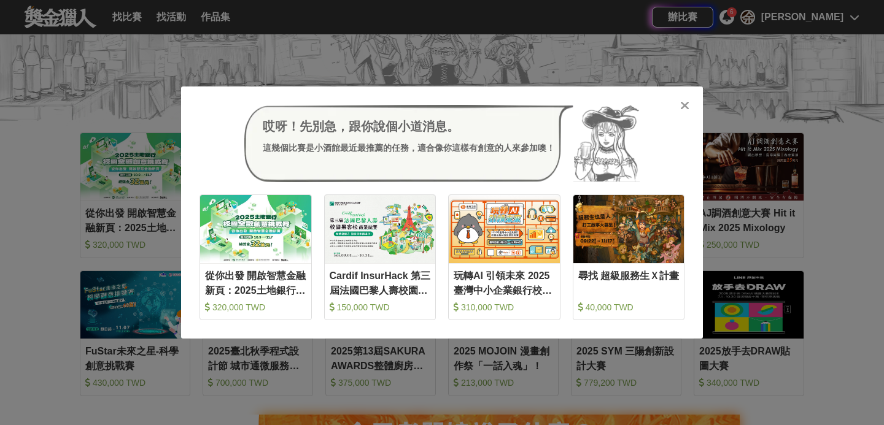
scroll to position [185, 0]
click at [685, 104] on icon at bounding box center [684, 105] width 9 height 12
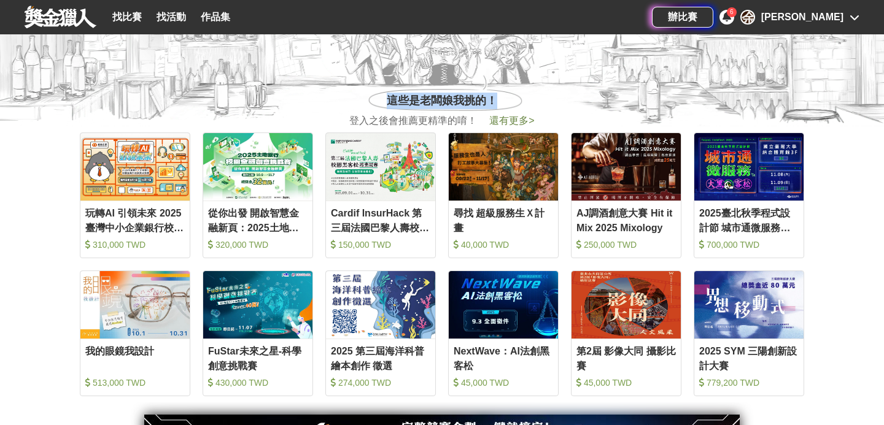
drag, startPoint x: 382, startPoint y: 105, endPoint x: 553, endPoint y: 107, distance: 170.7
click at [553, 107] on div "這些是老闆娘我挑的！ 登入之後會推薦更精準的唷！ 還有更多 >" at bounding box center [442, 111] width 737 height 36
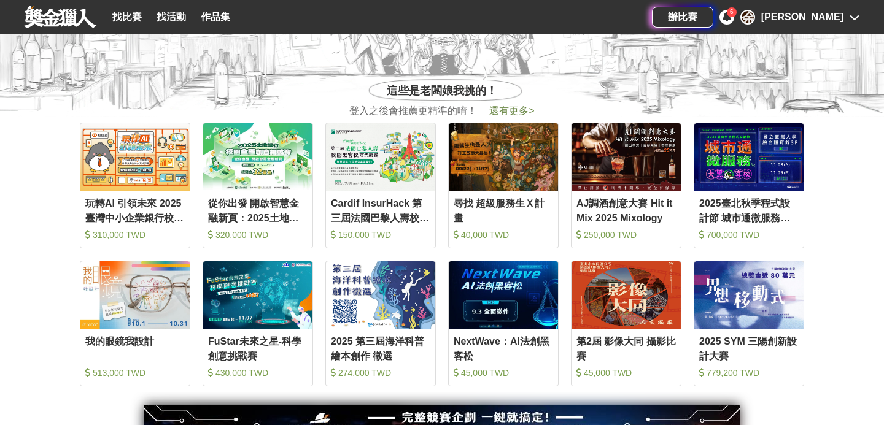
scroll to position [0, 0]
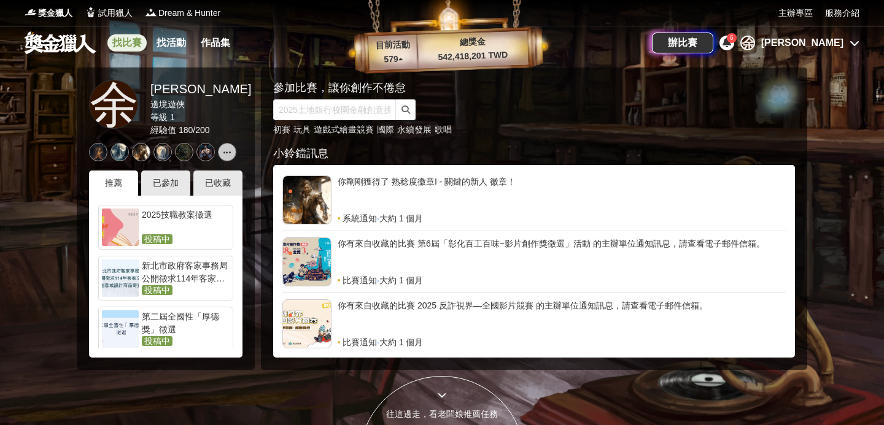
click at [120, 43] on link "找比賽" at bounding box center [126, 42] width 39 height 17
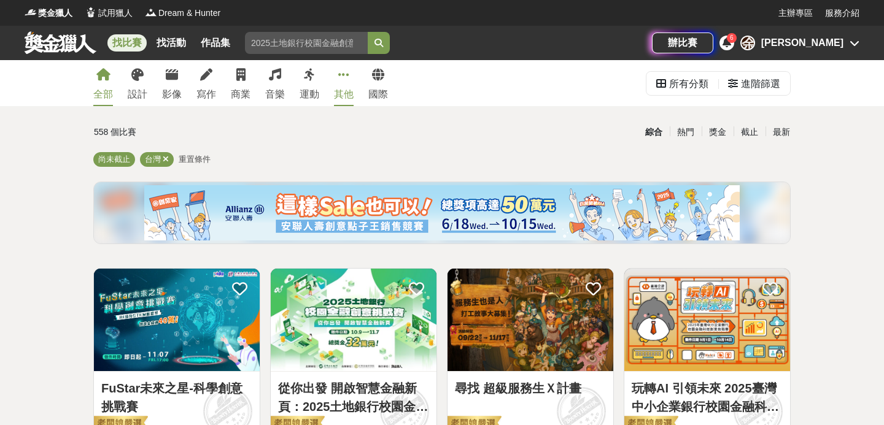
click at [351, 85] on link "其他" at bounding box center [344, 83] width 20 height 46
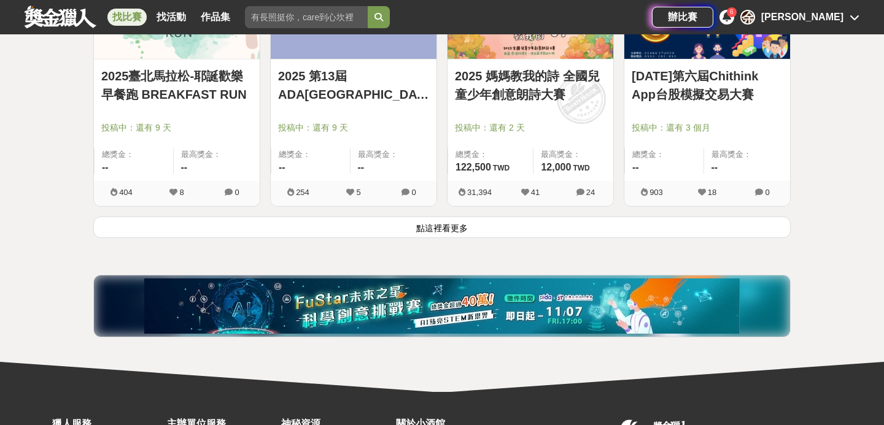
scroll to position [1615, 0]
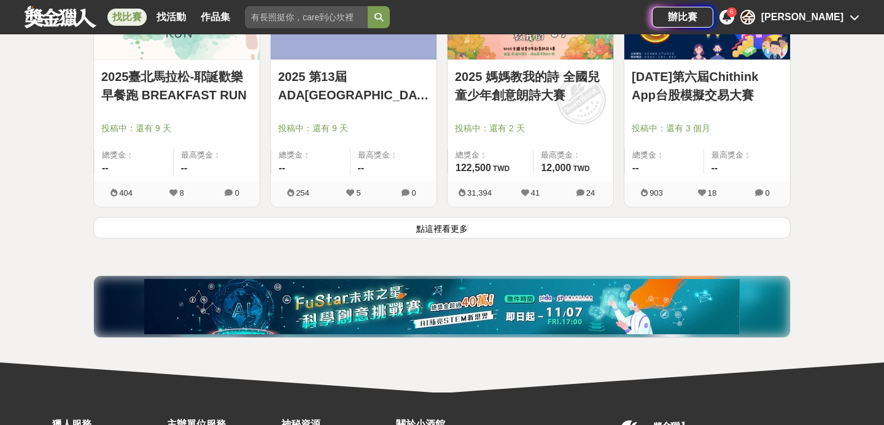
click at [346, 223] on button "點這裡看更多" at bounding box center [441, 227] width 697 height 21
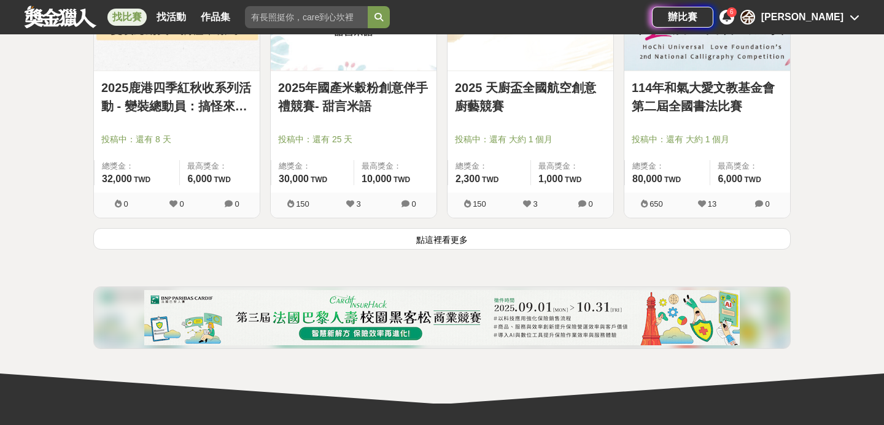
scroll to position [3181, 0]
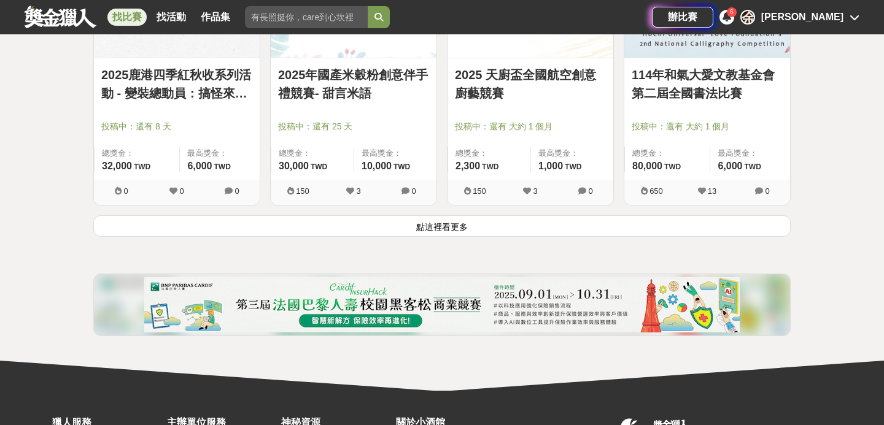
click at [346, 220] on button "點這裡看更多" at bounding box center [441, 225] width 697 height 21
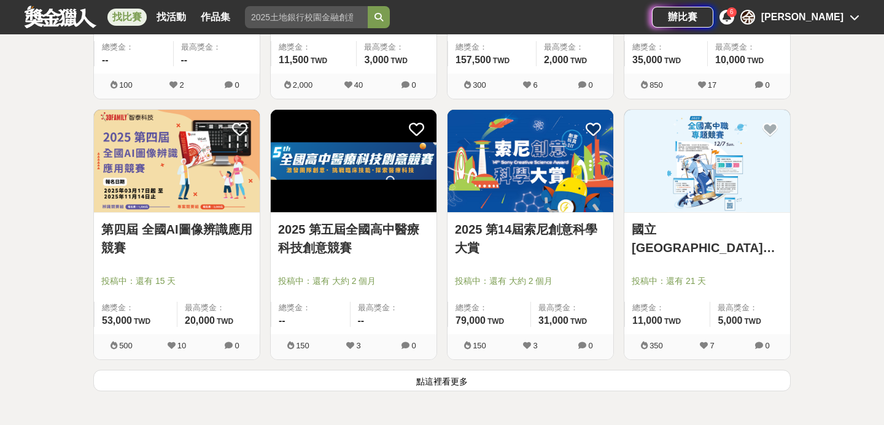
scroll to position [4689, 0]
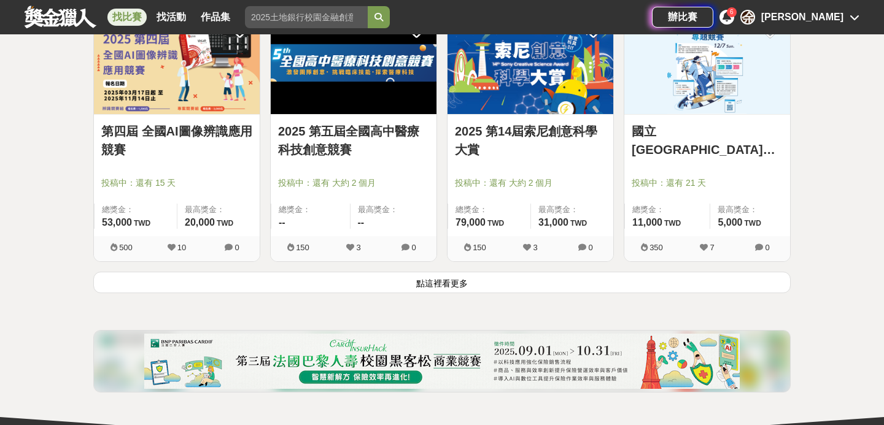
click at [446, 289] on button "點這裡看更多" at bounding box center [441, 282] width 697 height 21
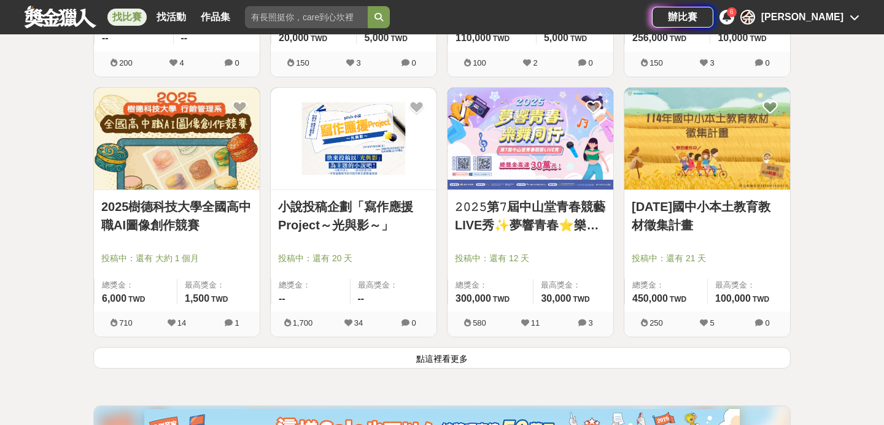
scroll to position [6179, 0]
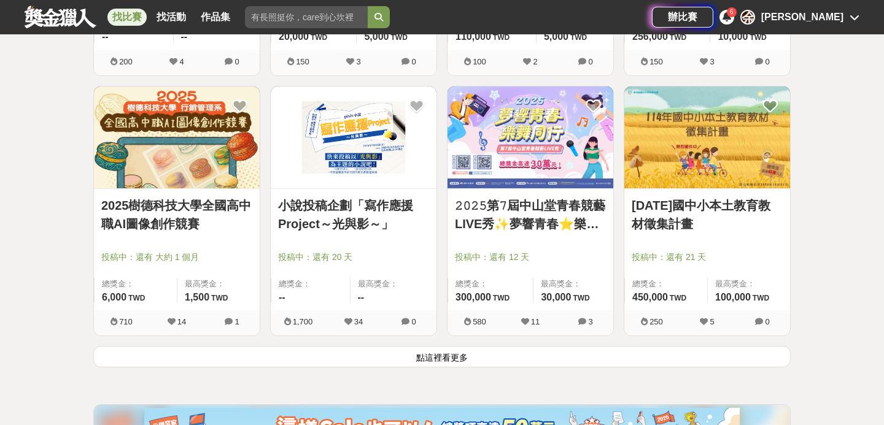
click at [441, 363] on button "點這裡看更多" at bounding box center [441, 356] width 697 height 21
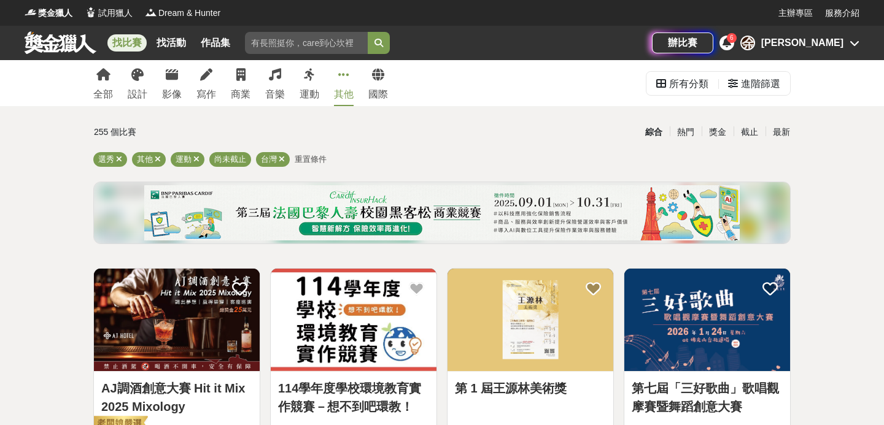
click at [182, 83] on div "全部 設計 影像 寫作 商業 音樂 運動 其他 國際" at bounding box center [240, 83] width 309 height 46
click at [181, 83] on div "全部 設計 影像 寫作 商業 音樂 運動 其他 國際" at bounding box center [240, 83] width 309 height 46
click at [177, 83] on link "影像" at bounding box center [172, 83] width 20 height 46
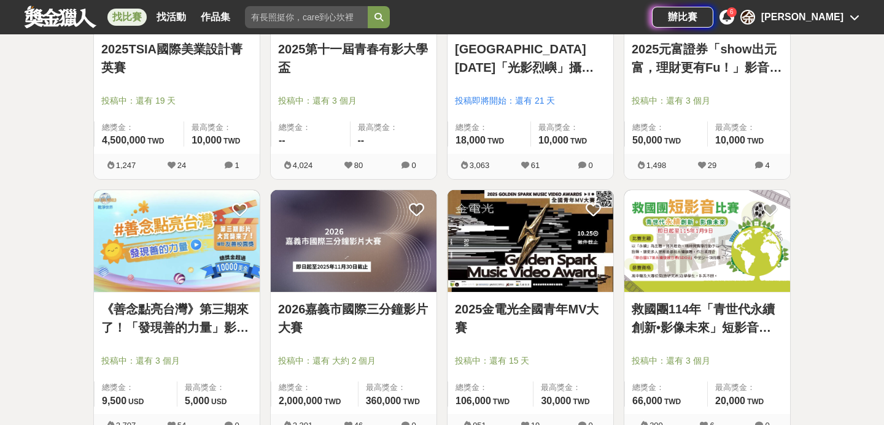
scroll to position [1120, 0]
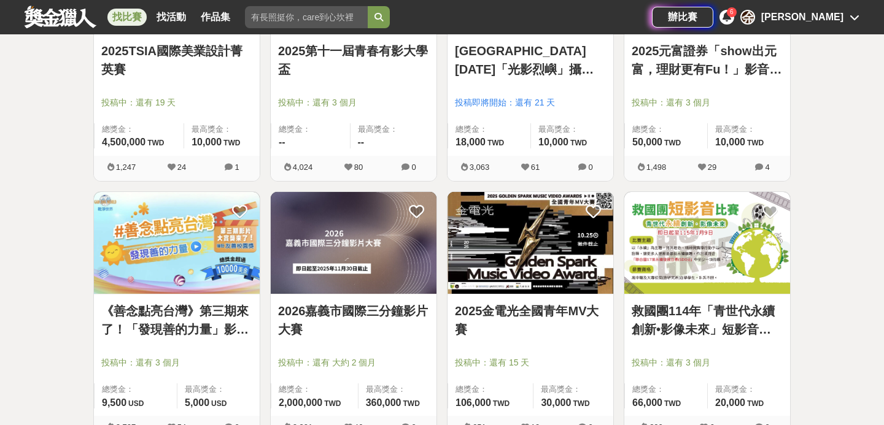
click at [166, 262] on img at bounding box center [177, 243] width 166 height 103
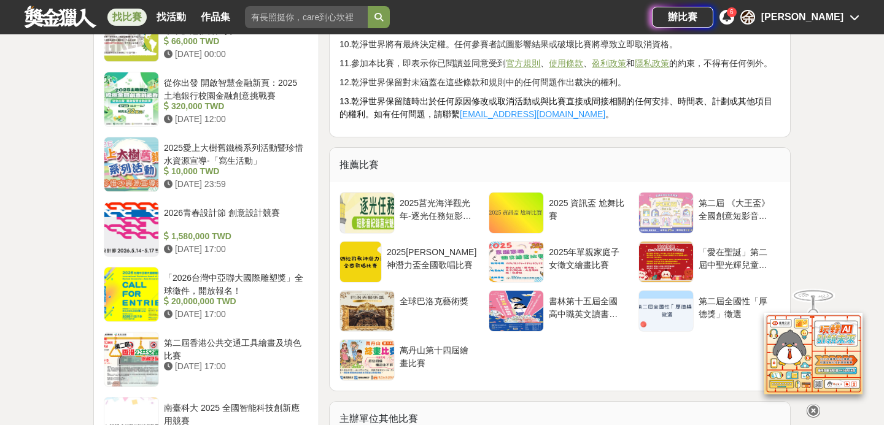
scroll to position [1583, 0]
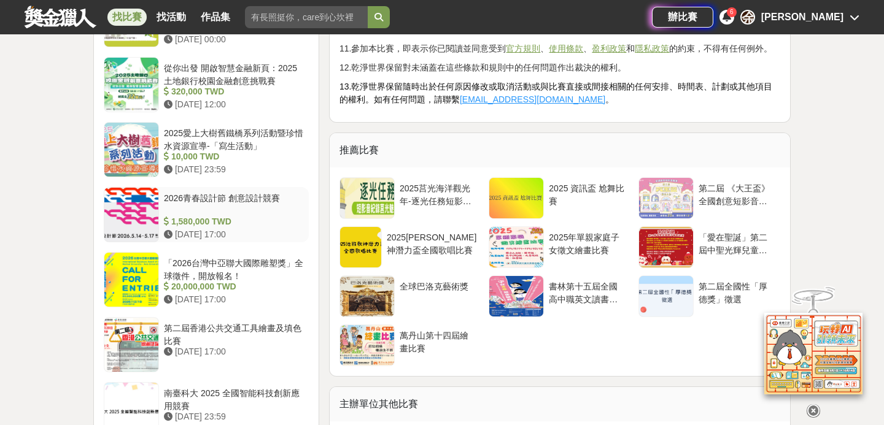
click at [121, 220] on div at bounding box center [131, 215] width 54 height 54
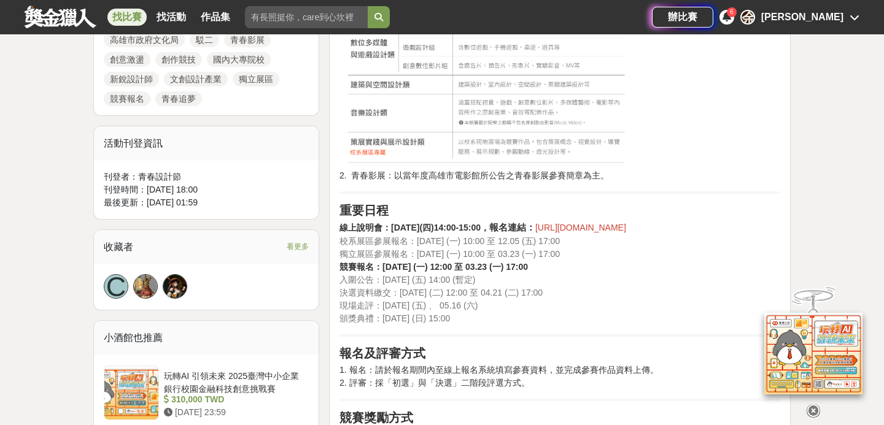
scroll to position [697, 0]
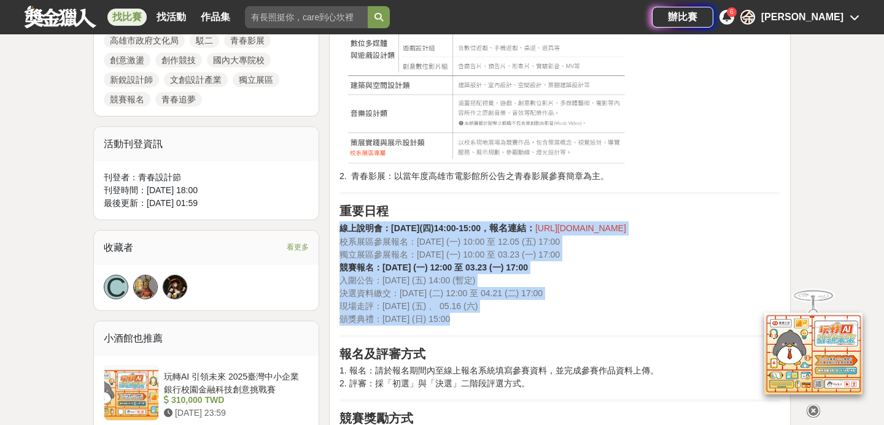
drag, startPoint x: 465, startPoint y: 212, endPoint x: 508, endPoint y: 338, distance: 133.4
click at [508, 338] on div "活動簡介 相信新世代年輕人自由自在的創意能量會造就時代產業的來臨，我們秉持「咱的未來咱設計」的精神創辦了青春設計節。希望建立一個專屬青年新銳設計師「創意激盪，…" at bounding box center [560, 197] width 441 height 943
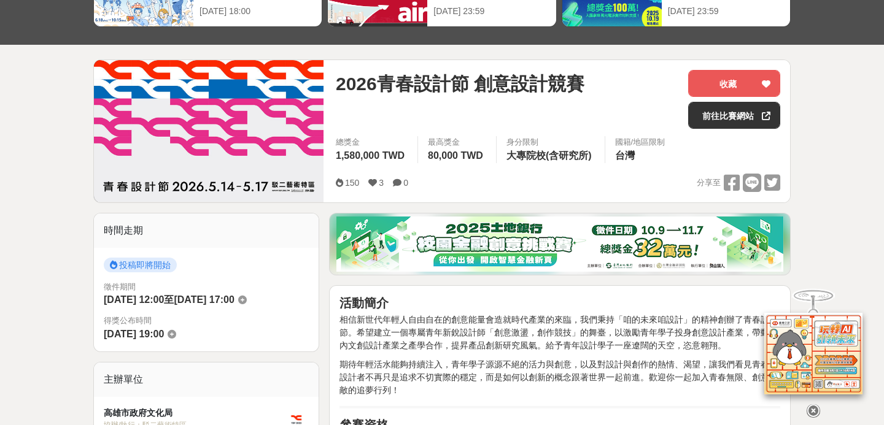
scroll to position [0, 0]
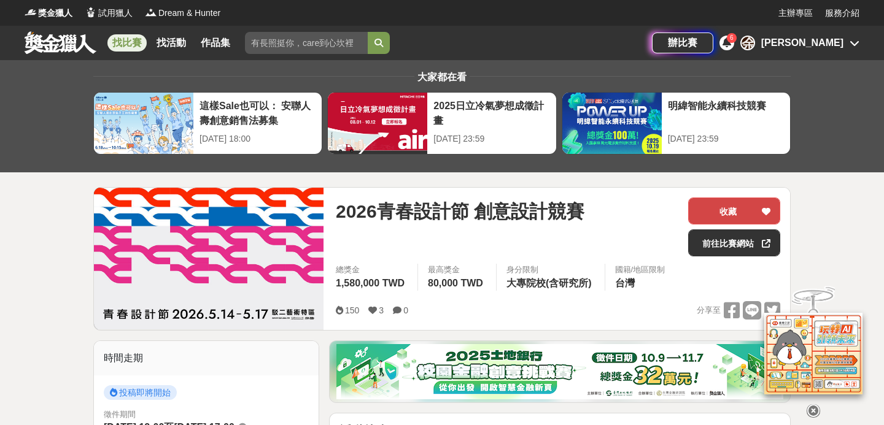
click at [740, 205] on button "收藏" at bounding box center [734, 211] width 92 height 27
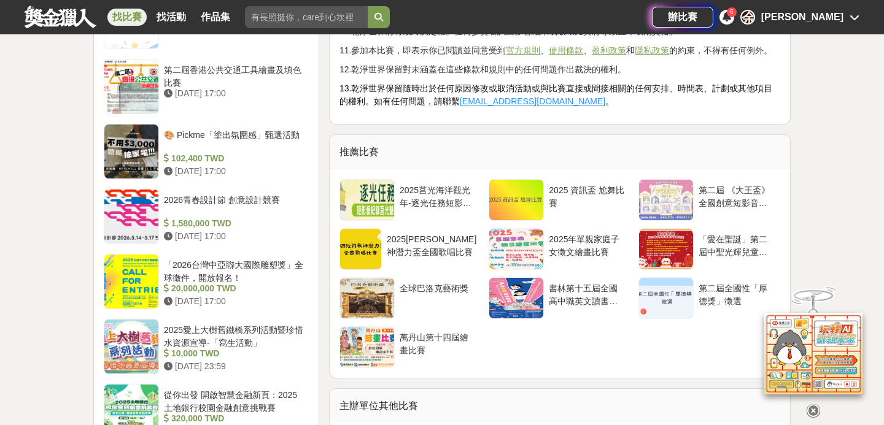
scroll to position [1583, 0]
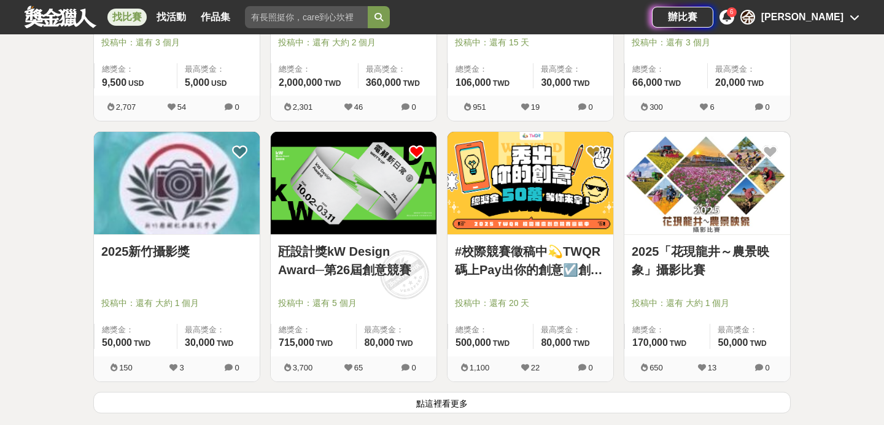
scroll to position [1437, 0]
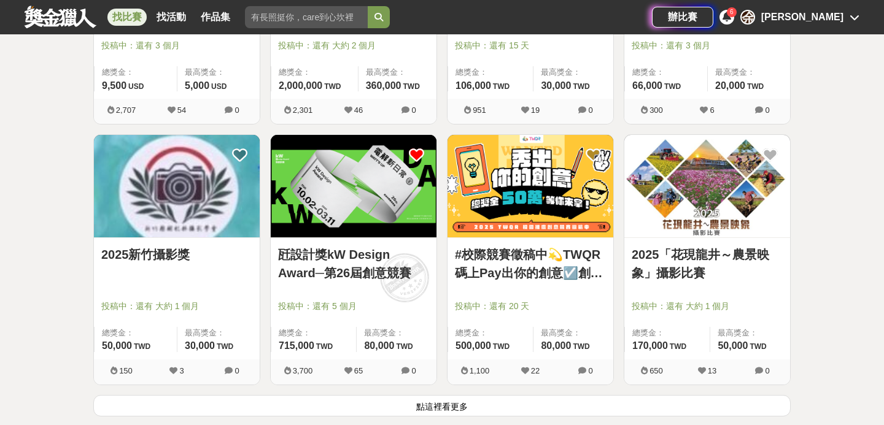
click at [439, 403] on button "點這裡看更多" at bounding box center [441, 405] width 697 height 21
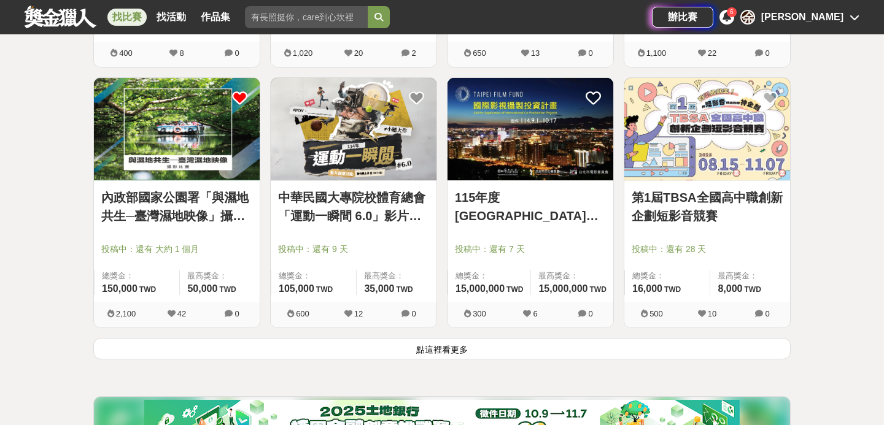
scroll to position [3058, 0]
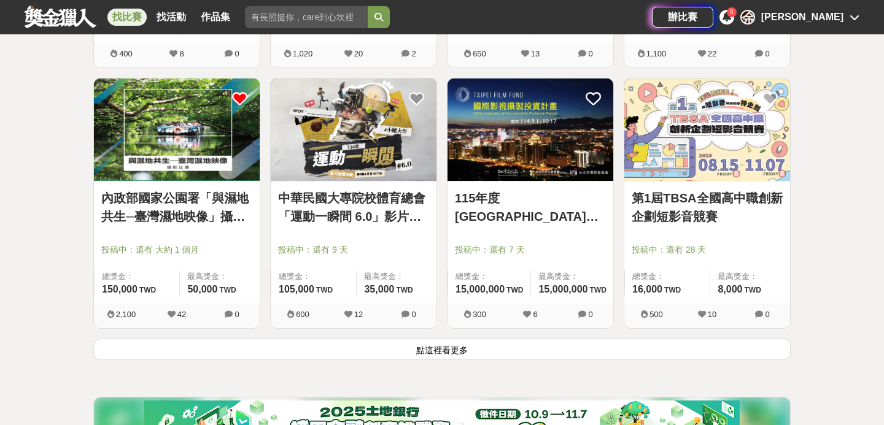
click at [486, 343] on button "點這裡看更多" at bounding box center [441, 349] width 697 height 21
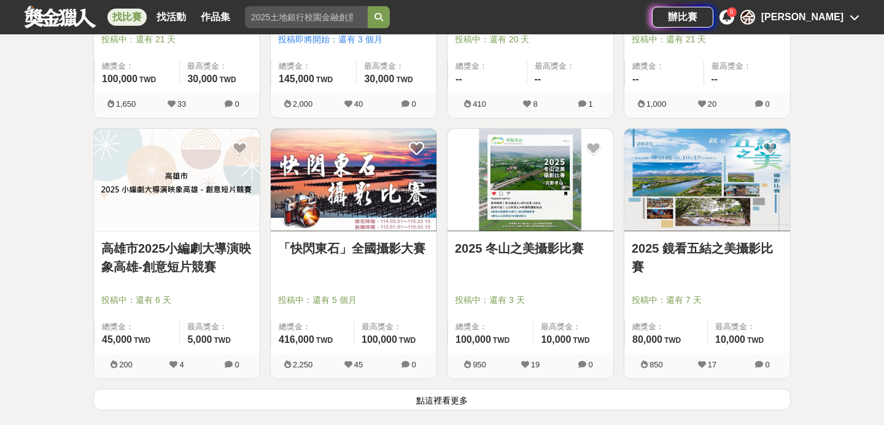
scroll to position [4571, 0]
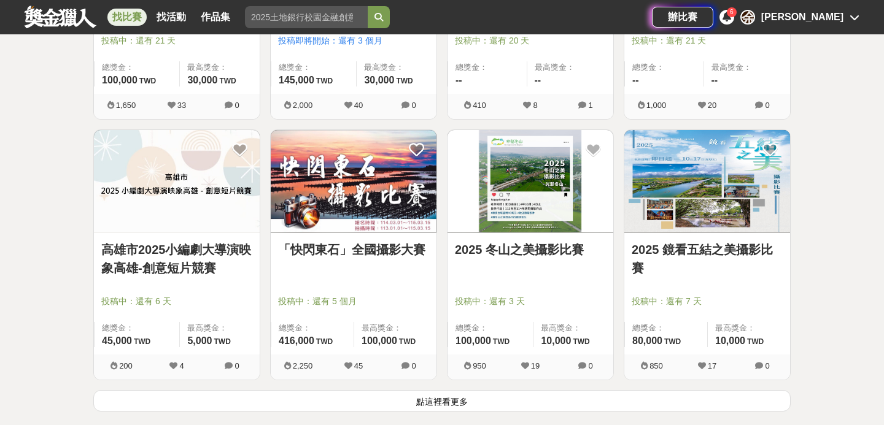
click at [429, 407] on button "點這裡看更多" at bounding box center [441, 400] width 697 height 21
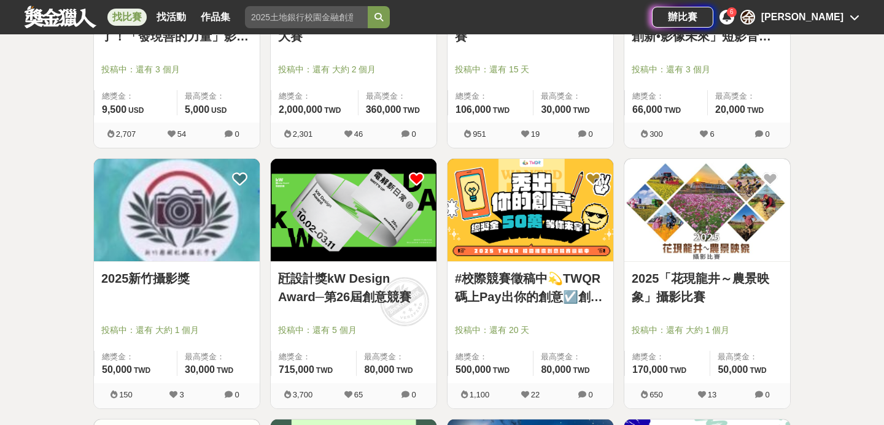
scroll to position [1412, 0]
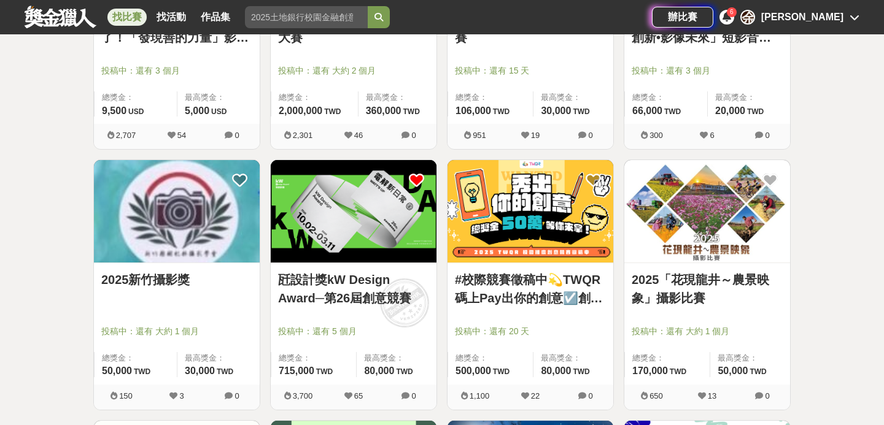
click at [369, 207] on img at bounding box center [354, 211] width 166 height 103
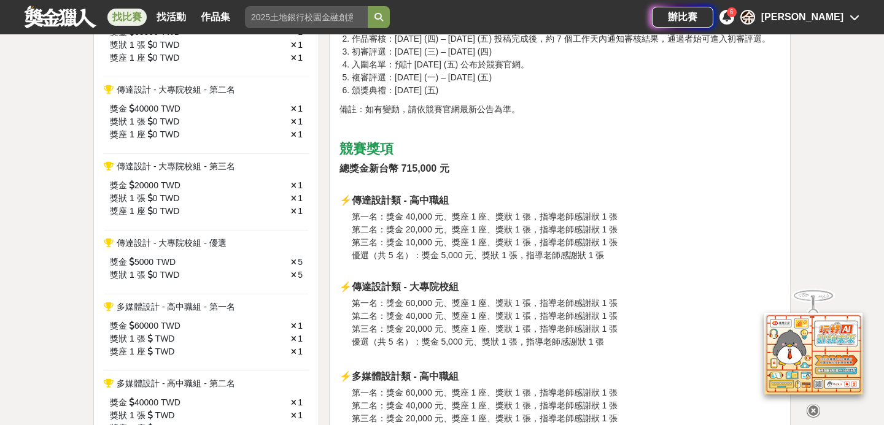
scroll to position [856, 0]
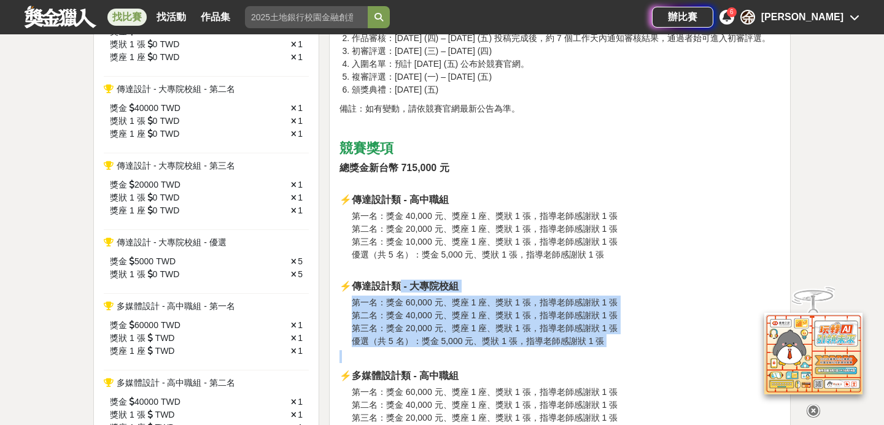
drag, startPoint x: 398, startPoint y: 303, endPoint x: 495, endPoint y: 365, distance: 115.1
click at [495, 363] on p at bounding box center [560, 357] width 441 height 13
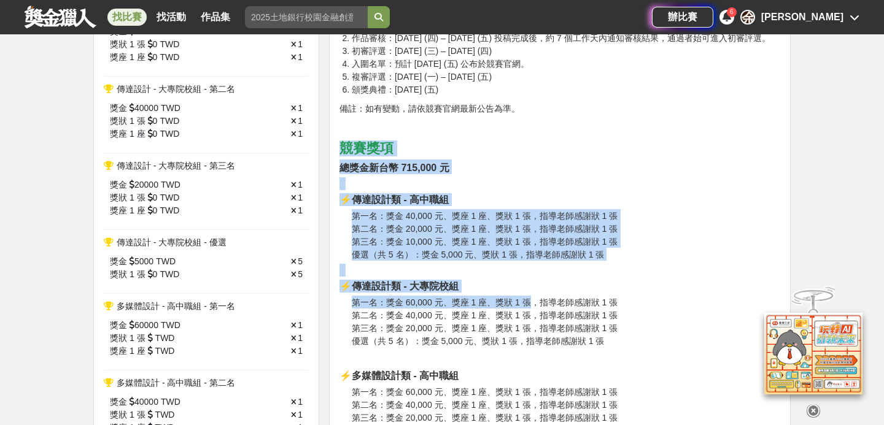
drag, startPoint x: 336, startPoint y: 150, endPoint x: 534, endPoint y: 309, distance: 253.2
click at [534, 309] on h3 "第一名：獎金 60,000 元、獎座 1 座、獎狀 1 張，指導老師感謝狀 1 張 第二名：獎金 40,000 元、獎座 1 座、獎狀 1 張，指導老師感謝狀…" at bounding box center [566, 322] width 429 height 52
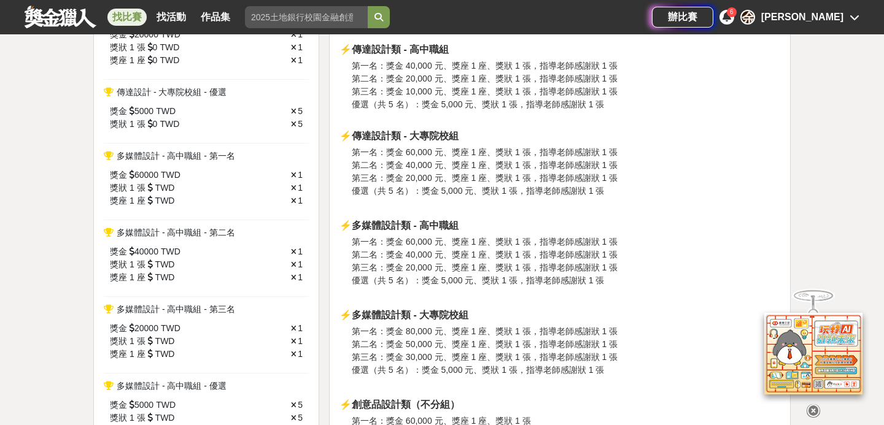
scroll to position [1006, 0]
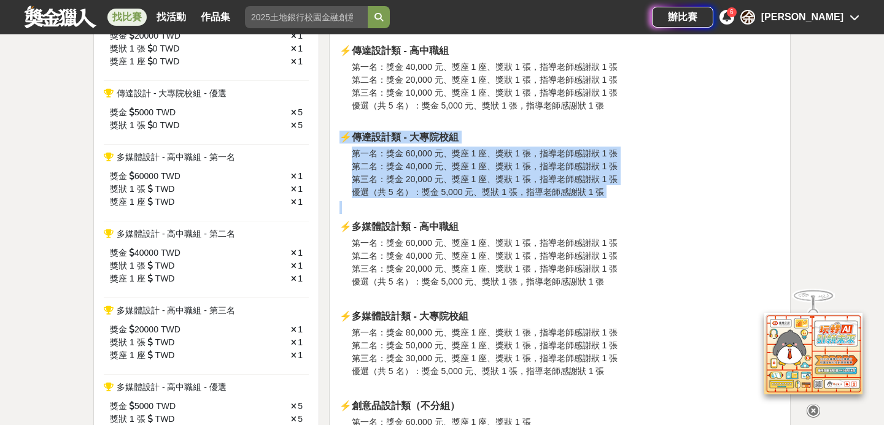
drag, startPoint x: 454, startPoint y: 139, endPoint x: 499, endPoint y: 217, distance: 90.8
click at [499, 214] on p at bounding box center [560, 207] width 441 height 13
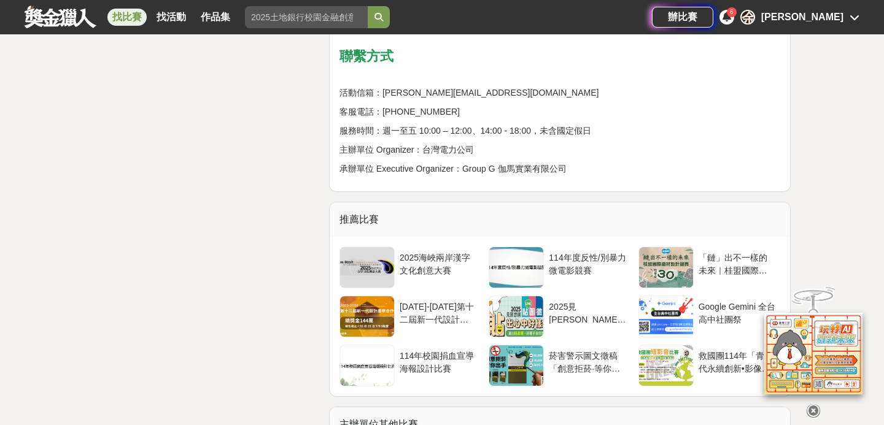
scroll to position [4091, 0]
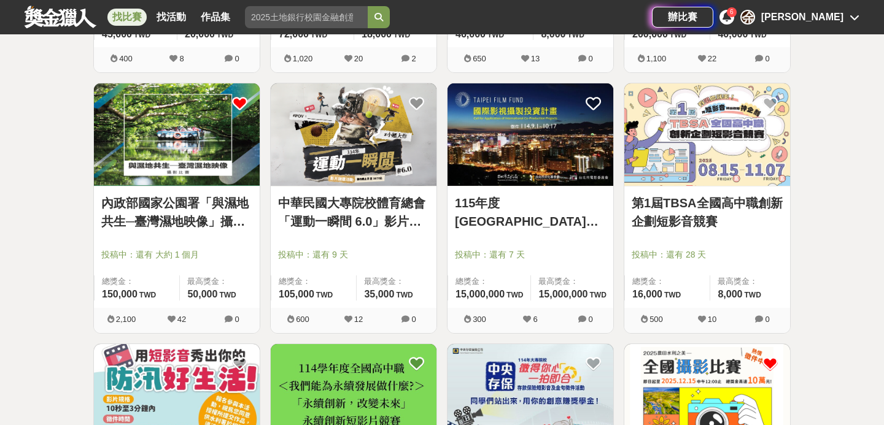
scroll to position [3051, 0]
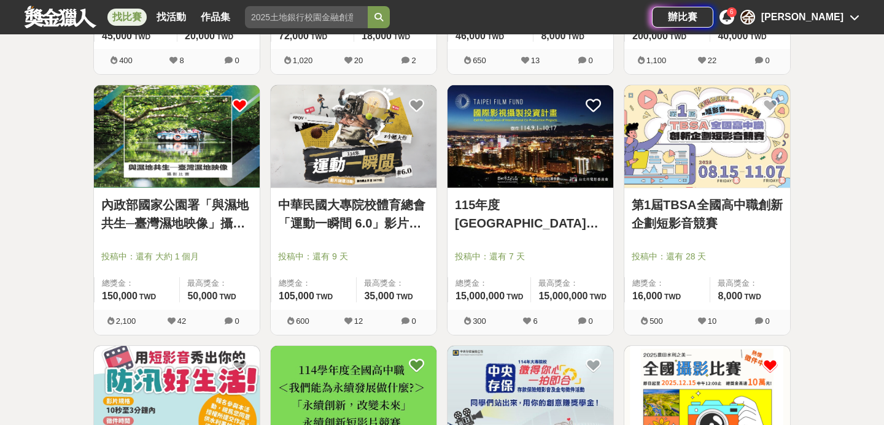
click at [317, 169] on img at bounding box center [354, 136] width 166 height 103
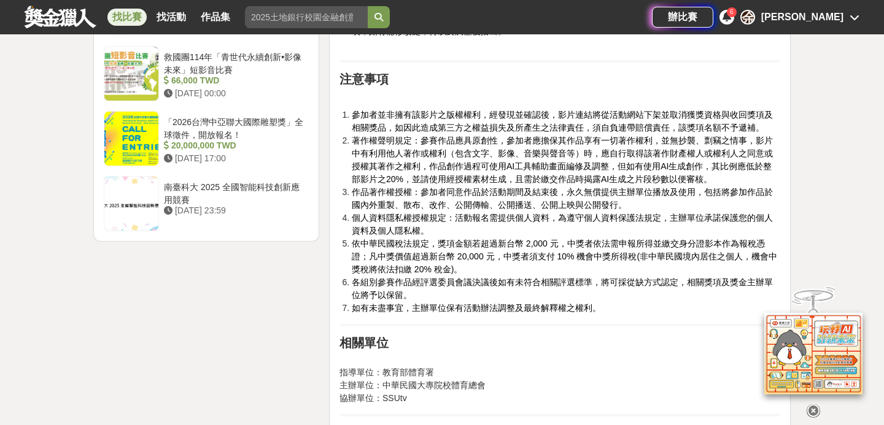
scroll to position [1676, 0]
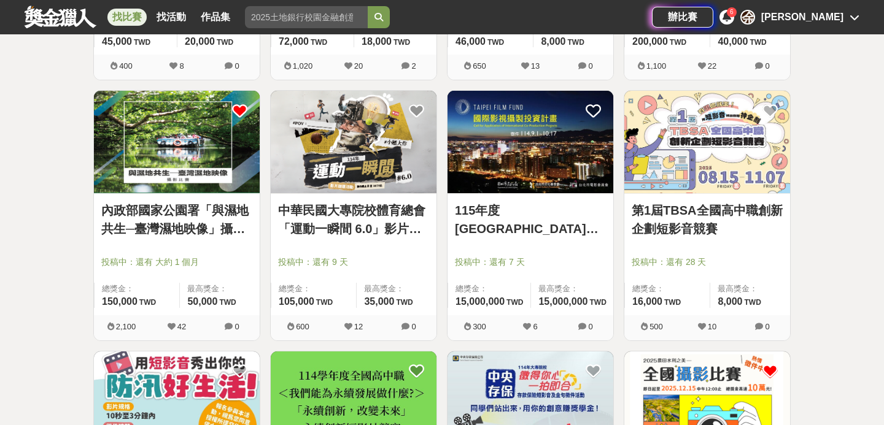
scroll to position [3051, 0]
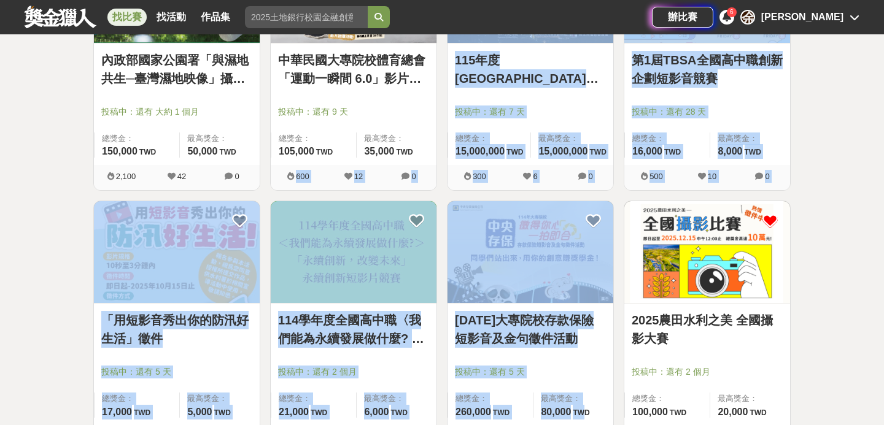
drag, startPoint x: 441, startPoint y: 290, endPoint x: 583, endPoint y: 448, distance: 212.2
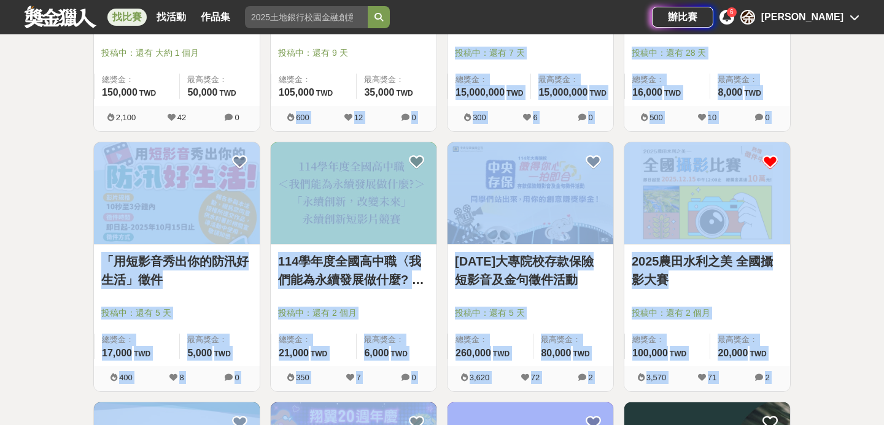
click at [788, 222] on img at bounding box center [707, 193] width 166 height 103
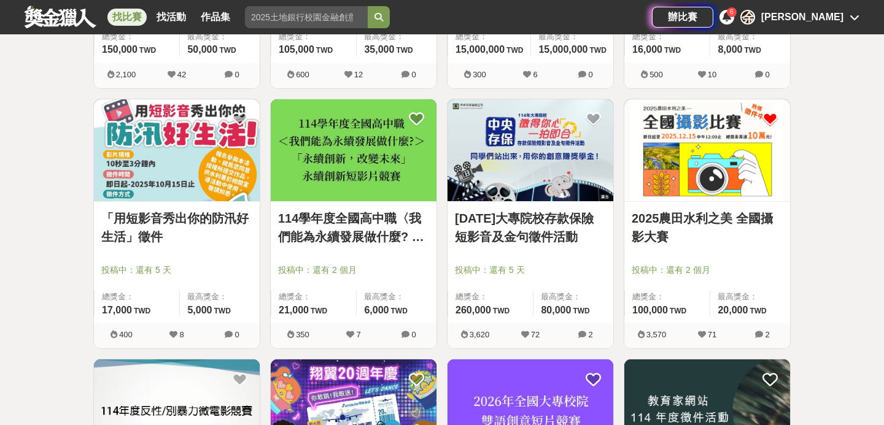
scroll to position [3427, 0]
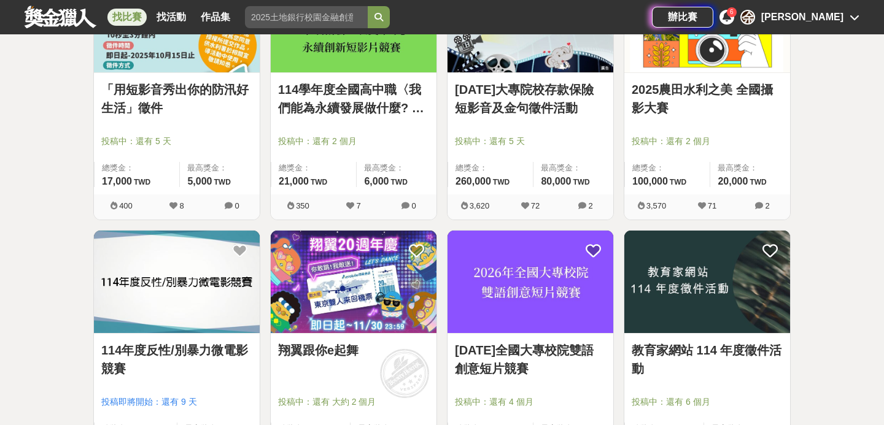
click at [518, 112] on link "[DATE]大專院校存款保險短影音及金句徵件活動" at bounding box center [530, 98] width 151 height 37
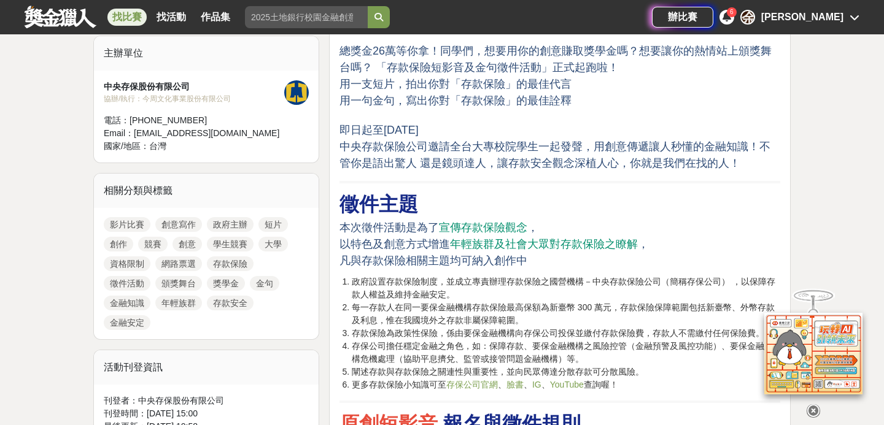
scroll to position [372, 0]
